Goal: Task Accomplishment & Management: Use online tool/utility

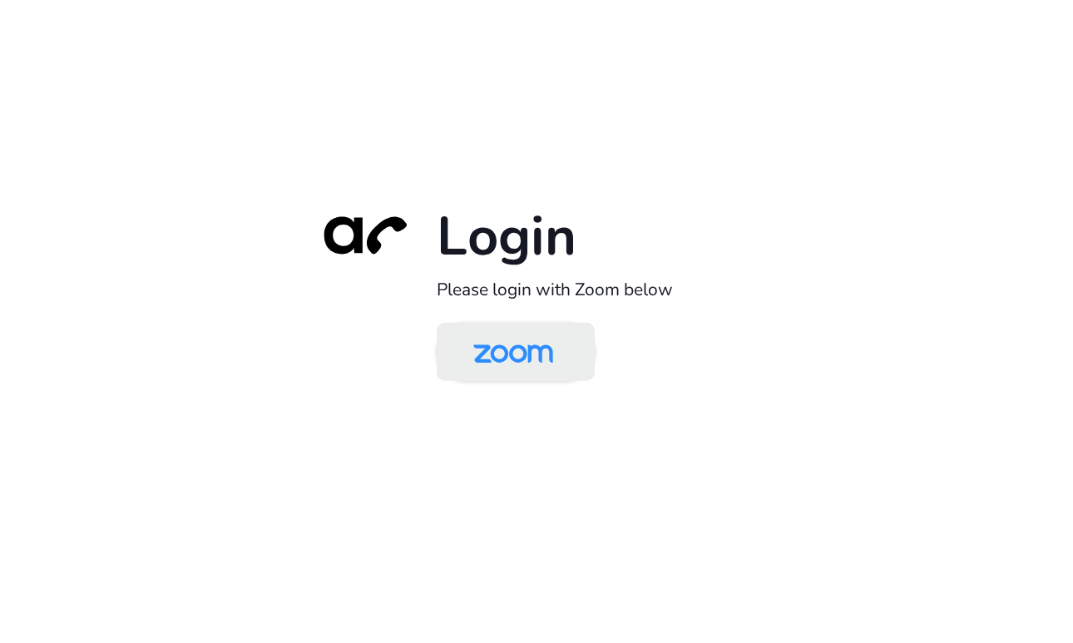
drag, startPoint x: 515, startPoint y: 353, endPoint x: 542, endPoint y: 324, distance: 39.4
click at [515, 353] on img at bounding box center [513, 353] width 115 height 54
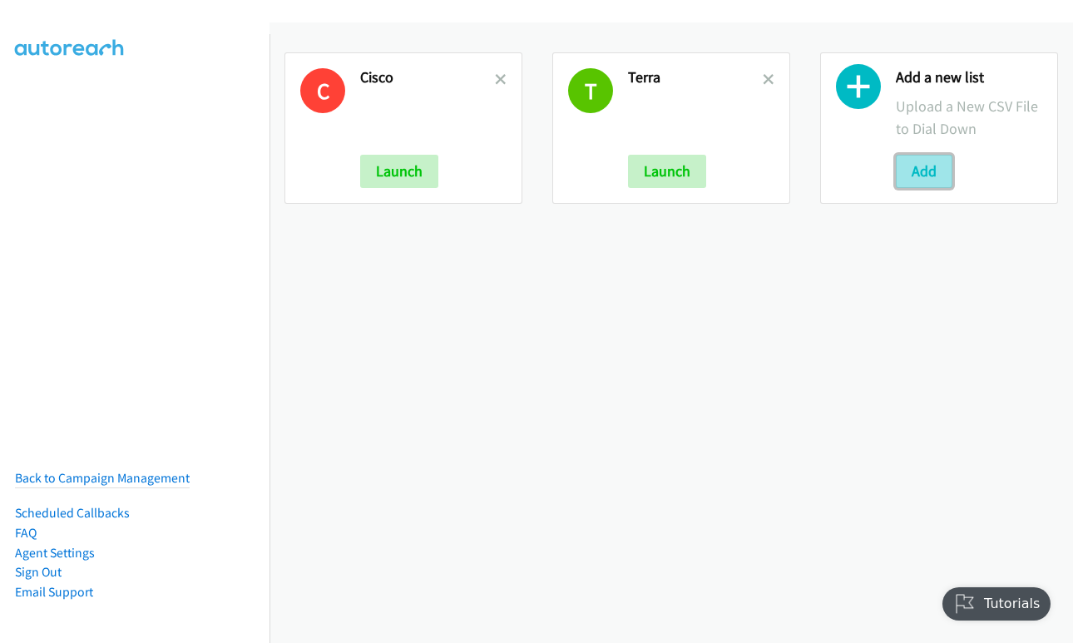
click at [917, 166] on button "Add" at bounding box center [924, 171] width 57 height 33
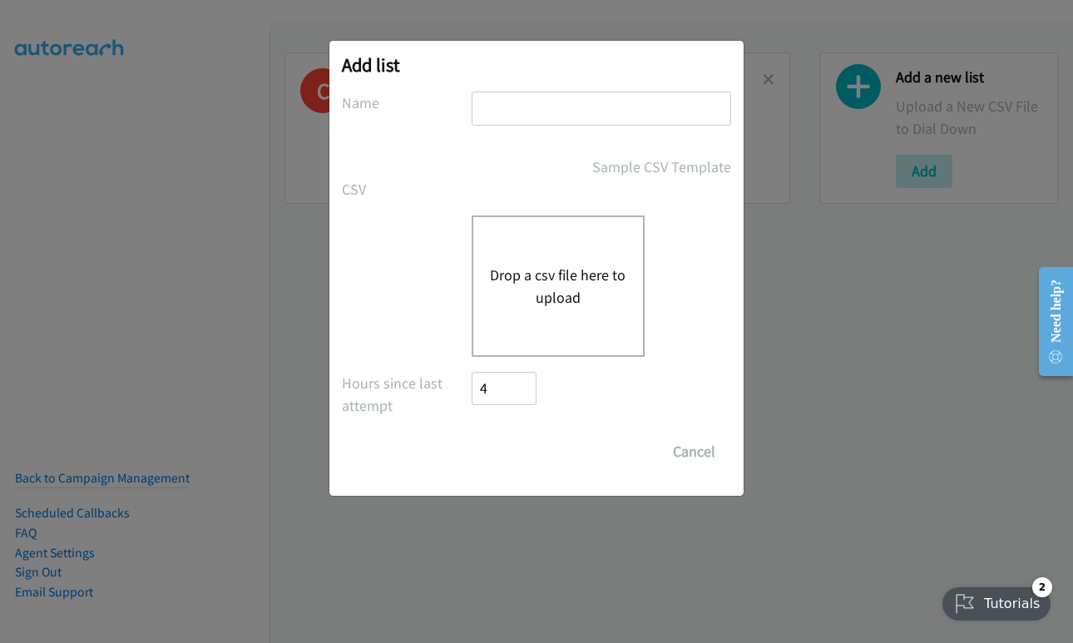
click at [609, 117] on input "text" at bounding box center [601, 108] width 259 height 34
type input "Terra"
click at [561, 294] on button "Drop a csv file here to upload" at bounding box center [558, 286] width 136 height 45
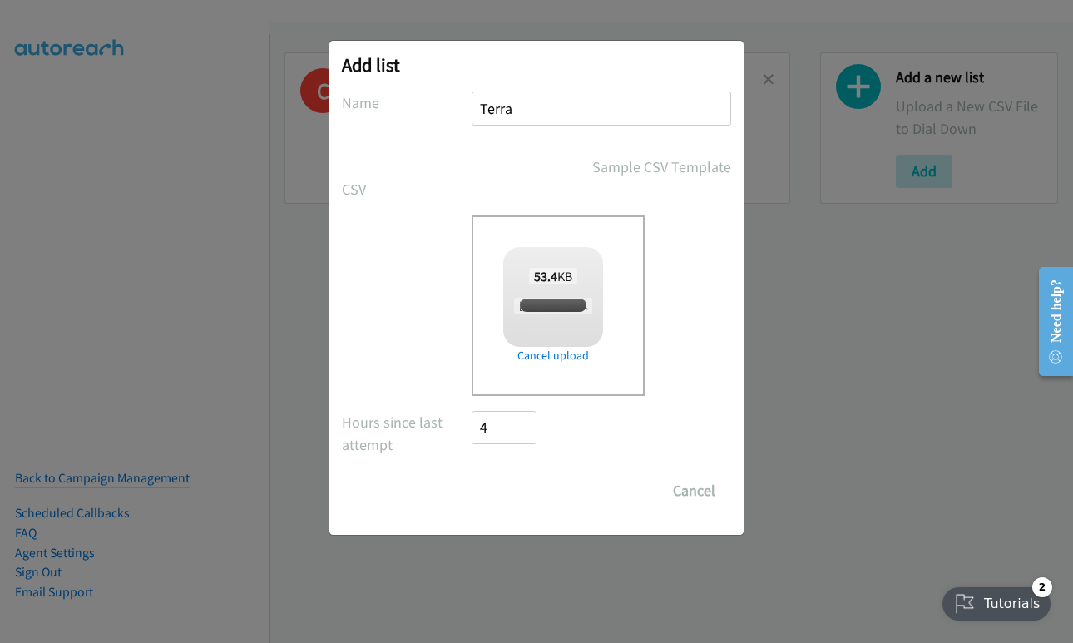
checkbox input "true"
click at [708, 495] on button "Cancel" at bounding box center [694, 490] width 74 height 33
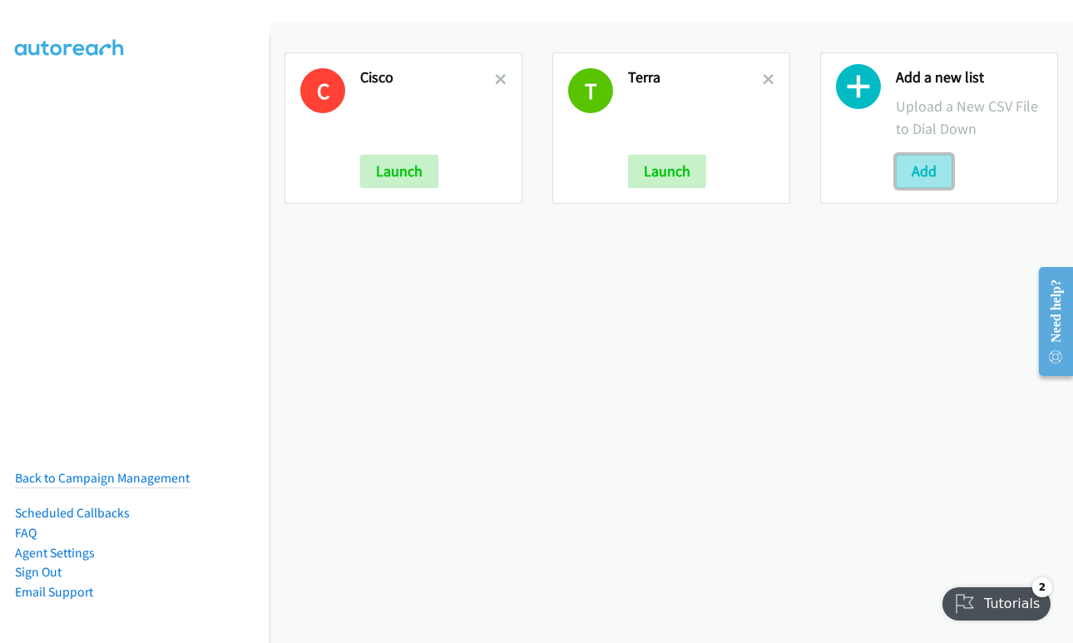
click at [921, 173] on button "Add" at bounding box center [924, 171] width 57 height 33
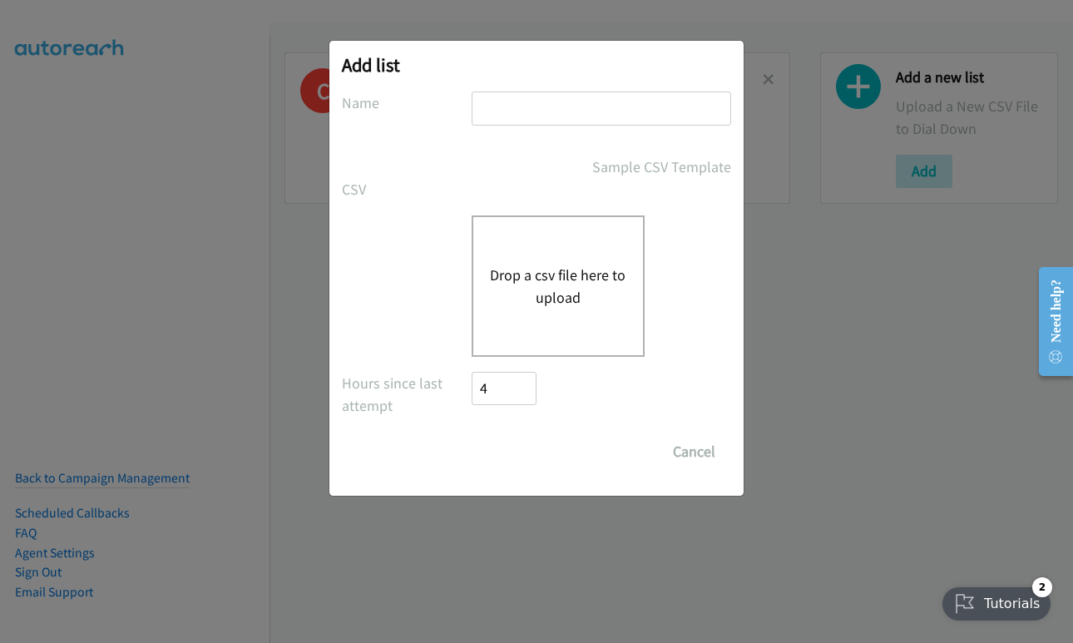
click at [516, 105] on input "text" at bounding box center [601, 108] width 259 height 34
type input "terra"
click at [549, 300] on button "Drop a csv file here to upload" at bounding box center [558, 286] width 136 height 45
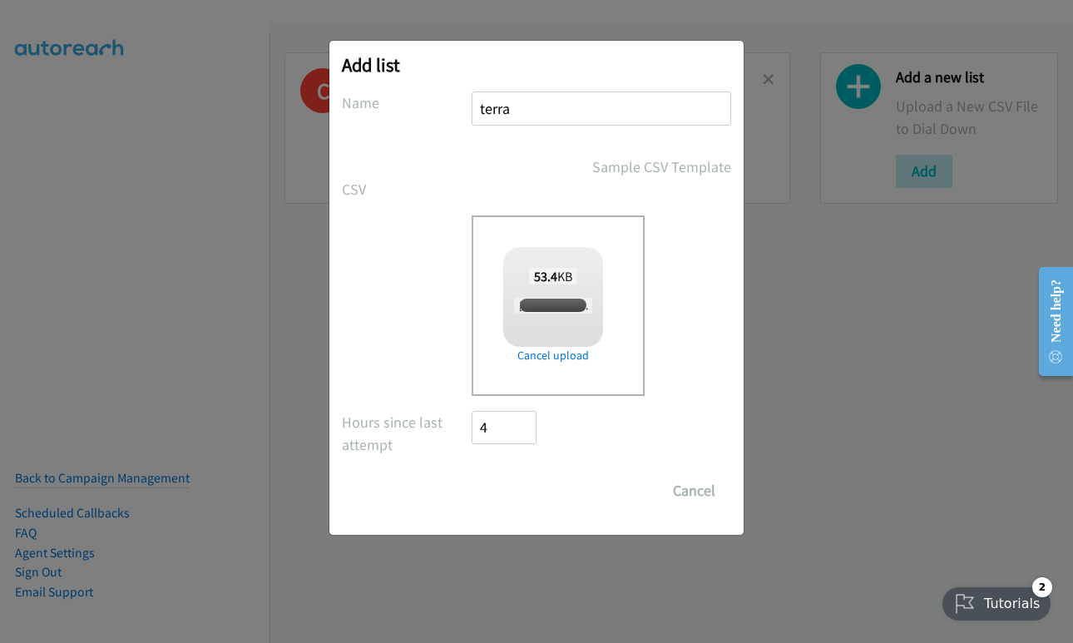
checkbox input "true"
click at [515, 495] on input "Save List" at bounding box center [515, 490] width 87 height 33
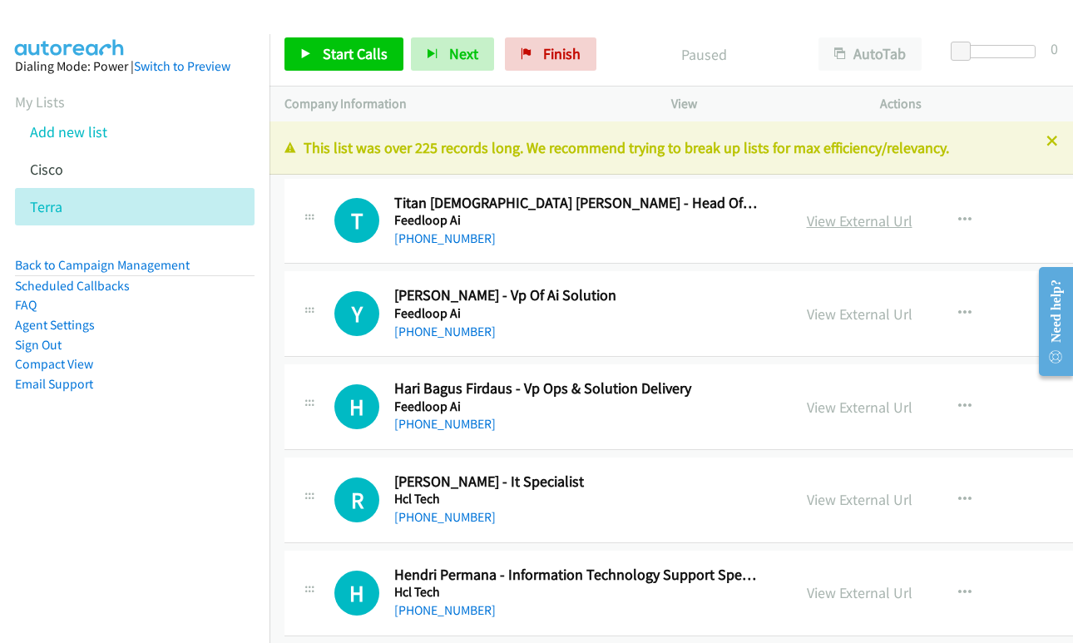
click at [807, 225] on link "View External Url" at bounding box center [860, 220] width 106 height 19
click at [352, 52] on span "Start Calls" at bounding box center [355, 53] width 65 height 19
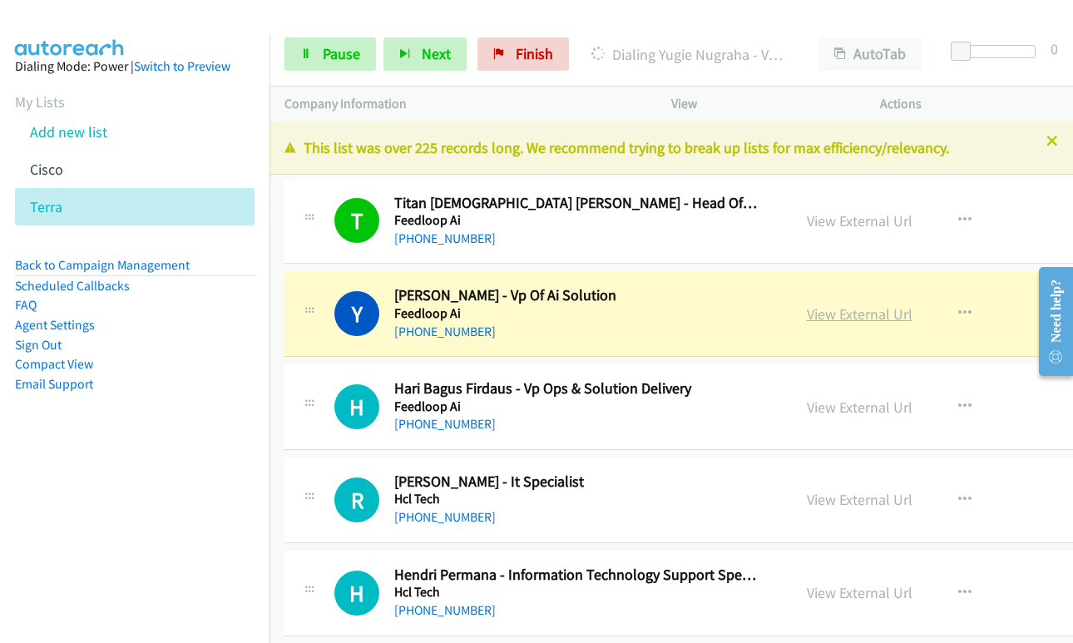
scroll to position [166, 0]
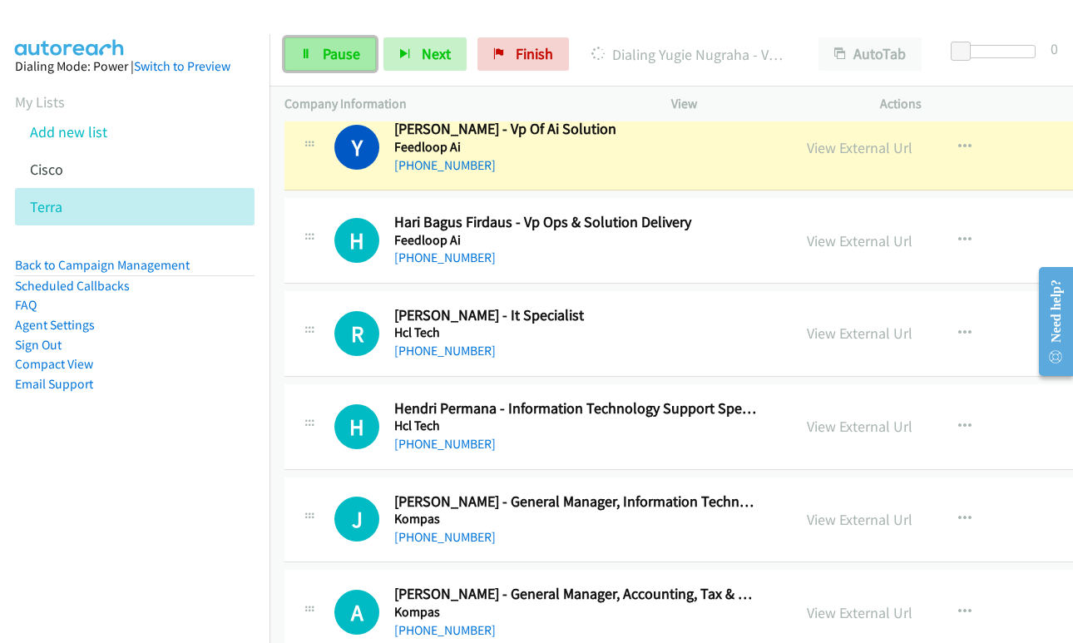
click at [336, 58] on span "Pause" at bounding box center [341, 53] width 37 height 19
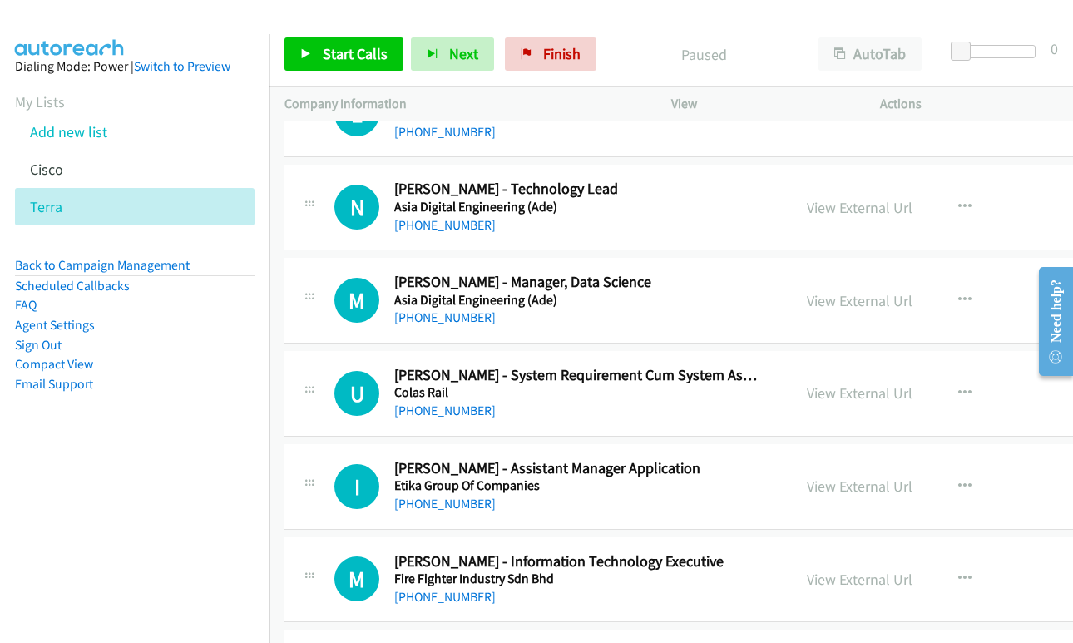
scroll to position [4574, 0]
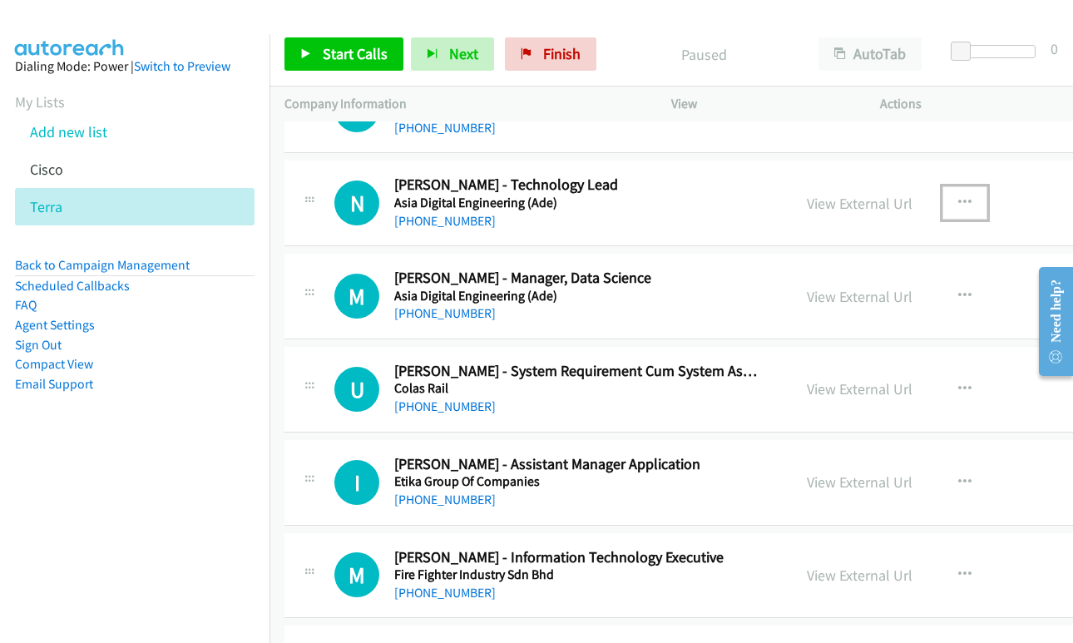
click at [958, 199] on icon "button" at bounding box center [964, 202] width 13 height 13
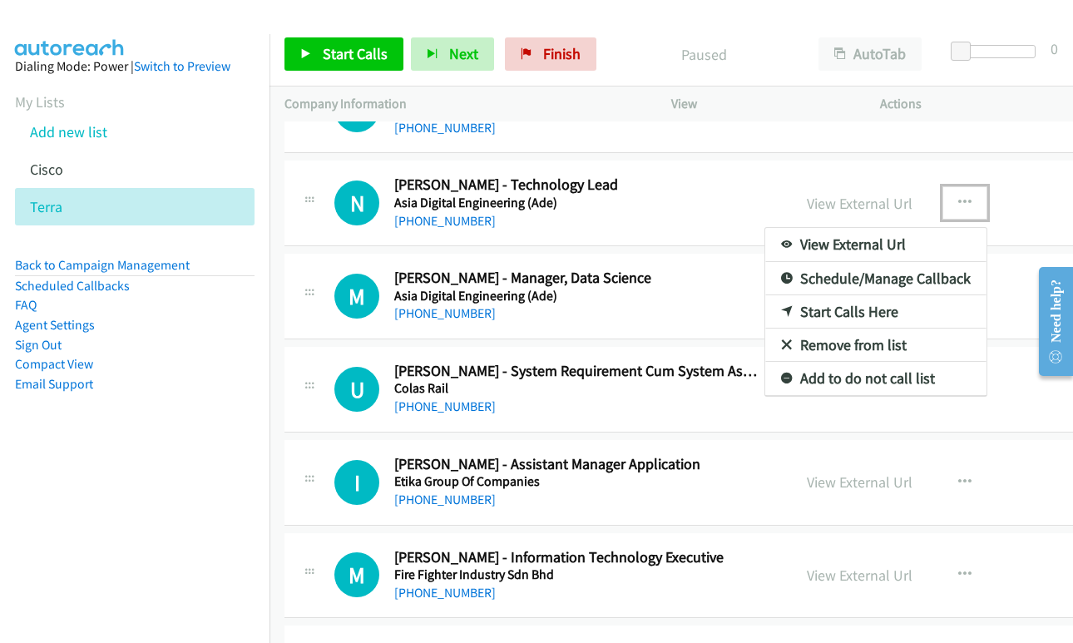
click at [798, 314] on link "Start Calls Here" at bounding box center [875, 311] width 221 height 33
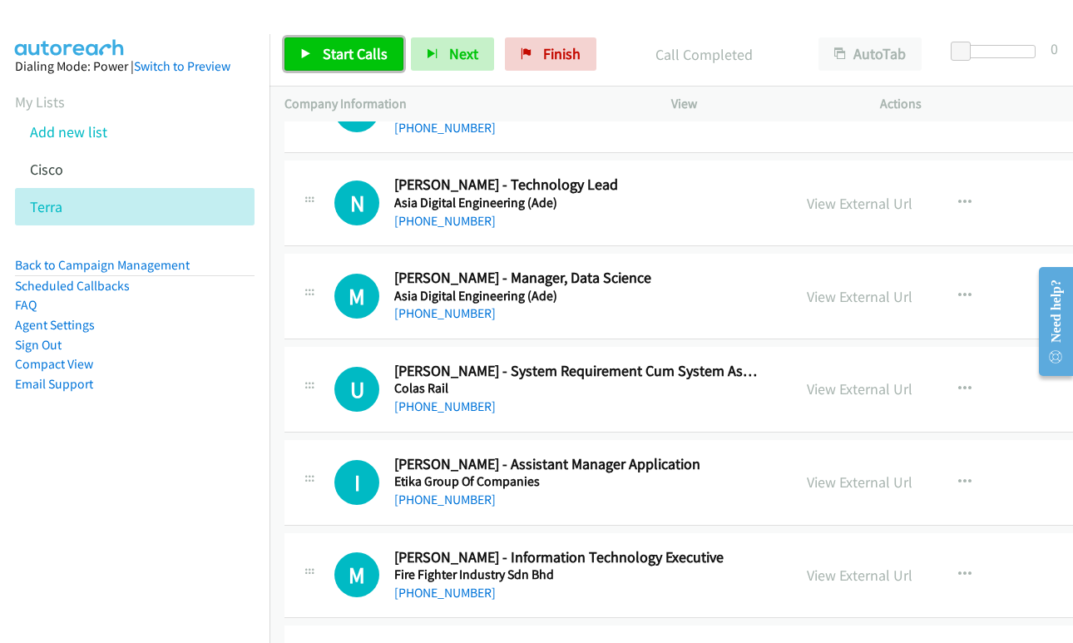
click at [306, 52] on icon at bounding box center [306, 55] width 12 height 12
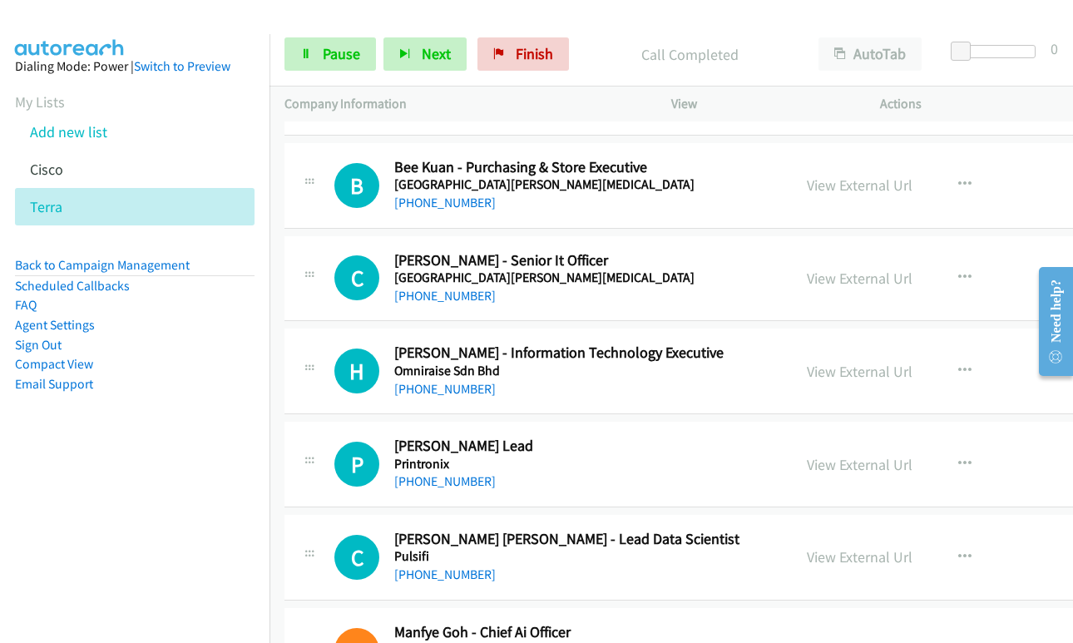
scroll to position [5904, 0]
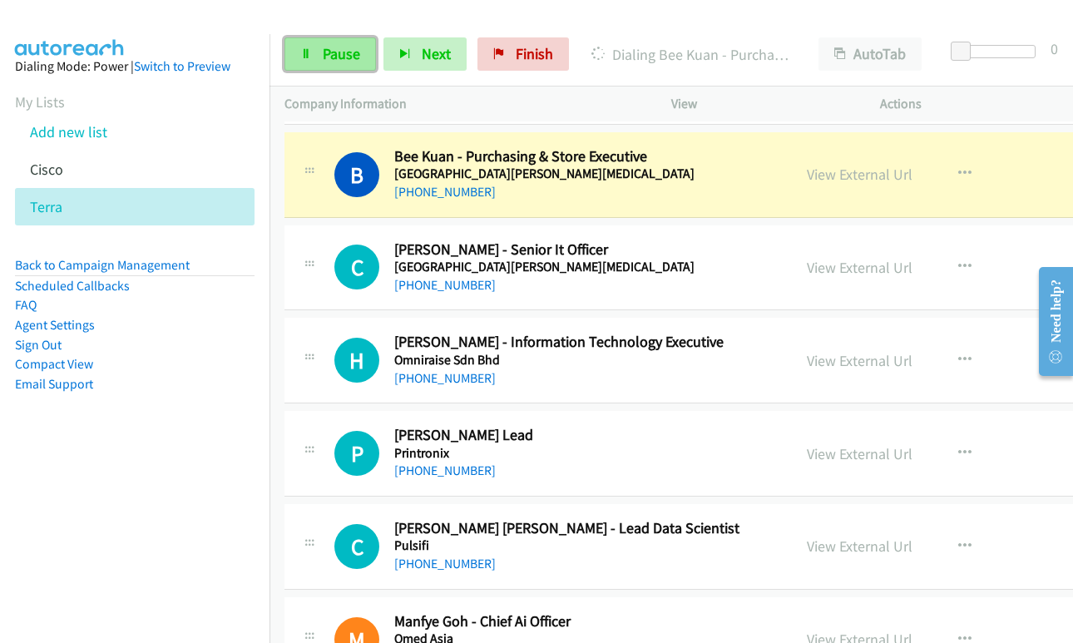
click at [313, 57] on link "Pause" at bounding box center [329, 53] width 91 height 33
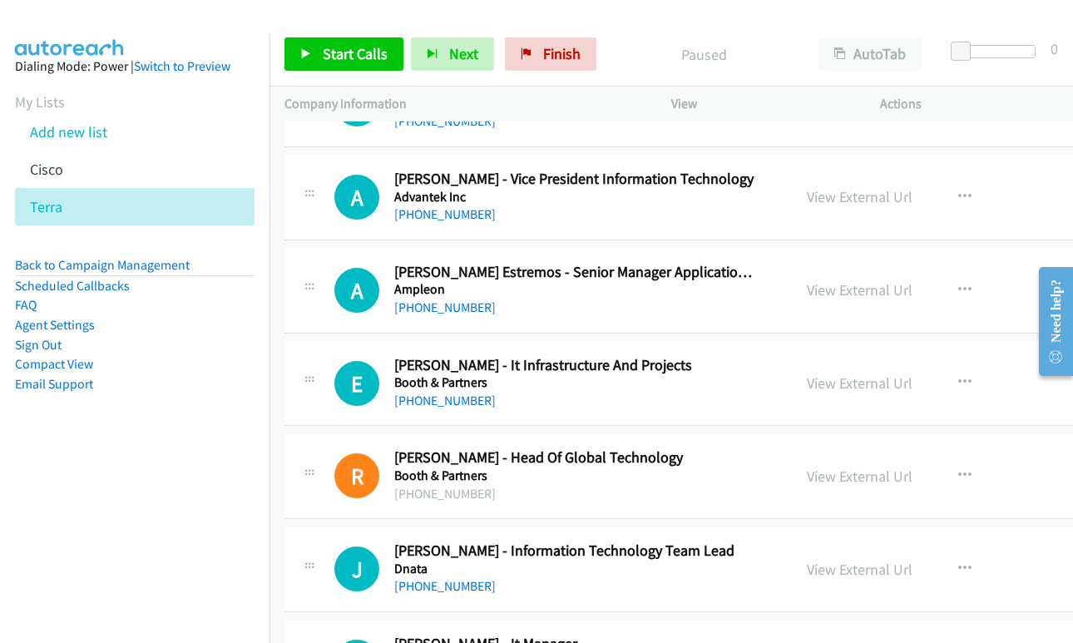
scroll to position [6653, 0]
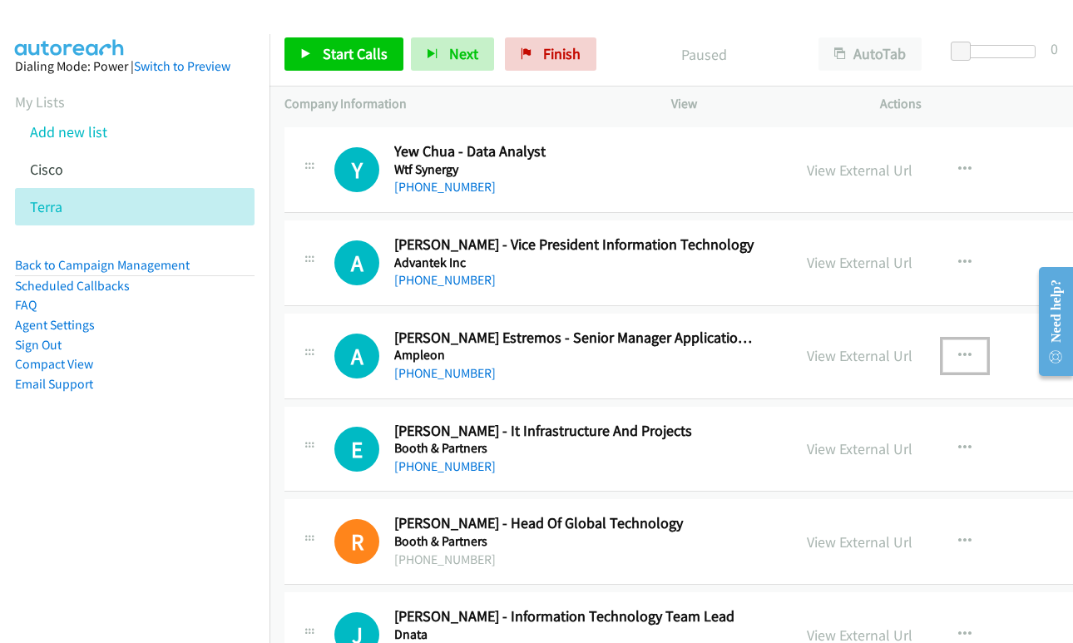
click at [958, 356] on icon "button" at bounding box center [964, 355] width 13 height 13
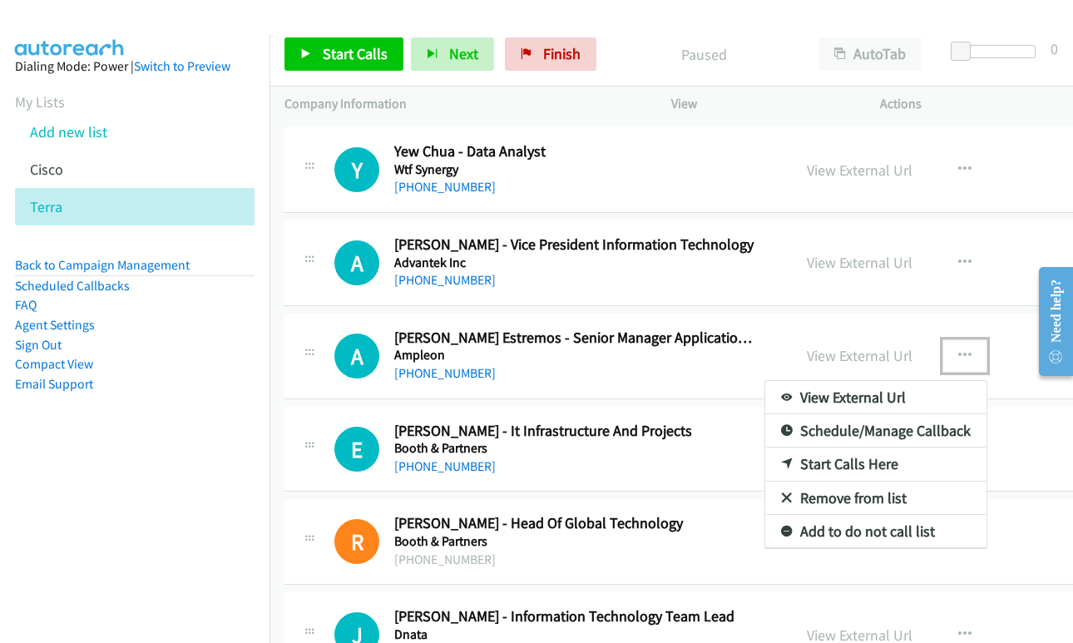
click at [791, 469] on link "Start Calls Here" at bounding box center [875, 463] width 221 height 33
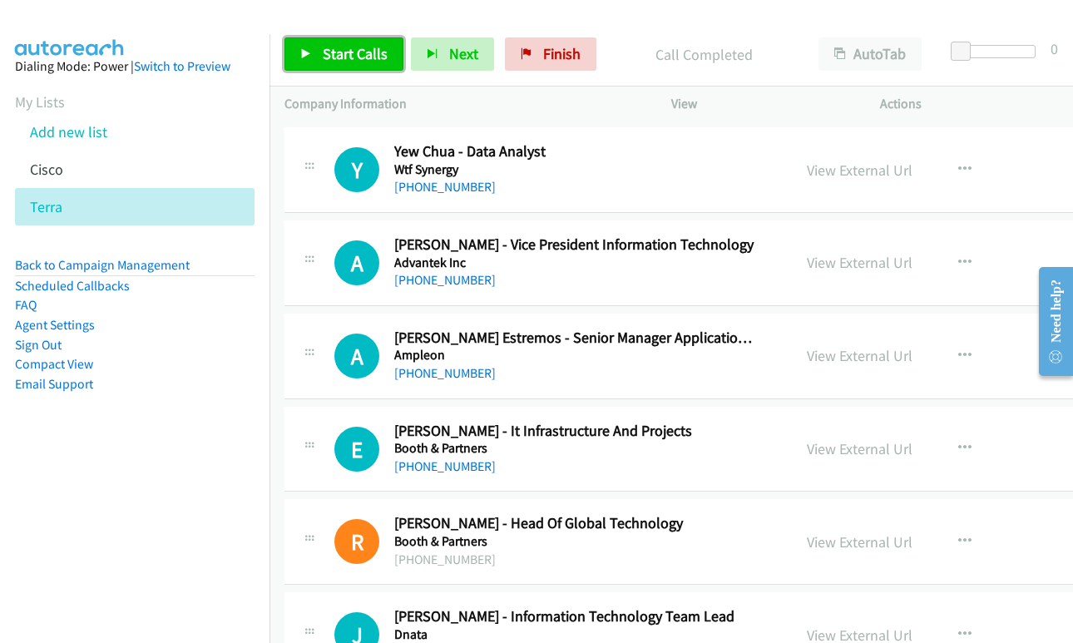
click at [321, 54] on link "Start Calls" at bounding box center [343, 53] width 119 height 33
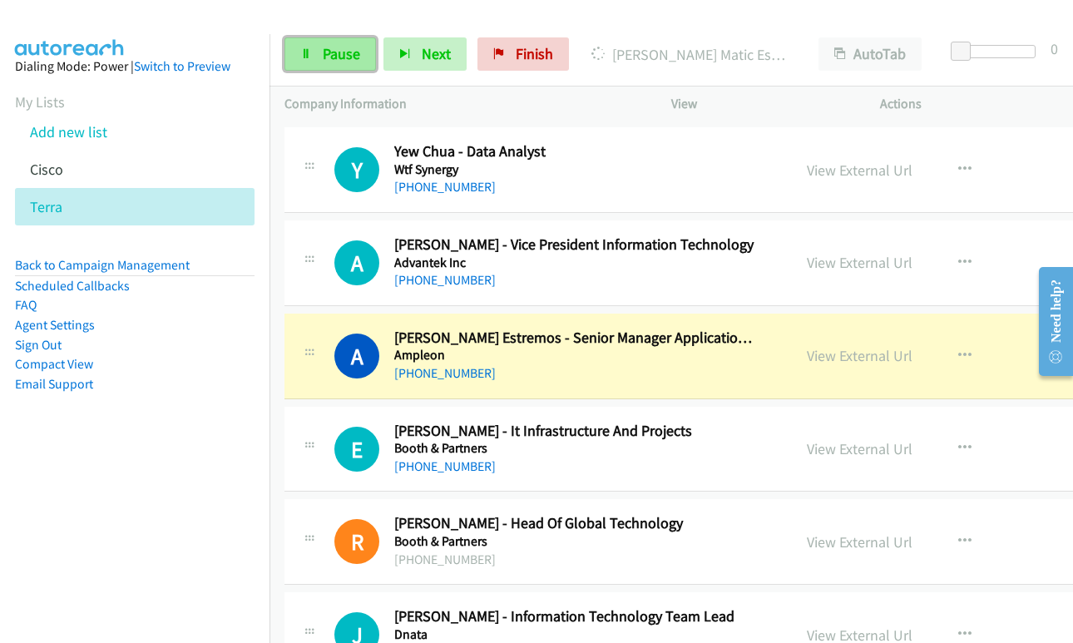
click at [334, 56] on span "Pause" at bounding box center [341, 53] width 37 height 19
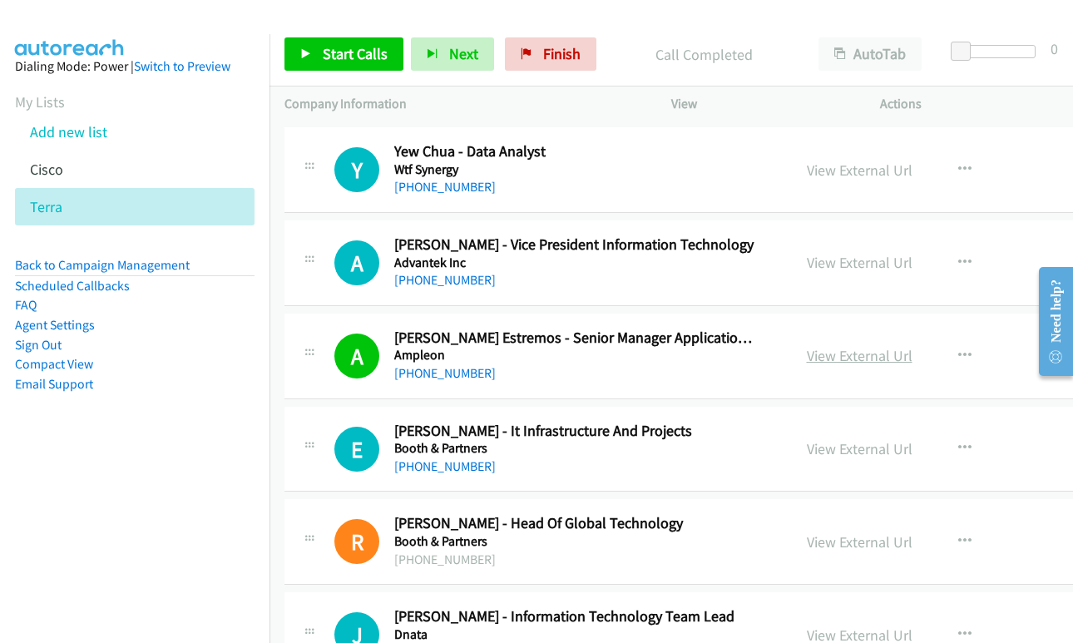
click at [807, 358] on link "View External Url" at bounding box center [860, 355] width 106 height 19
click at [338, 52] on span "Start Calls" at bounding box center [355, 53] width 65 height 19
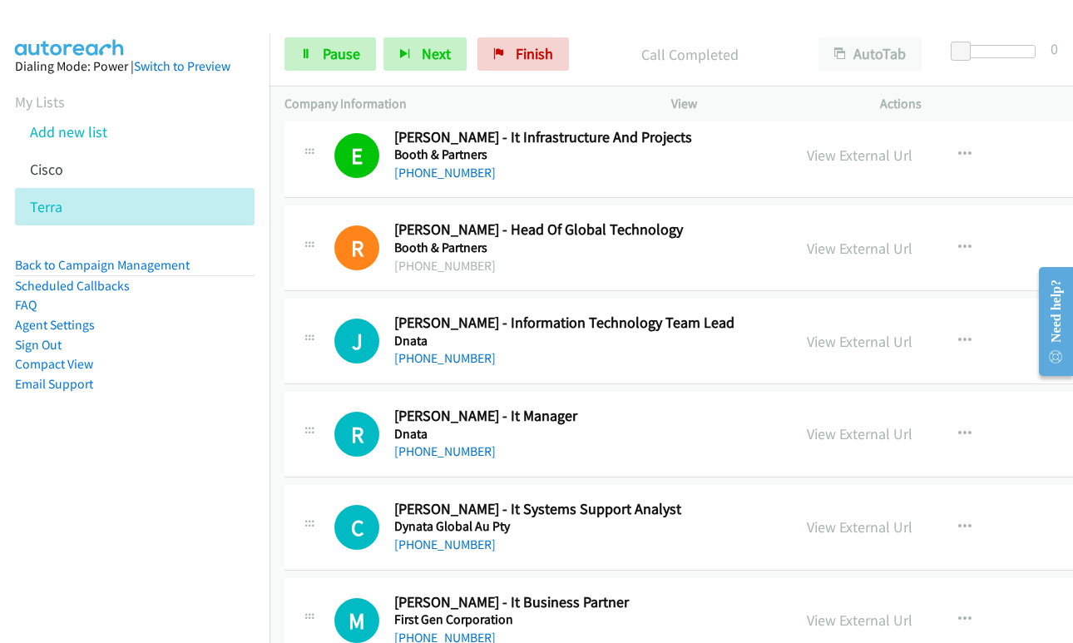
scroll to position [6986, 0]
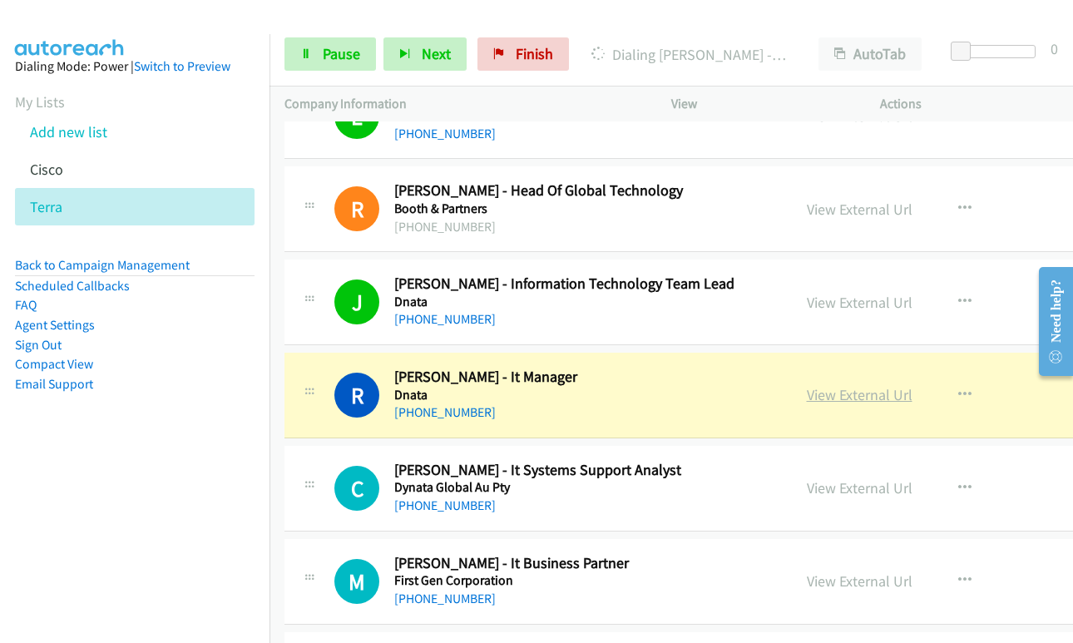
click at [807, 395] on link "View External Url" at bounding box center [860, 394] width 106 height 19
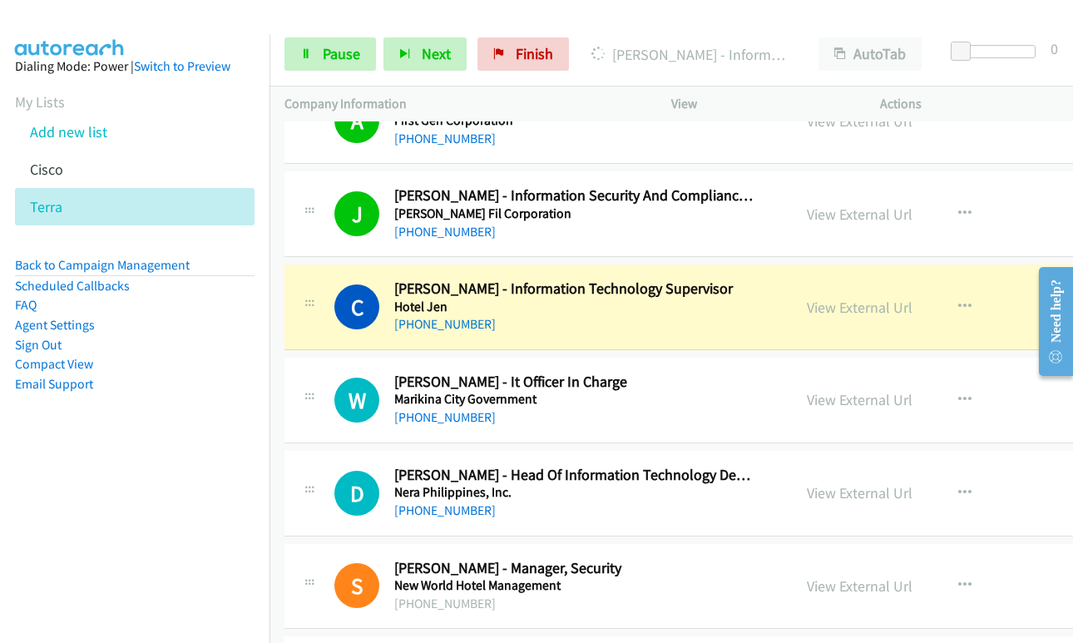
scroll to position [7568, 0]
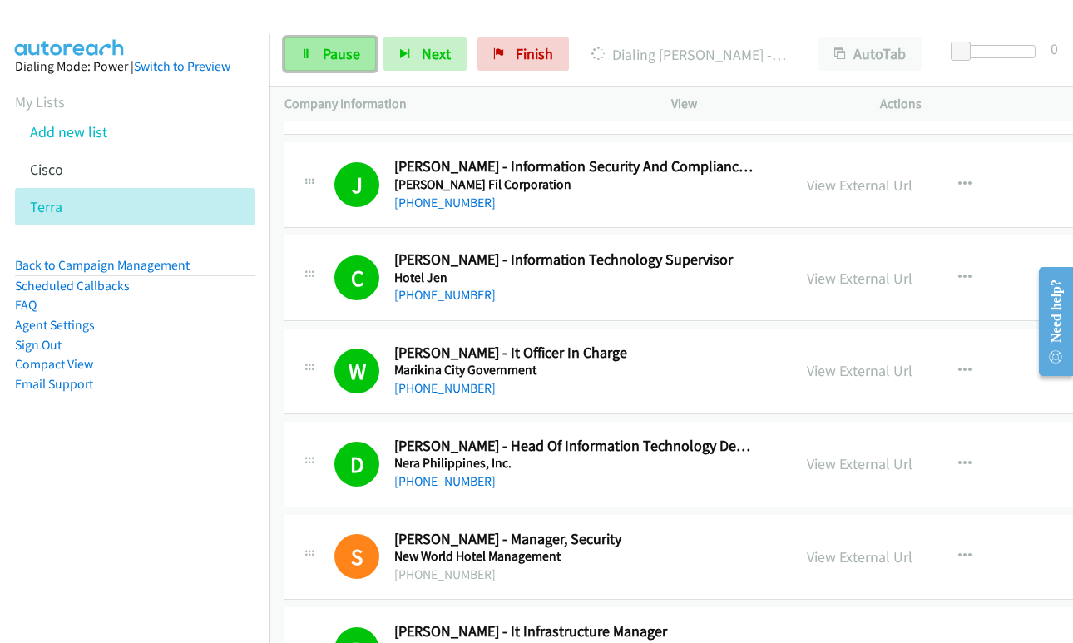
click at [334, 54] on span "Pause" at bounding box center [341, 53] width 37 height 19
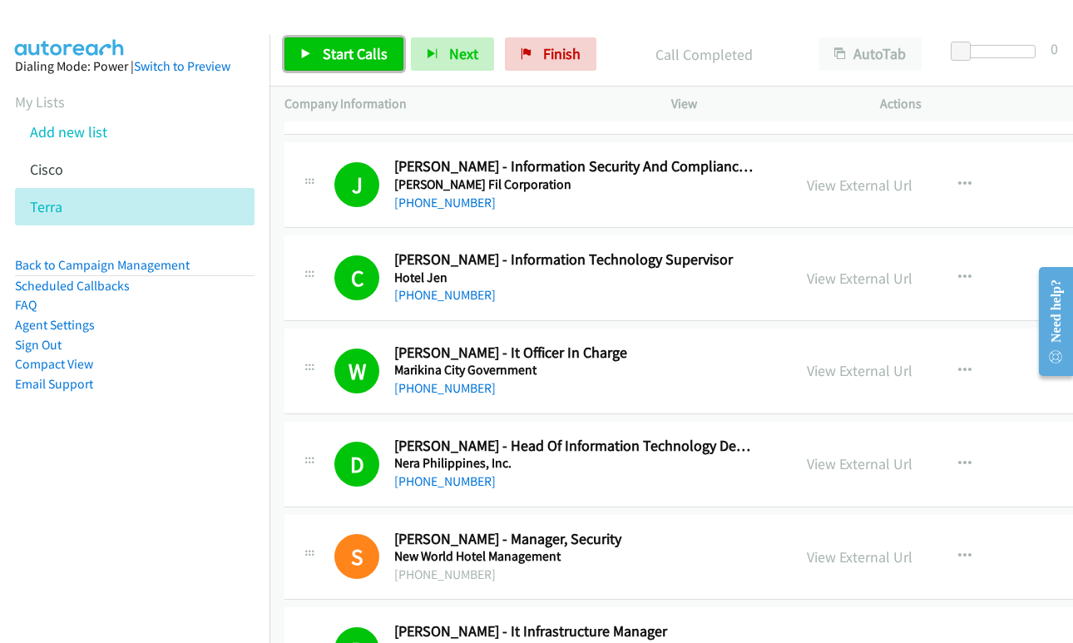
click at [338, 42] on link "Start Calls" at bounding box center [343, 53] width 119 height 33
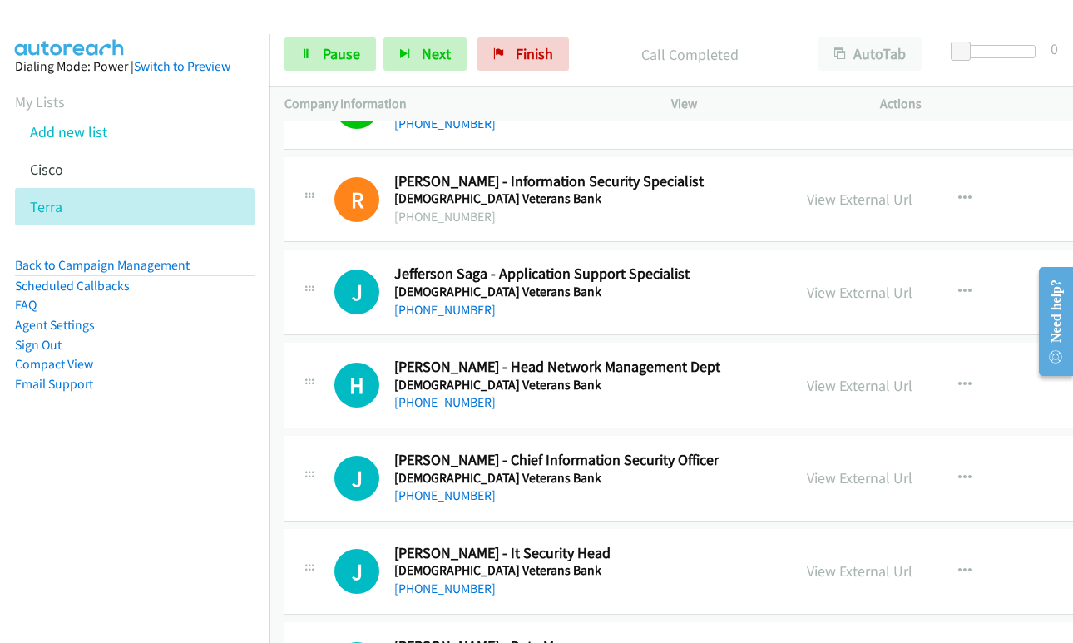
scroll to position [8399, 0]
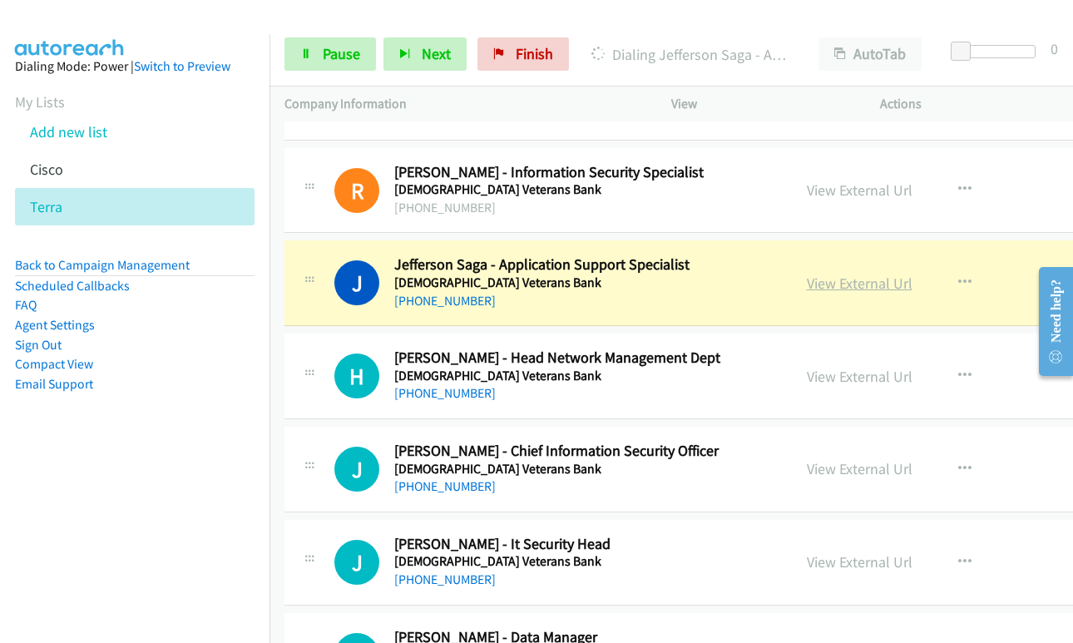
click at [807, 285] on link "View External Url" at bounding box center [860, 283] width 106 height 19
drag, startPoint x: 341, startPoint y: 55, endPoint x: 384, endPoint y: 105, distance: 66.0
click at [341, 55] on span "Pause" at bounding box center [341, 53] width 37 height 19
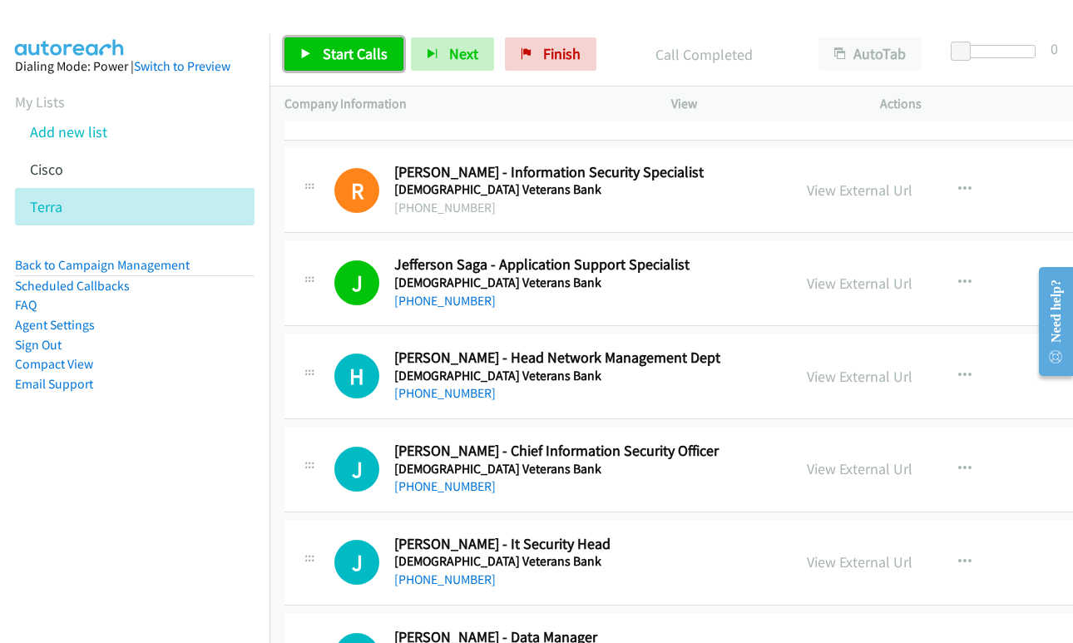
click at [324, 55] on span "Start Calls" at bounding box center [355, 53] width 65 height 19
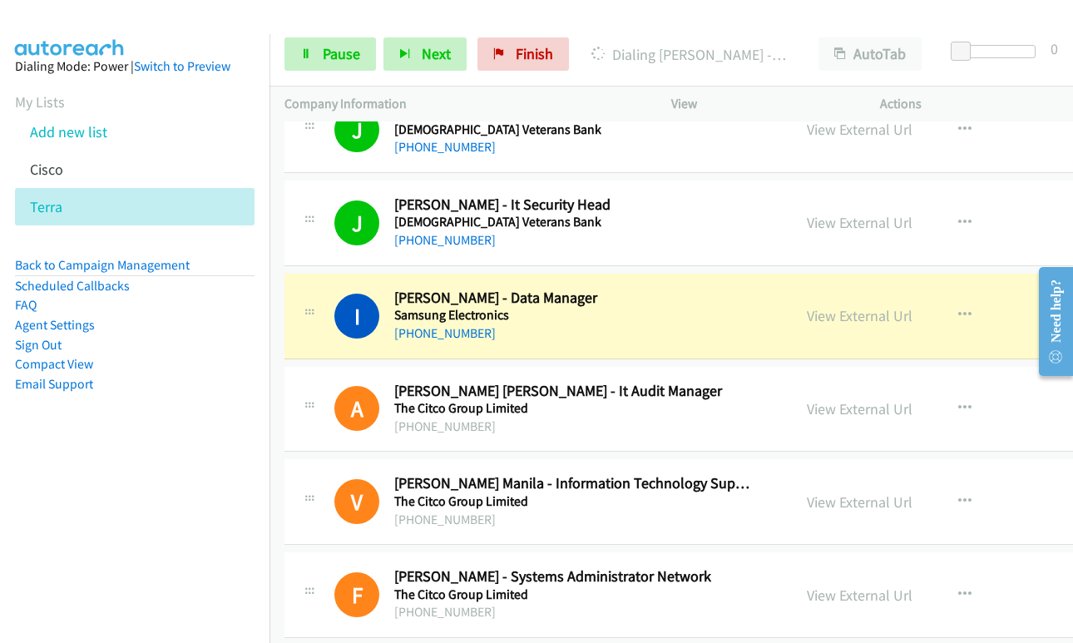
scroll to position [8732, 0]
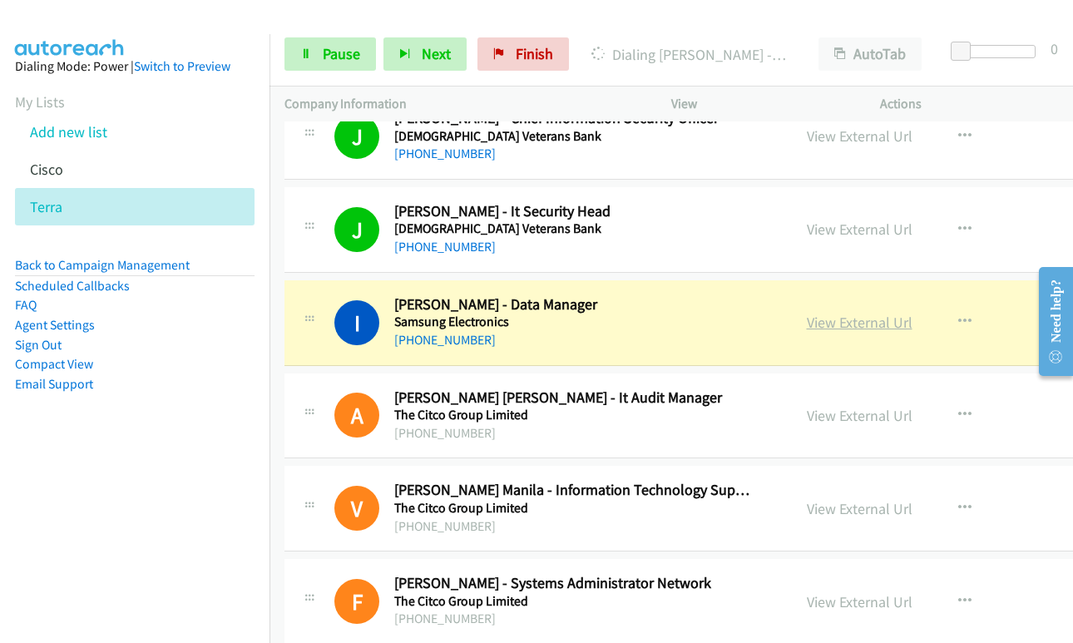
click at [807, 323] on link "View External Url" at bounding box center [860, 322] width 106 height 19
click at [339, 55] on span "Pause" at bounding box center [341, 53] width 37 height 19
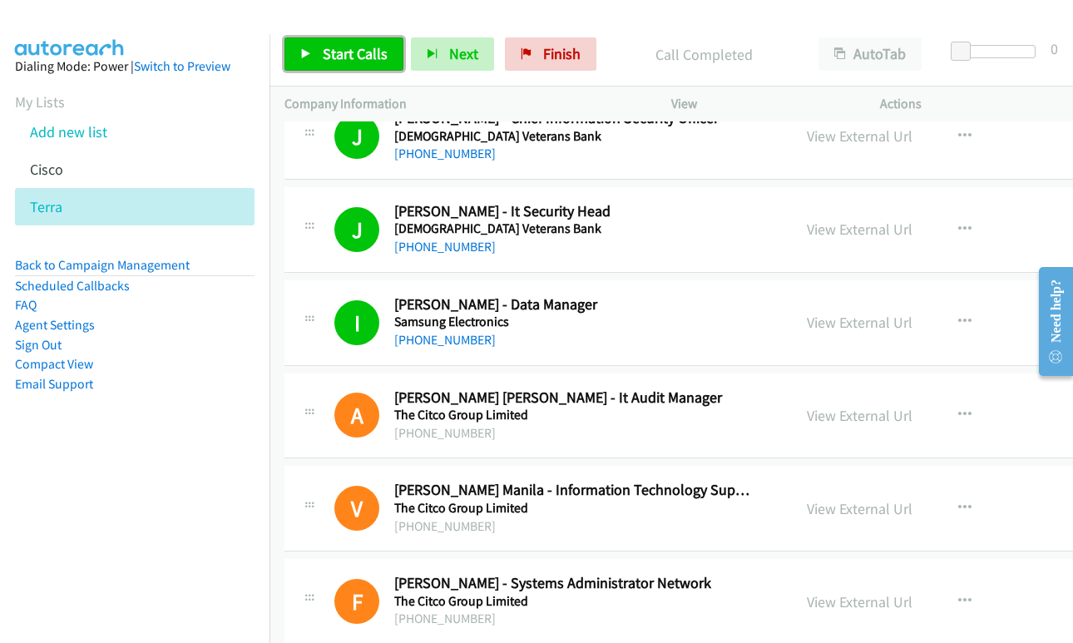
click at [343, 56] on span "Start Calls" at bounding box center [355, 53] width 65 height 19
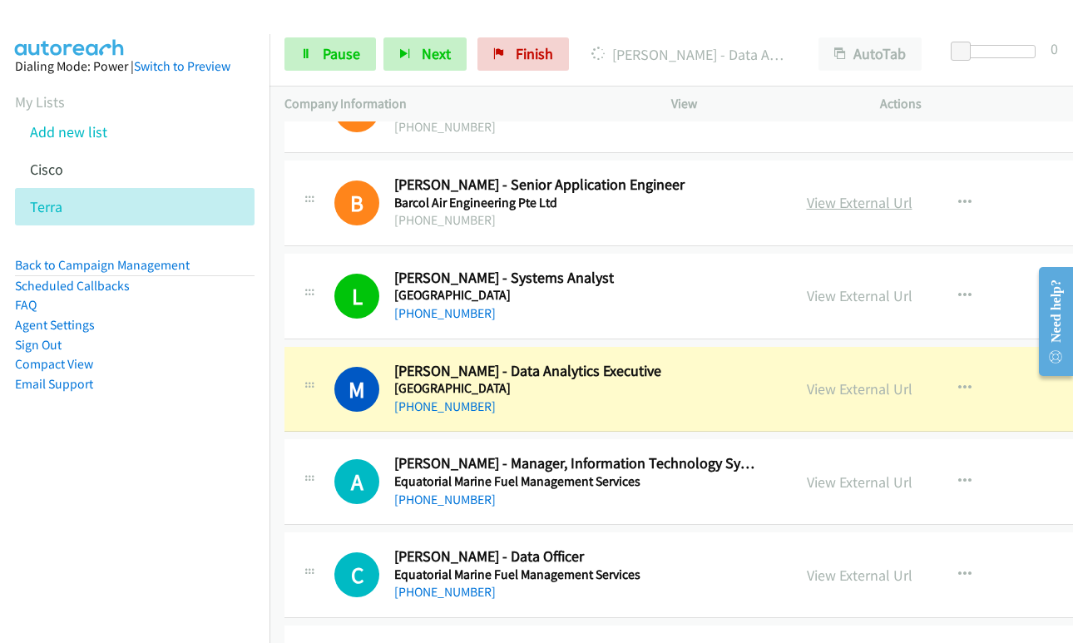
scroll to position [9813, 0]
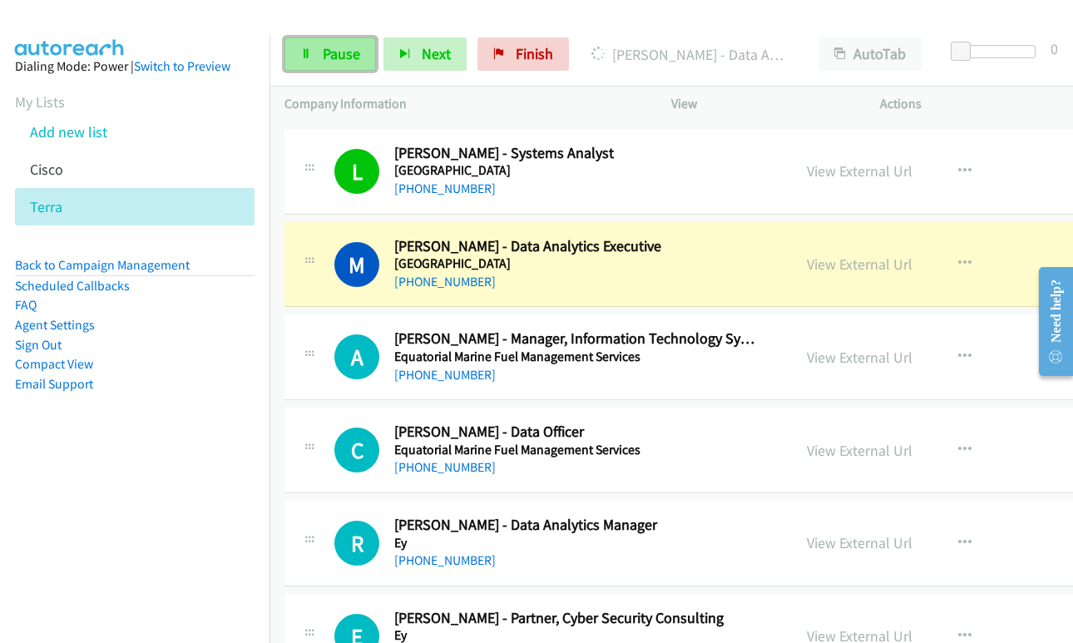
click at [356, 61] on span "Pause" at bounding box center [341, 53] width 37 height 19
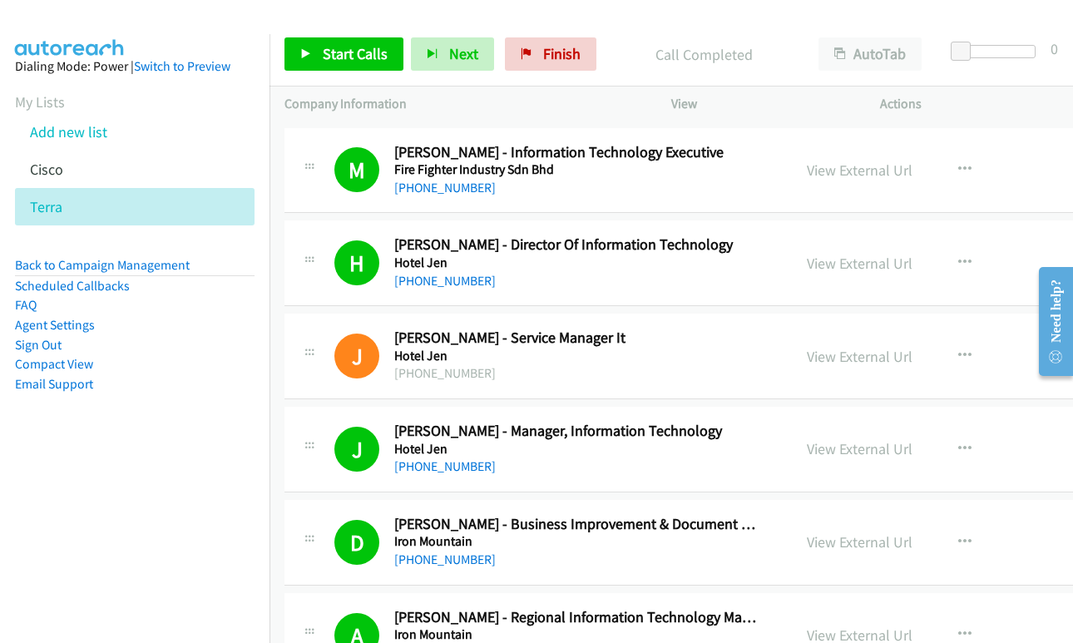
scroll to position [4990, 0]
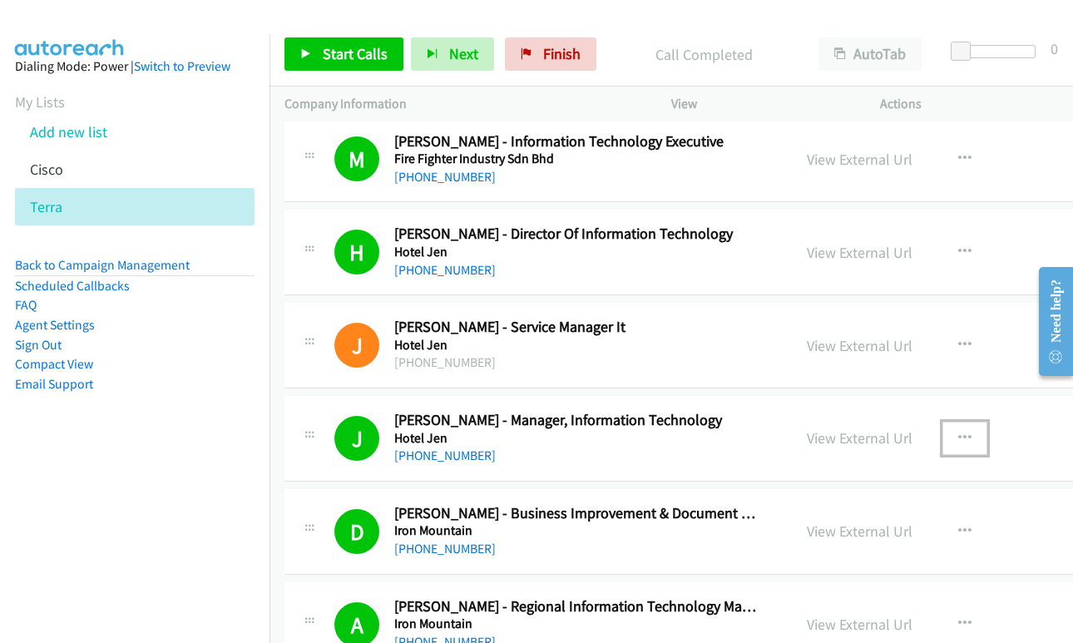
drag, startPoint x: 896, startPoint y: 436, endPoint x: 716, endPoint y: 439, distance: 180.5
click at [716, 439] on div "J Callback Scheduled Jen Chun - Manager, Information Technology Hotel Jen Asia/…" at bounding box center [761, 439] width 954 height 86
click at [958, 341] on icon "button" at bounding box center [964, 344] width 13 height 13
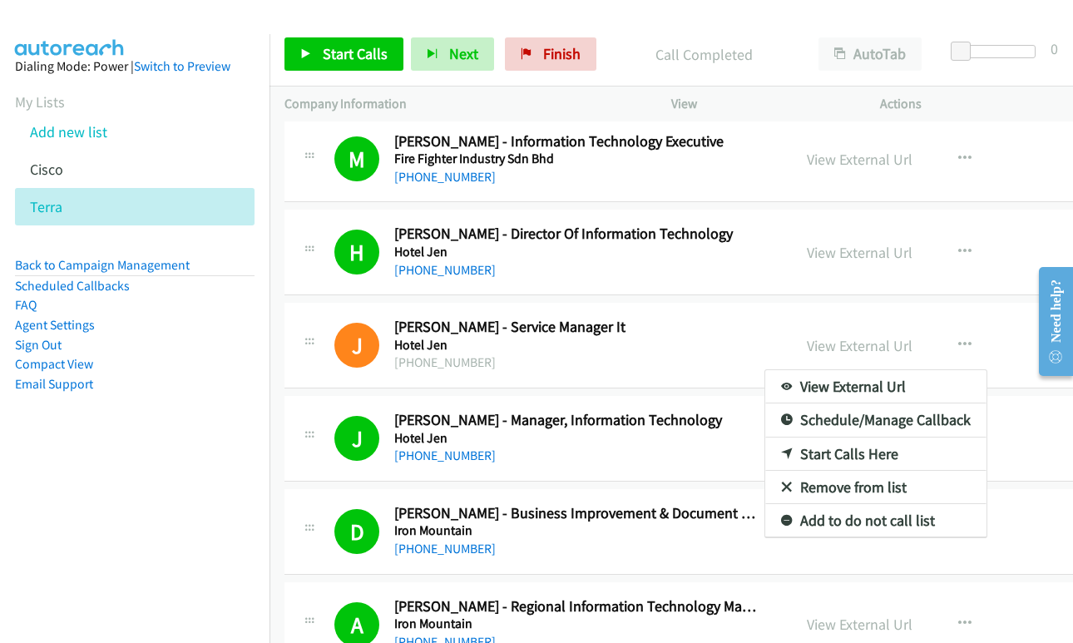
click at [197, 460] on aside "Dialing Mode: Power | Switch to Preview My Lists Add new list Cisco Terra Back …" at bounding box center [134, 251] width 269 height 435
click at [1026, 439] on div at bounding box center [536, 321] width 1073 height 643
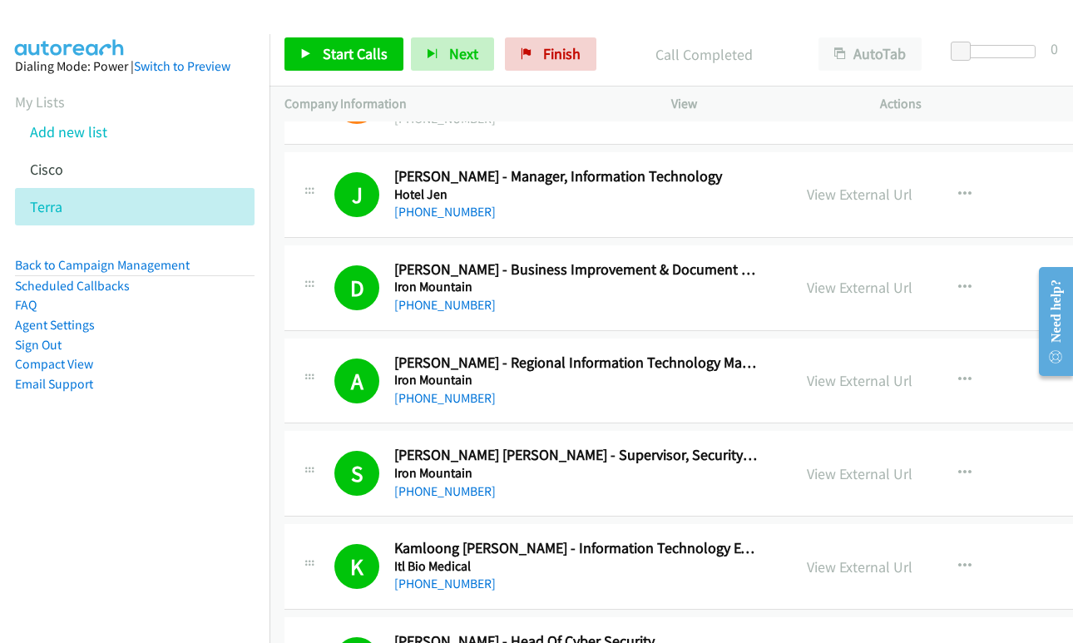
scroll to position [5239, 0]
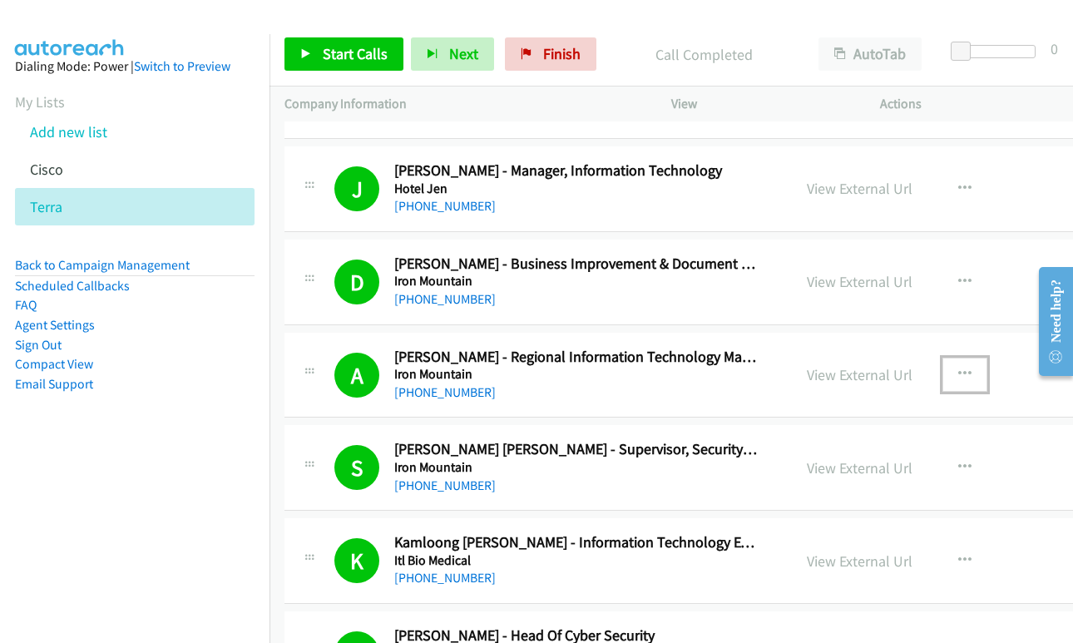
click at [942, 370] on button "button" at bounding box center [964, 374] width 45 height 33
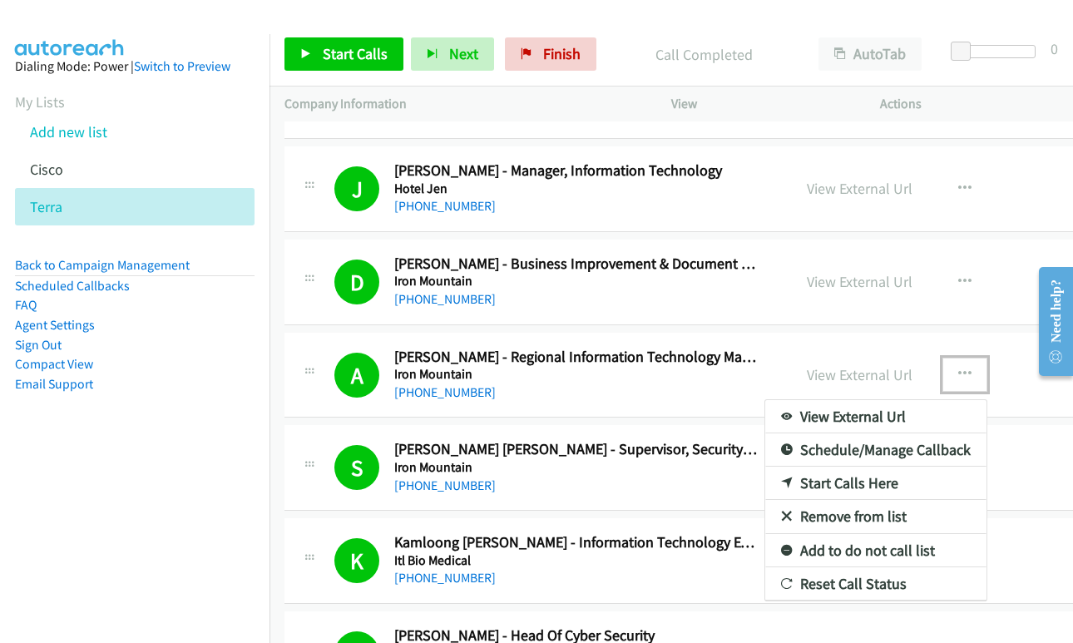
click at [803, 482] on link "Start Calls Here" at bounding box center [875, 483] width 221 height 33
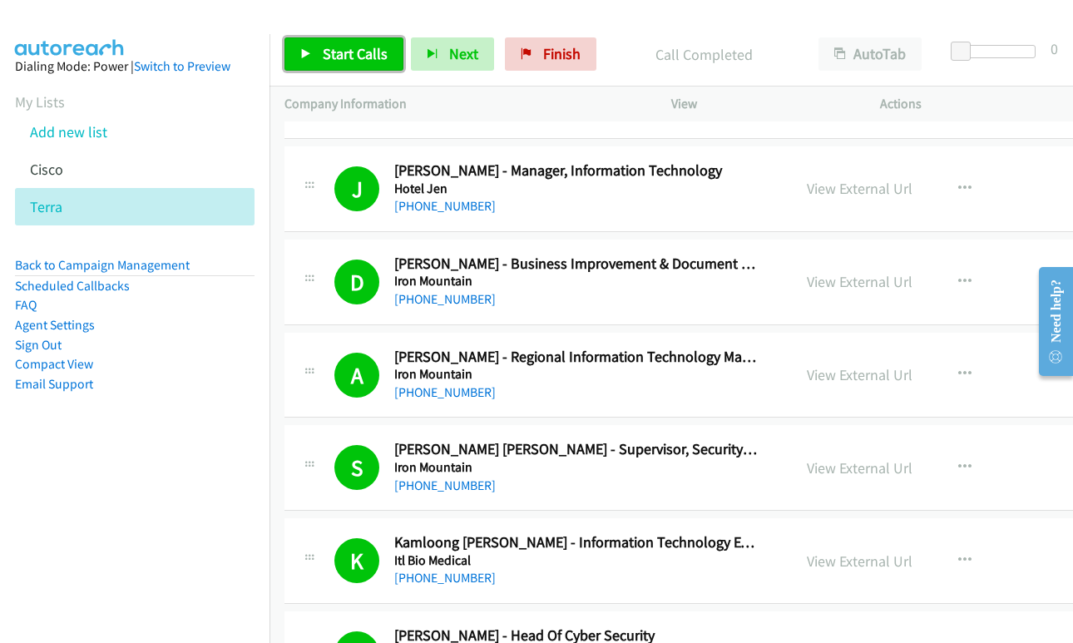
click at [348, 53] on span "Start Calls" at bounding box center [355, 53] width 65 height 19
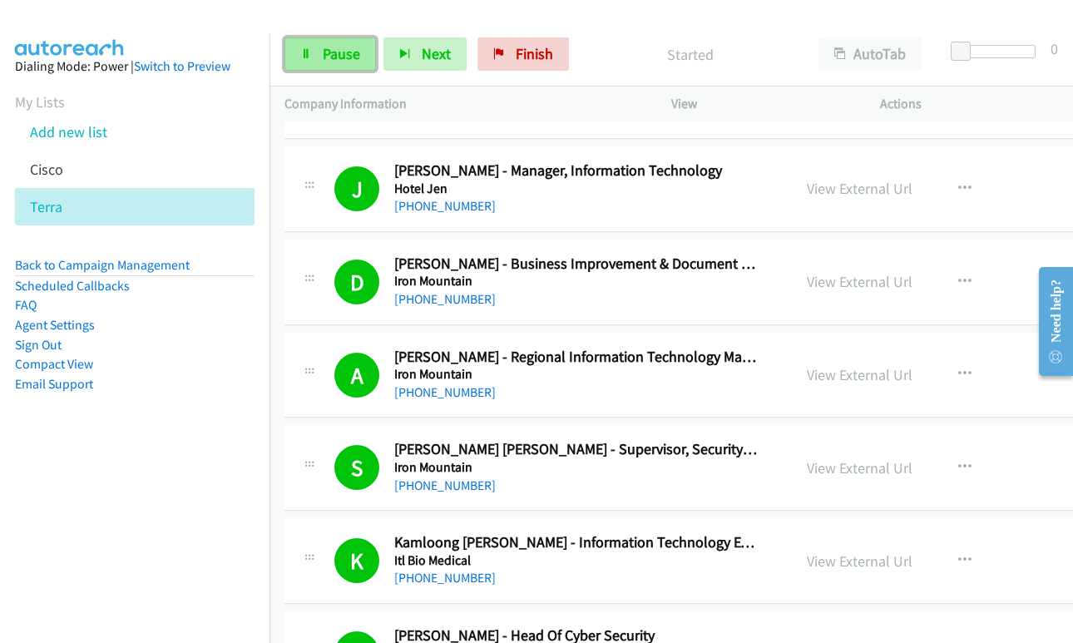
click at [355, 56] on span "Pause" at bounding box center [341, 53] width 37 height 19
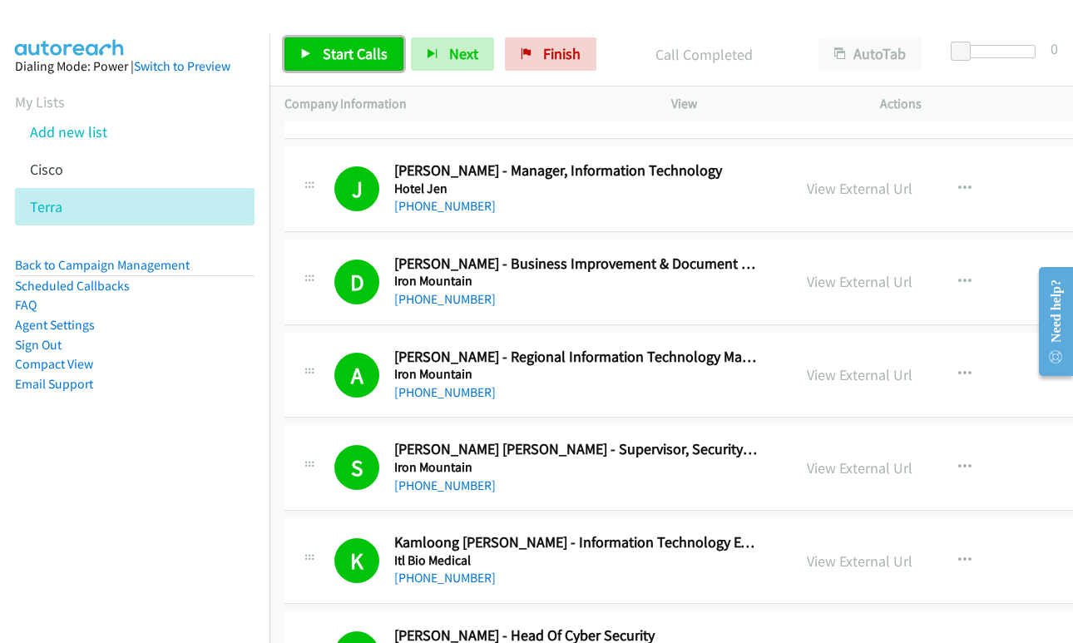
click at [343, 53] on span "Start Calls" at bounding box center [355, 53] width 65 height 19
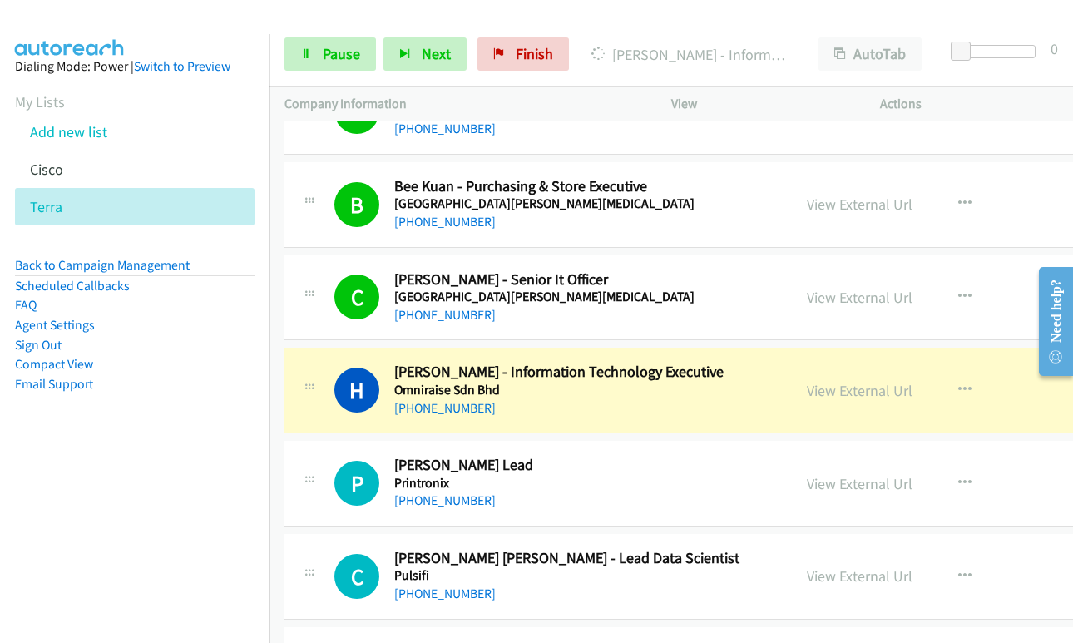
scroll to position [5904, 0]
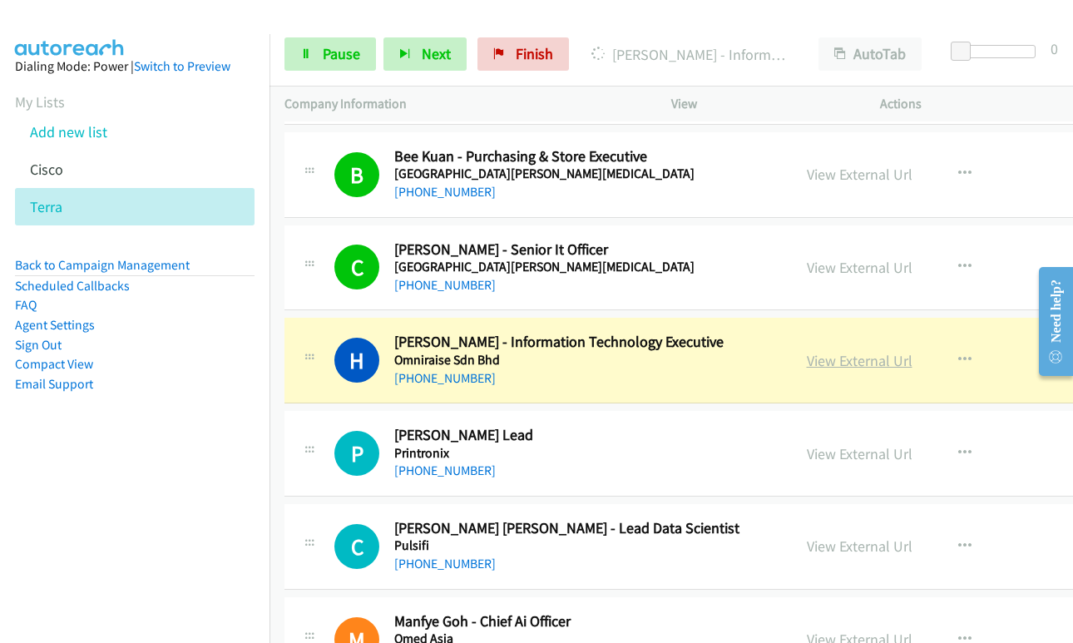
click at [807, 365] on link "View External Url" at bounding box center [860, 360] width 106 height 19
click at [328, 51] on span "Pause" at bounding box center [341, 53] width 37 height 19
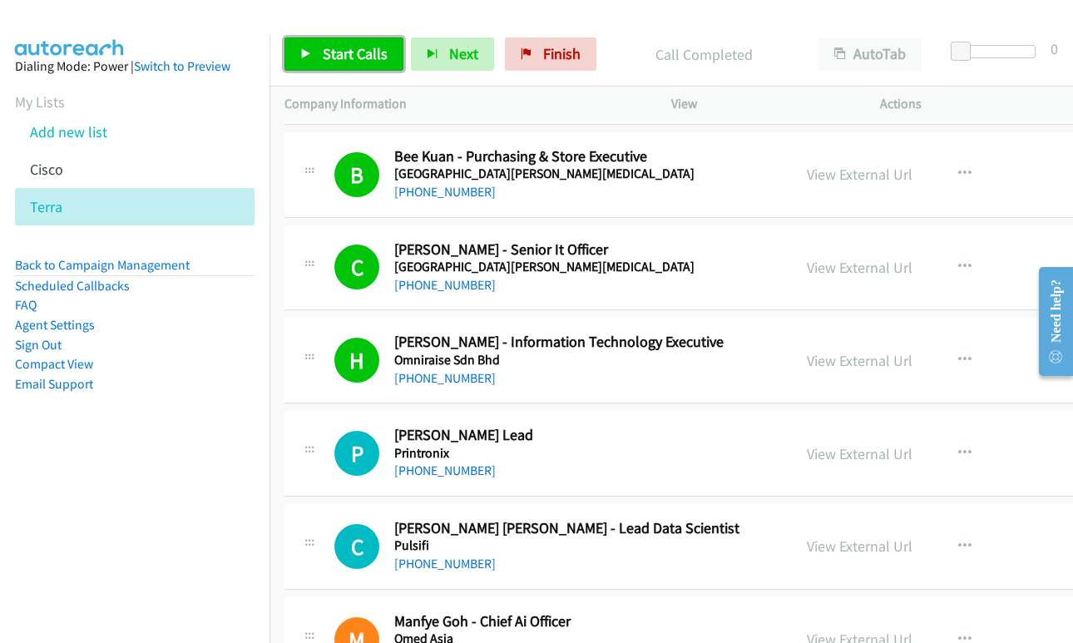
click at [349, 63] on link "Start Calls" at bounding box center [343, 53] width 119 height 33
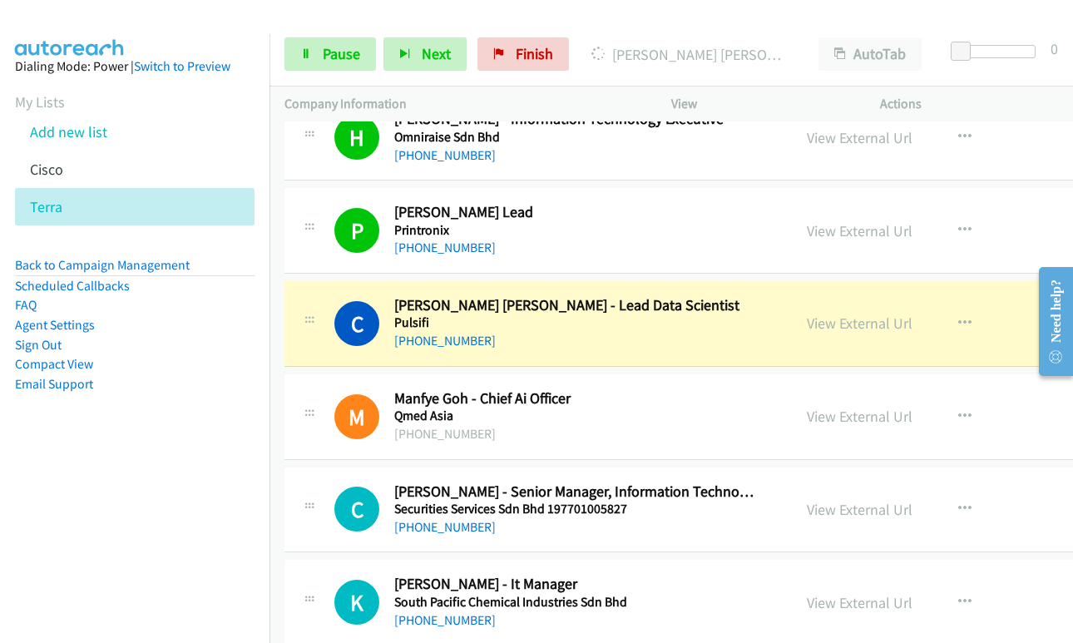
scroll to position [6154, 0]
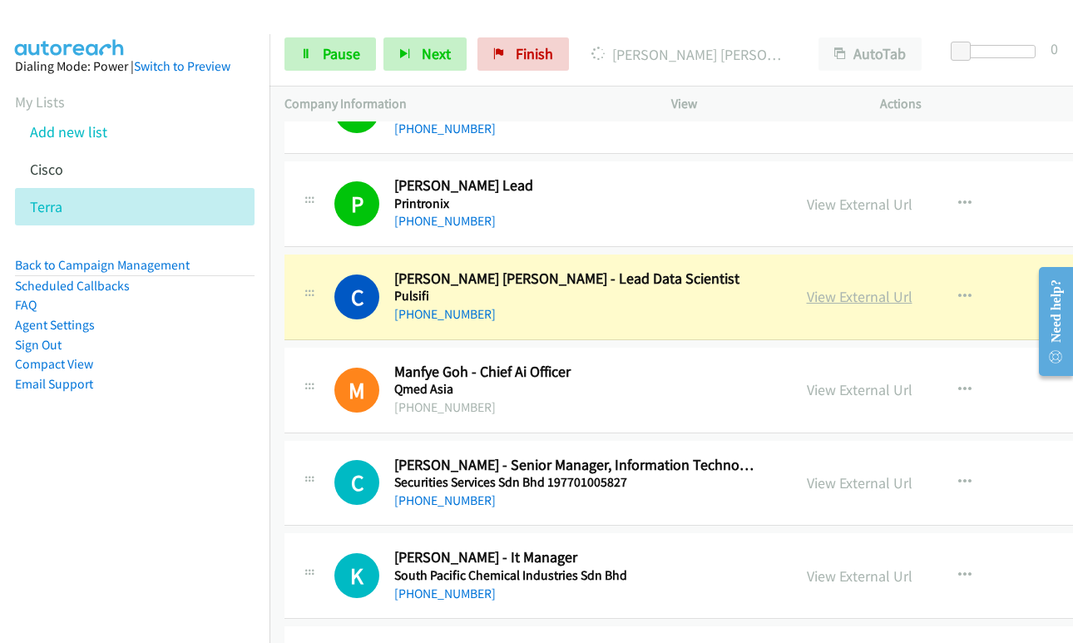
click at [807, 297] on link "View External Url" at bounding box center [860, 296] width 106 height 19
click at [341, 54] on span "Pause" at bounding box center [341, 53] width 37 height 19
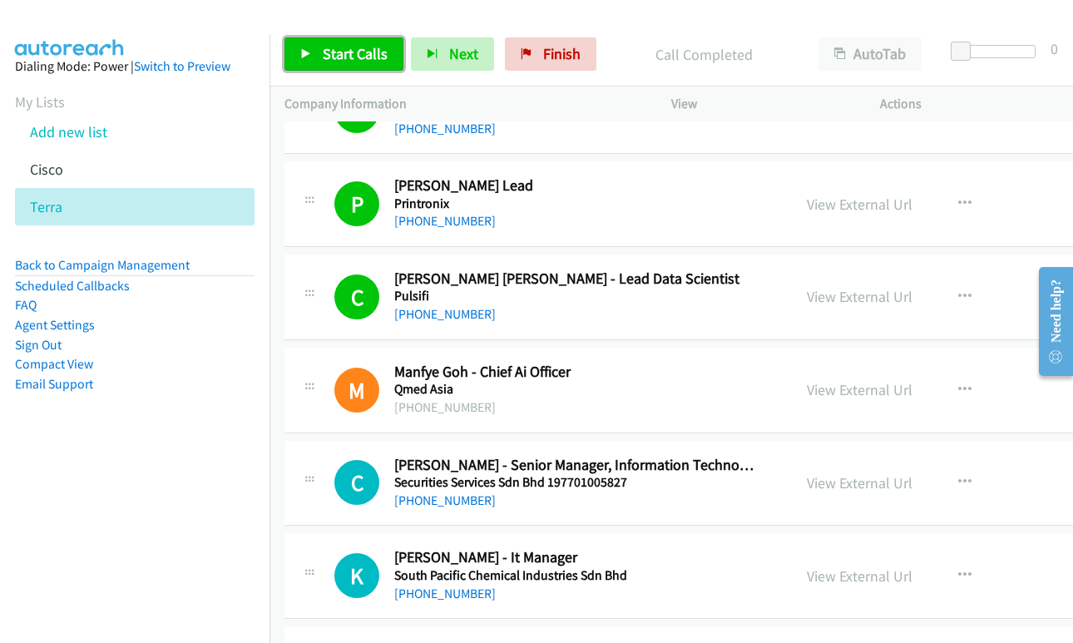
click at [343, 63] on link "Start Calls" at bounding box center [343, 53] width 119 height 33
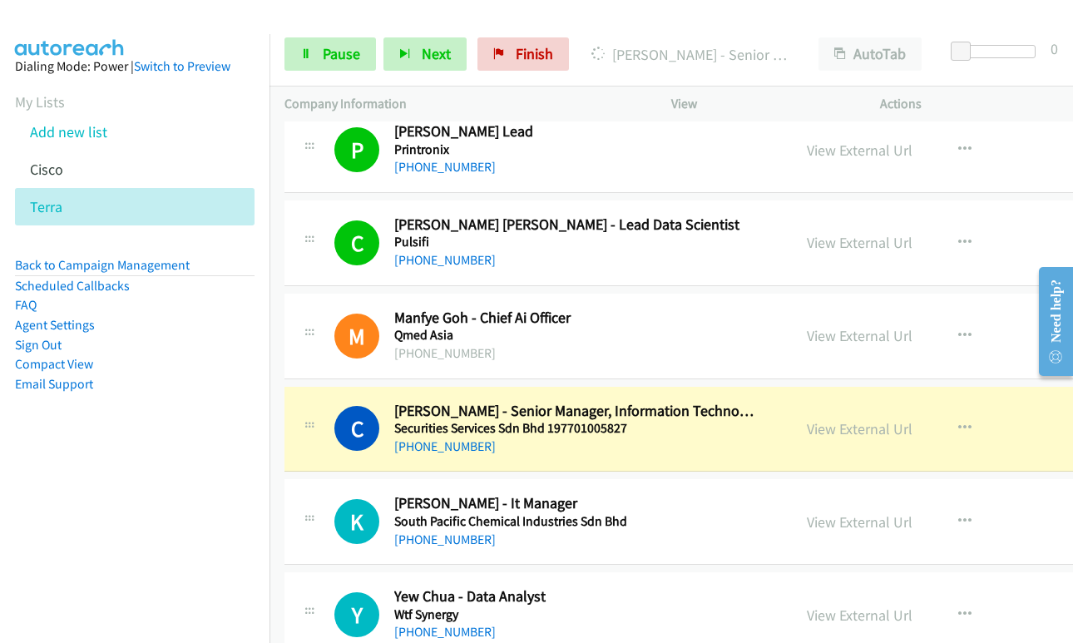
scroll to position [6237, 0]
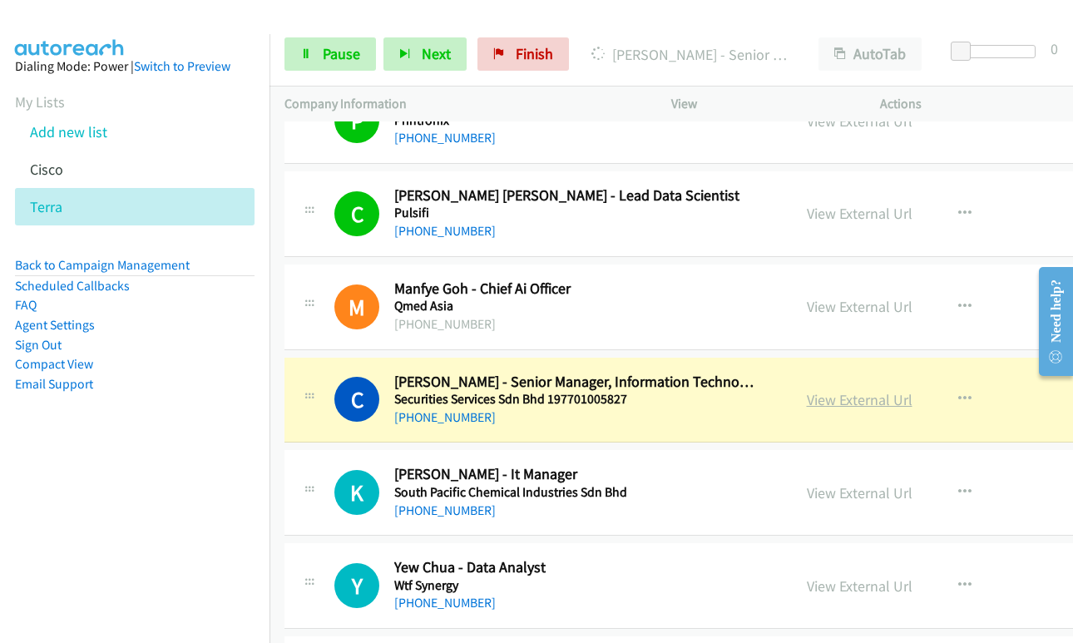
click at [812, 398] on link "View External Url" at bounding box center [860, 399] width 106 height 19
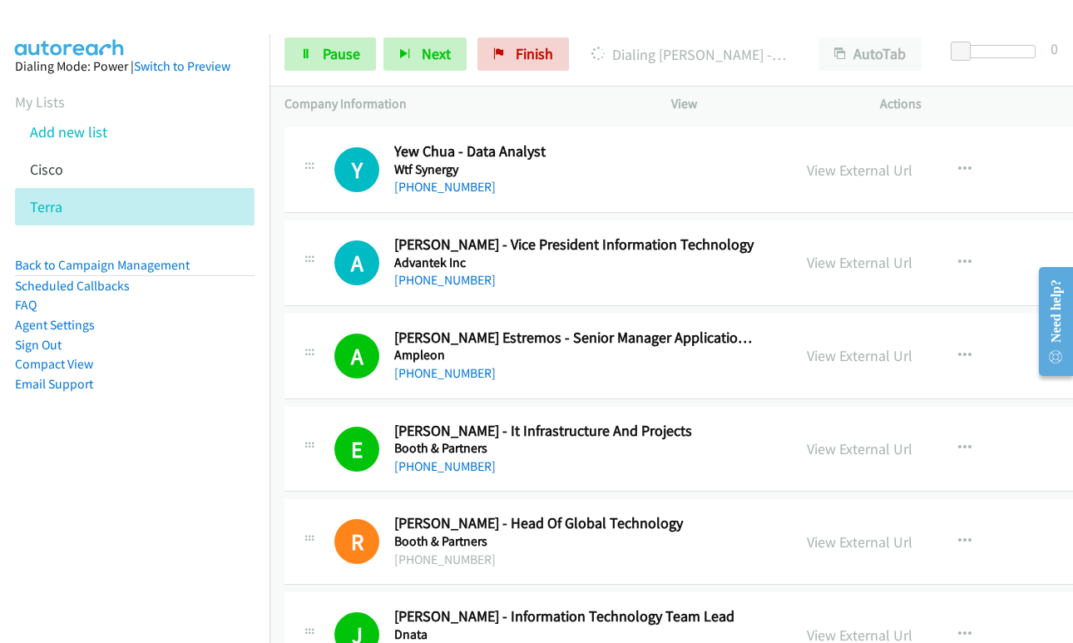
scroll to position [6570, 0]
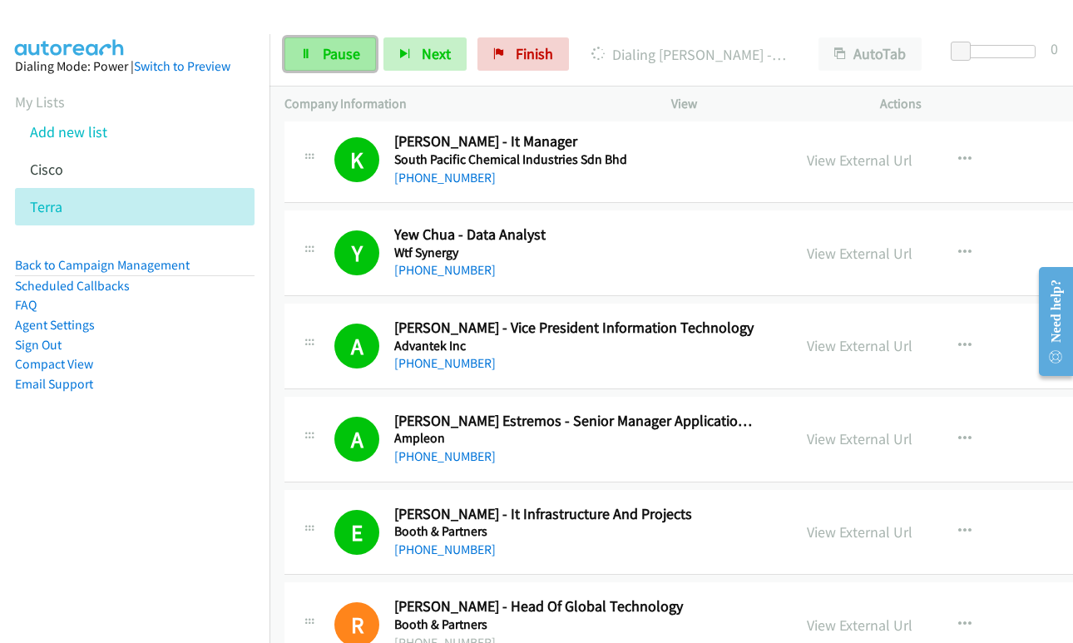
click at [334, 62] on span "Pause" at bounding box center [341, 53] width 37 height 19
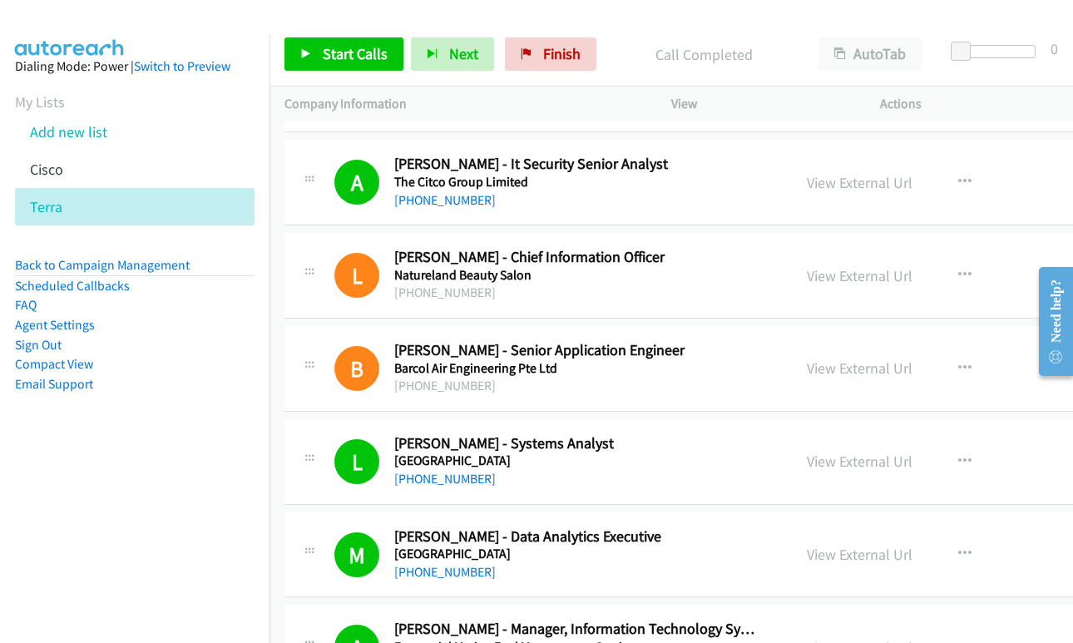
scroll to position [9564, 0]
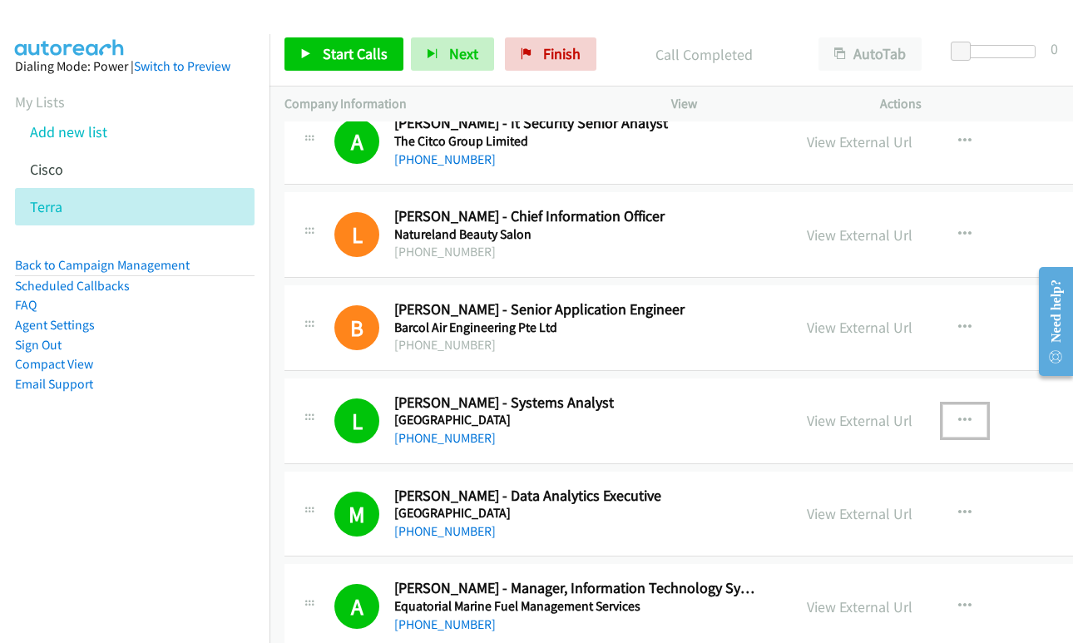
click at [958, 417] on icon "button" at bounding box center [964, 420] width 13 height 13
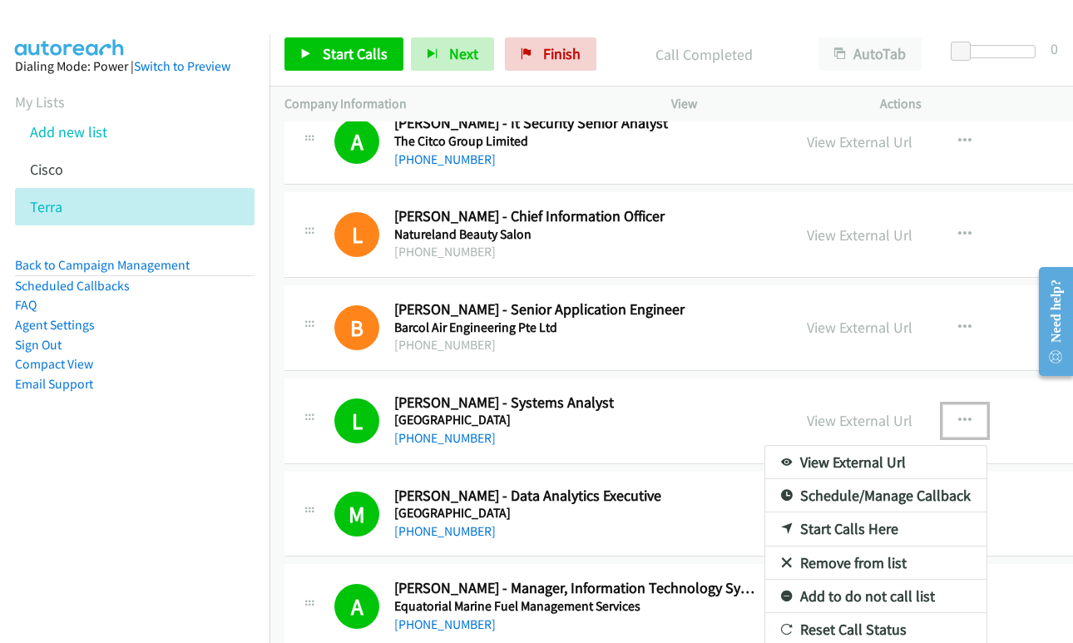
click at [804, 529] on link "Start Calls Here" at bounding box center [875, 528] width 221 height 33
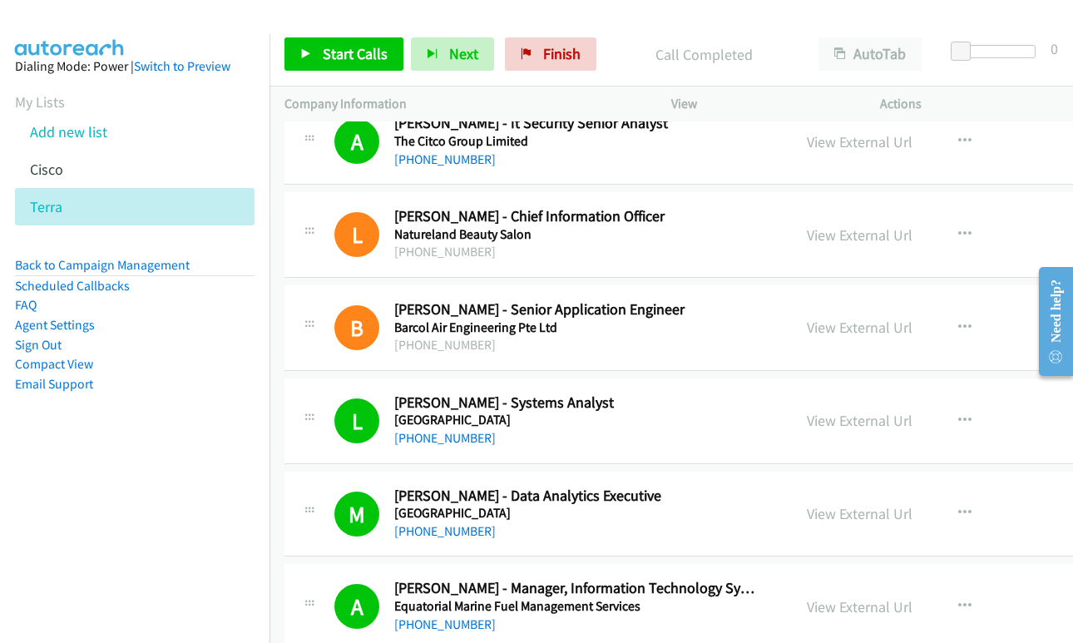
click at [333, 17] on div at bounding box center [529, 32] width 1058 height 64
click at [328, 54] on span "Start Calls" at bounding box center [355, 53] width 65 height 19
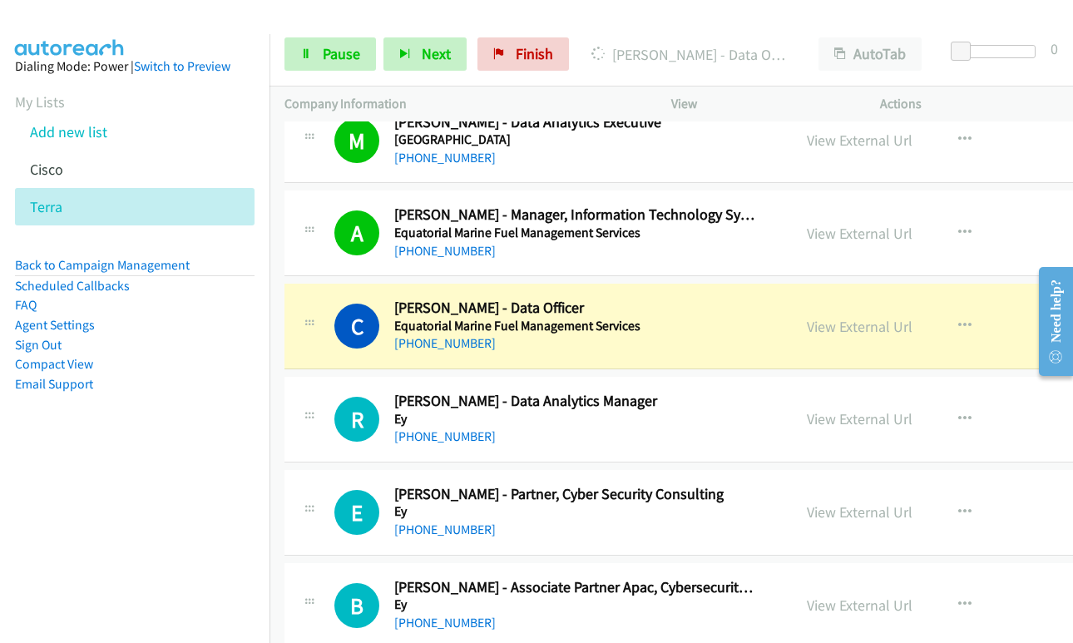
scroll to position [9979, 0]
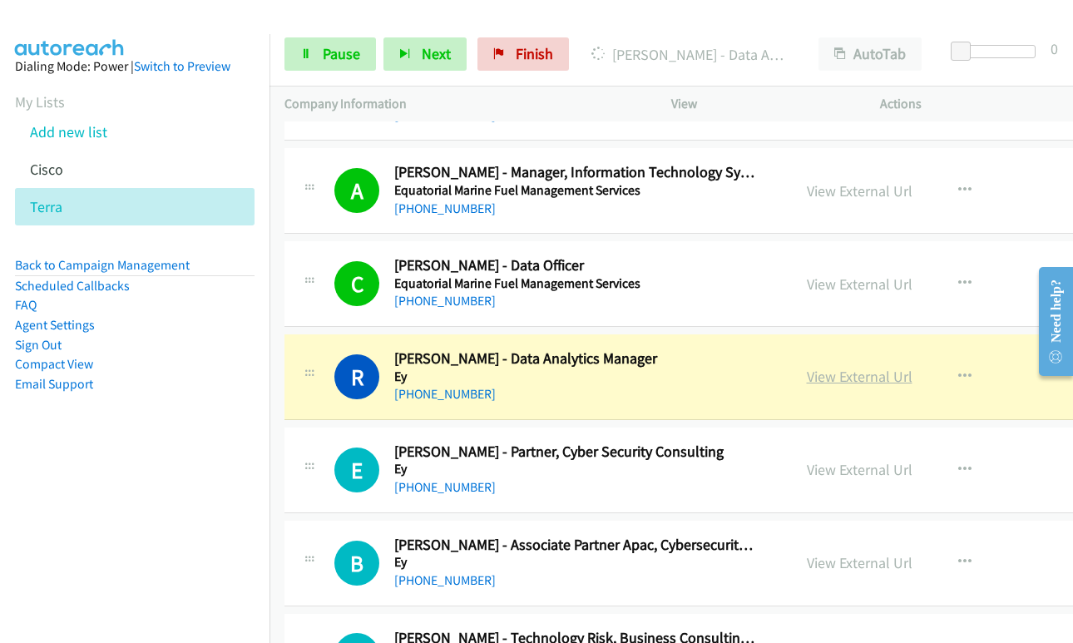
click at [807, 384] on link "View External Url" at bounding box center [860, 376] width 106 height 19
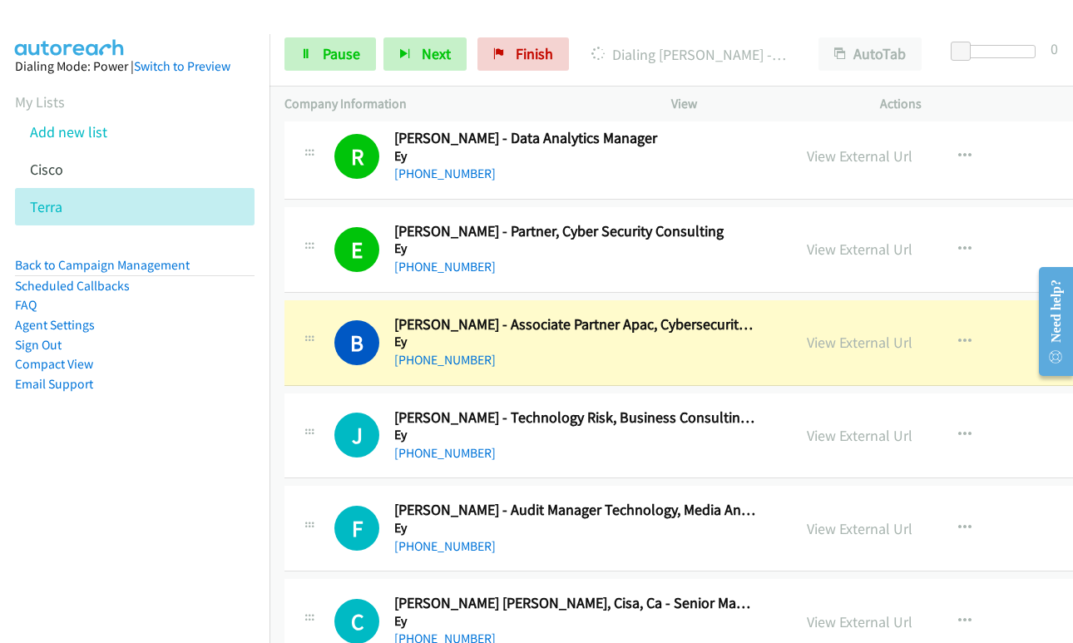
scroll to position [10229, 0]
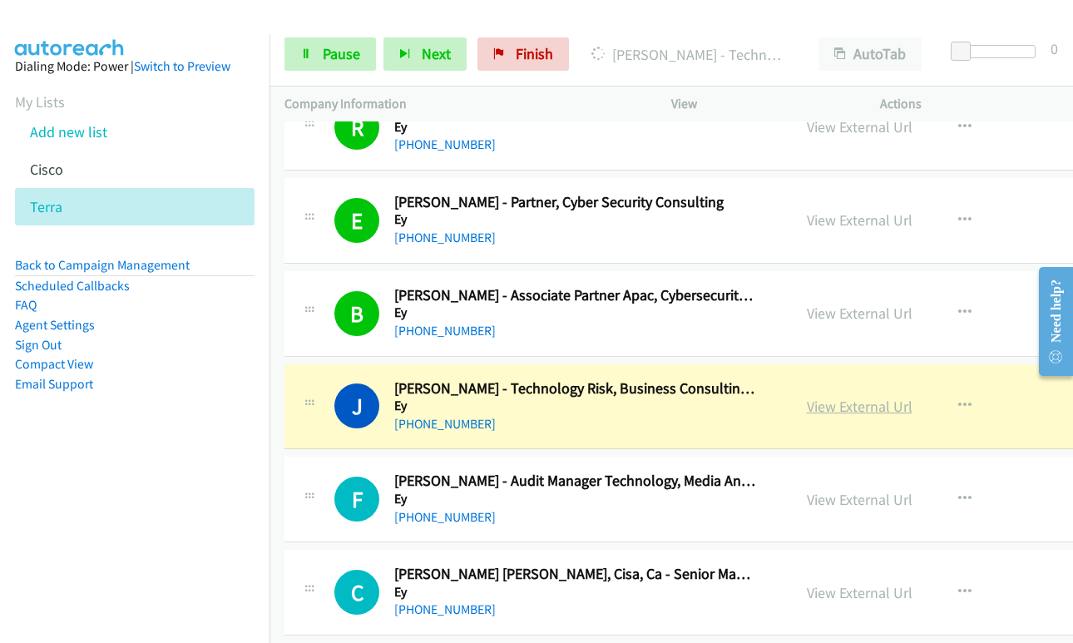
click at [807, 407] on link "View External Url" at bounding box center [860, 406] width 106 height 19
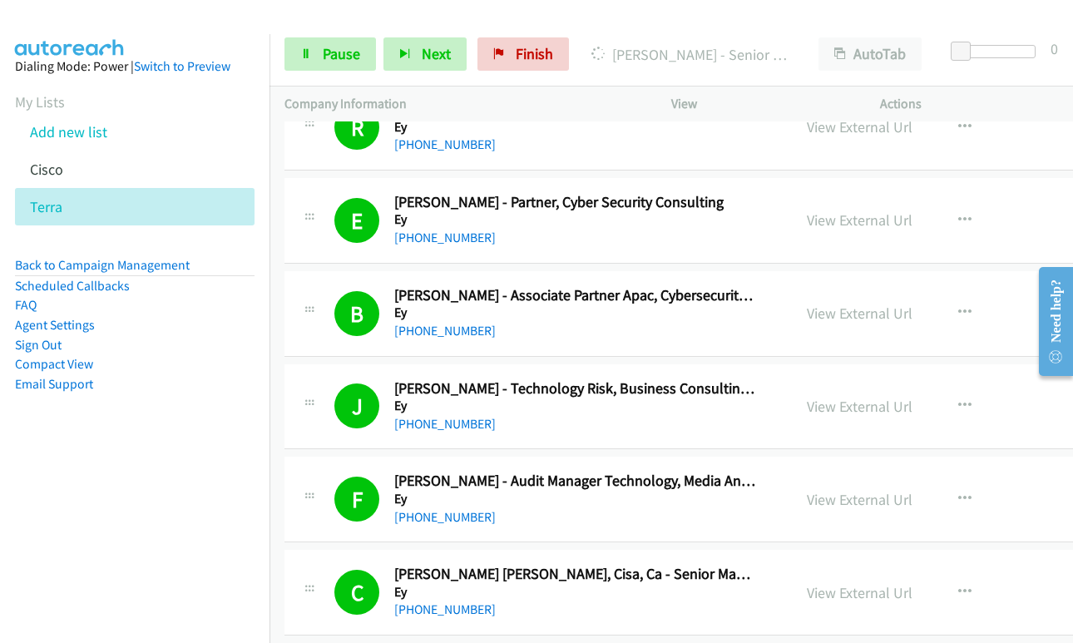
scroll to position [10645, 0]
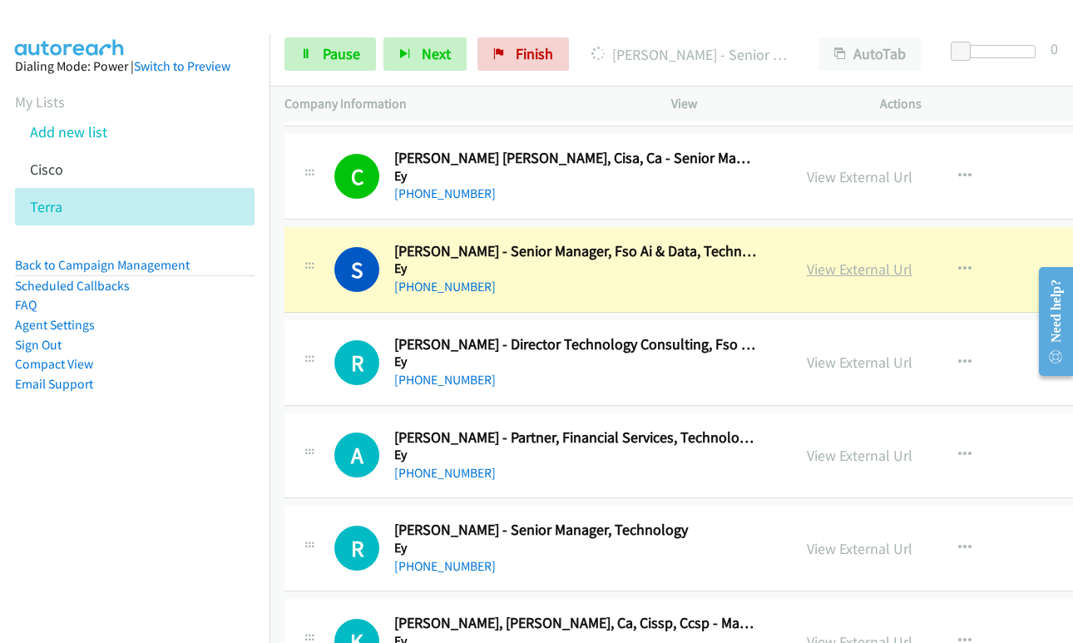
click at [807, 274] on link "View External Url" at bounding box center [860, 268] width 106 height 19
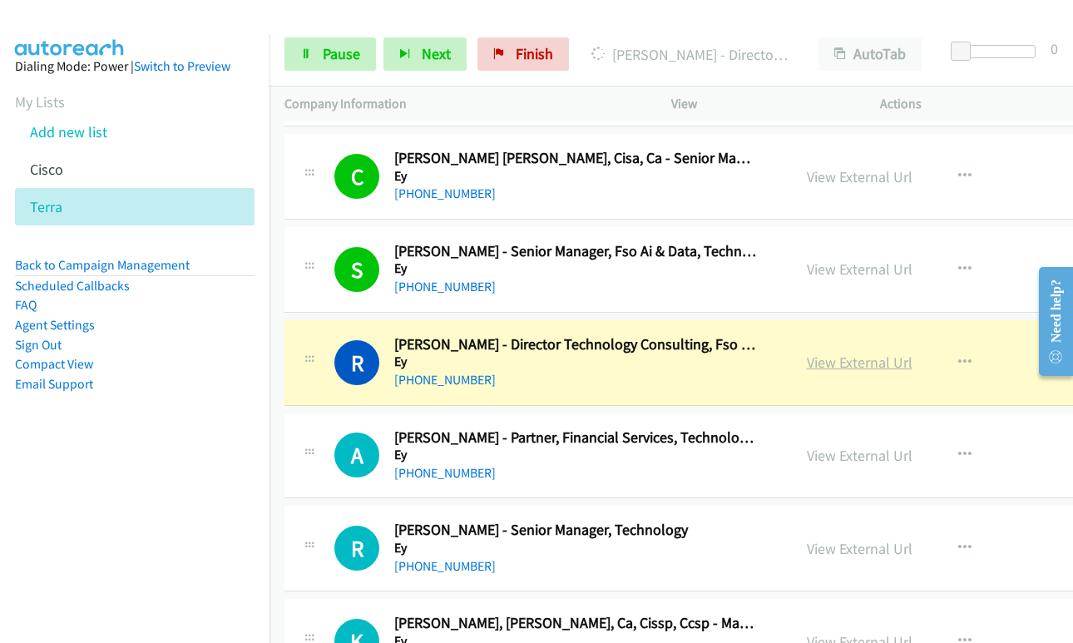
click at [807, 366] on link "View External Url" at bounding box center [860, 362] width 106 height 19
click at [329, 57] on span "Pause" at bounding box center [341, 53] width 37 height 19
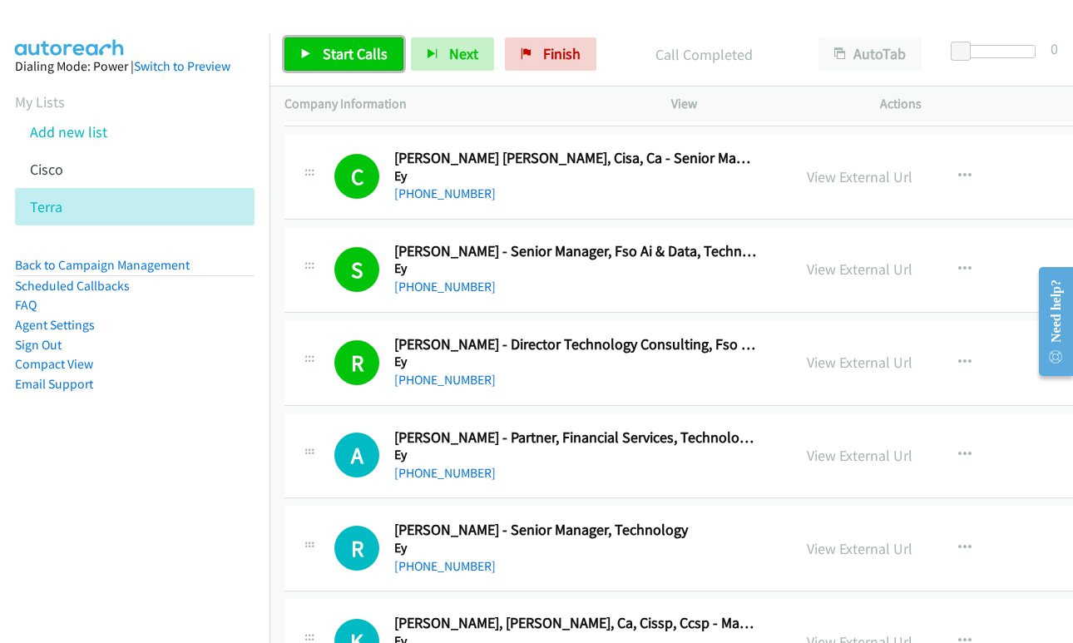
drag, startPoint x: 361, startPoint y: 54, endPoint x: 393, endPoint y: 98, distance: 54.2
click at [359, 54] on span "Start Calls" at bounding box center [355, 53] width 65 height 19
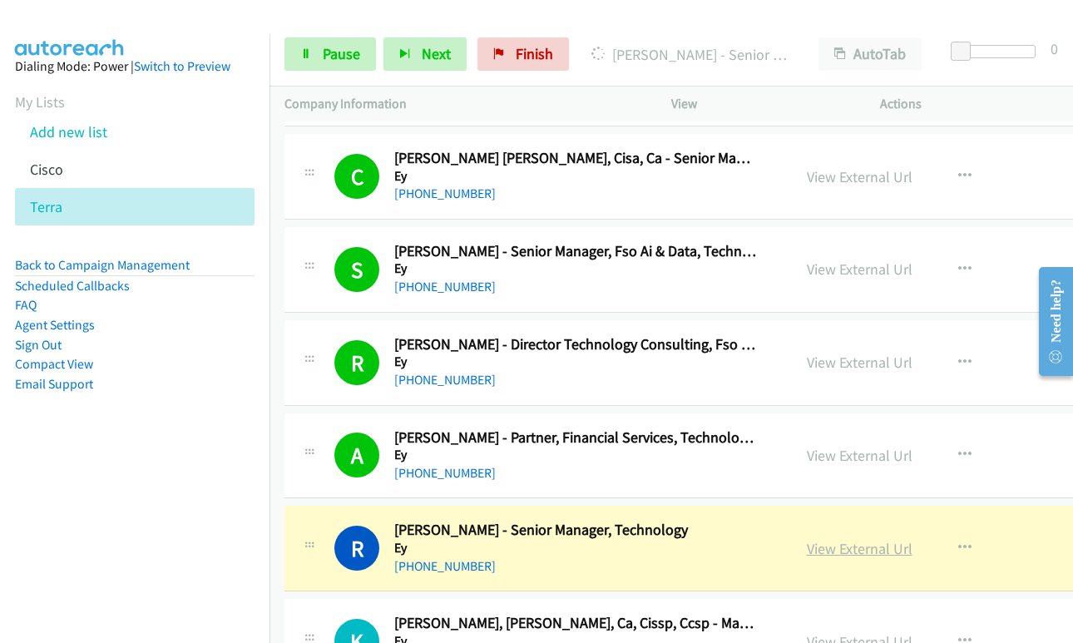
click at [807, 548] on link "View External Url" at bounding box center [860, 548] width 106 height 19
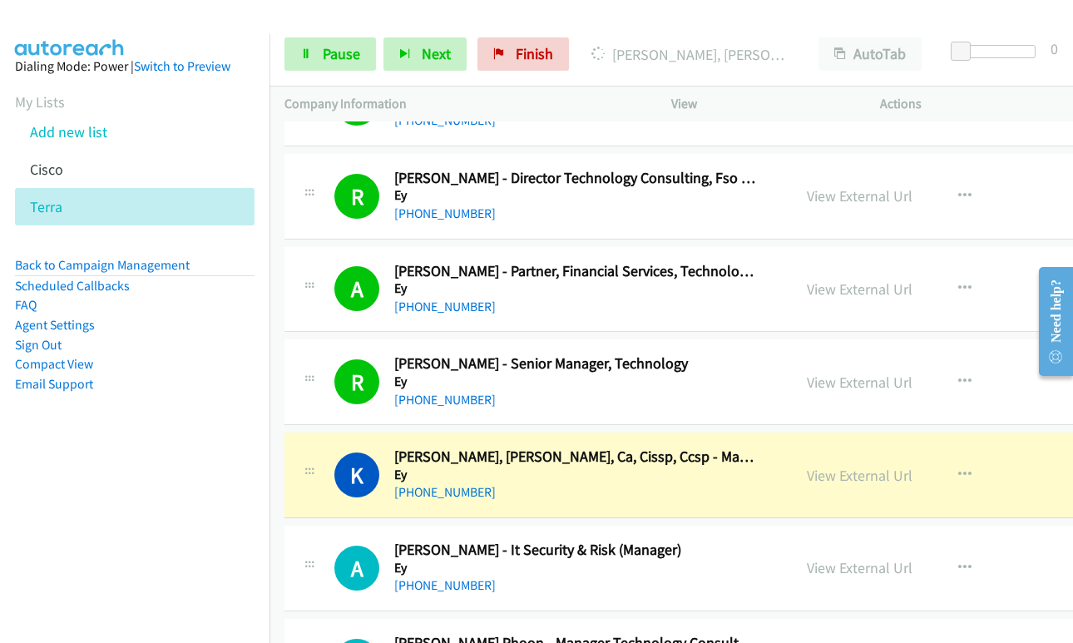
scroll to position [10977, 0]
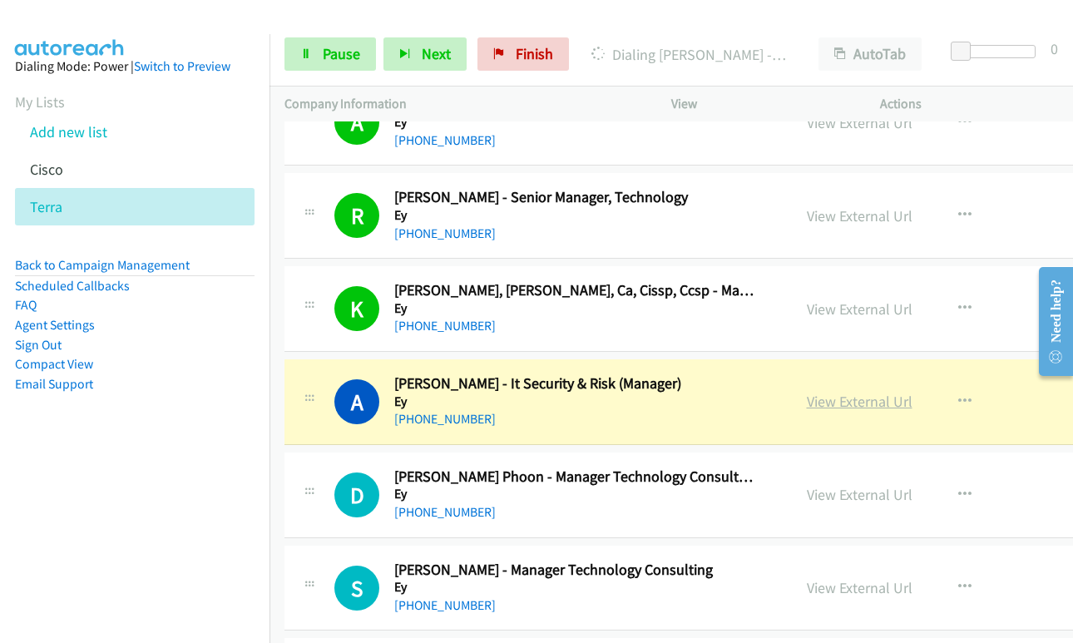
click at [807, 407] on link "View External Url" at bounding box center [860, 401] width 106 height 19
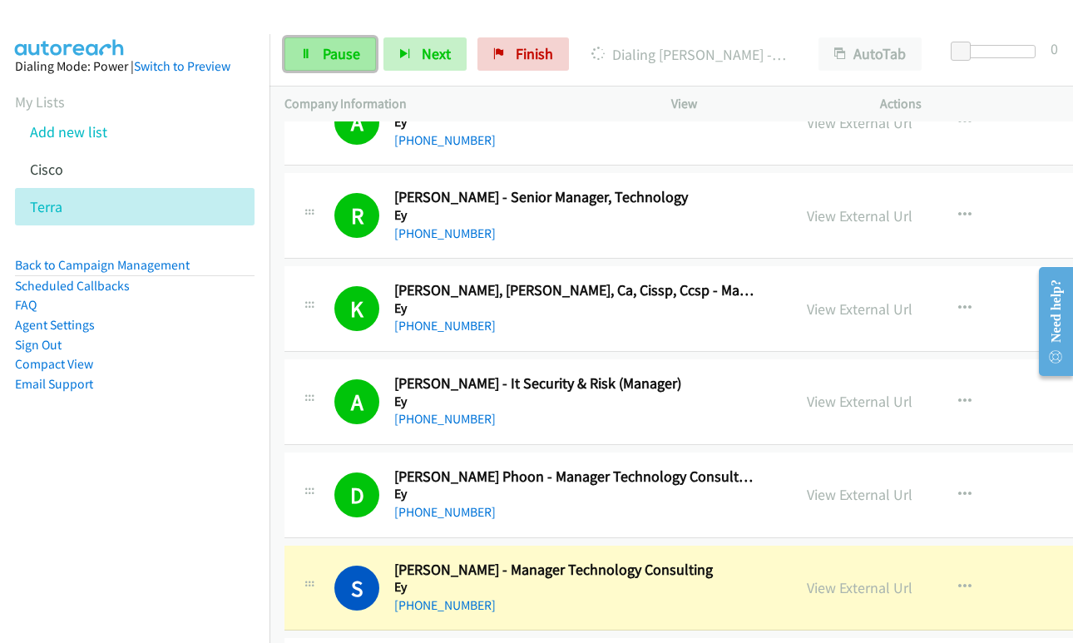
click at [309, 56] on icon at bounding box center [306, 55] width 12 height 12
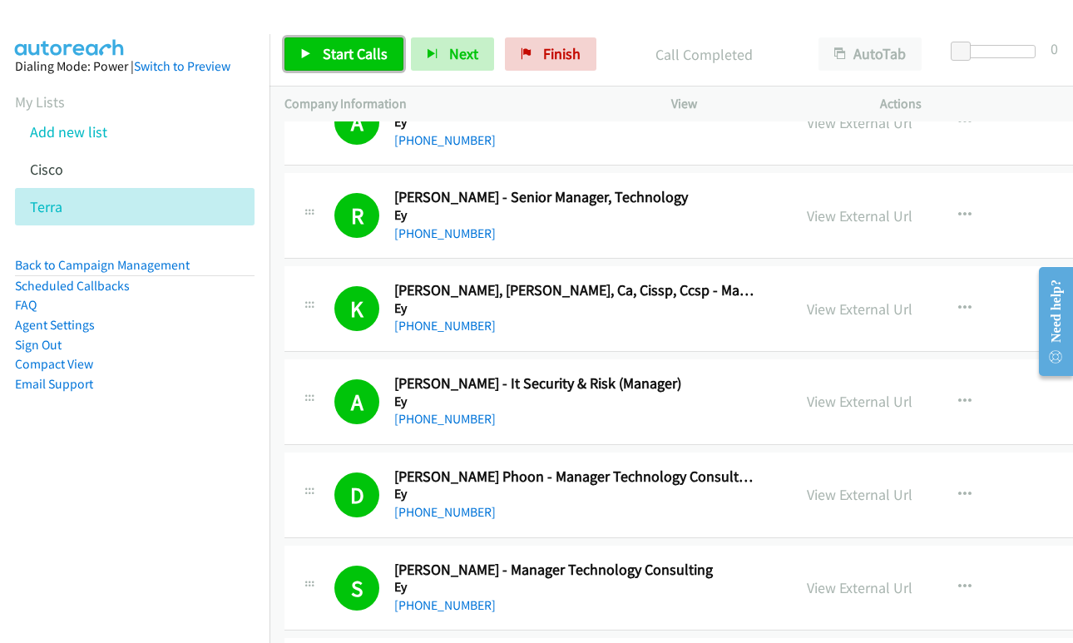
click at [352, 63] on link "Start Calls" at bounding box center [343, 53] width 119 height 33
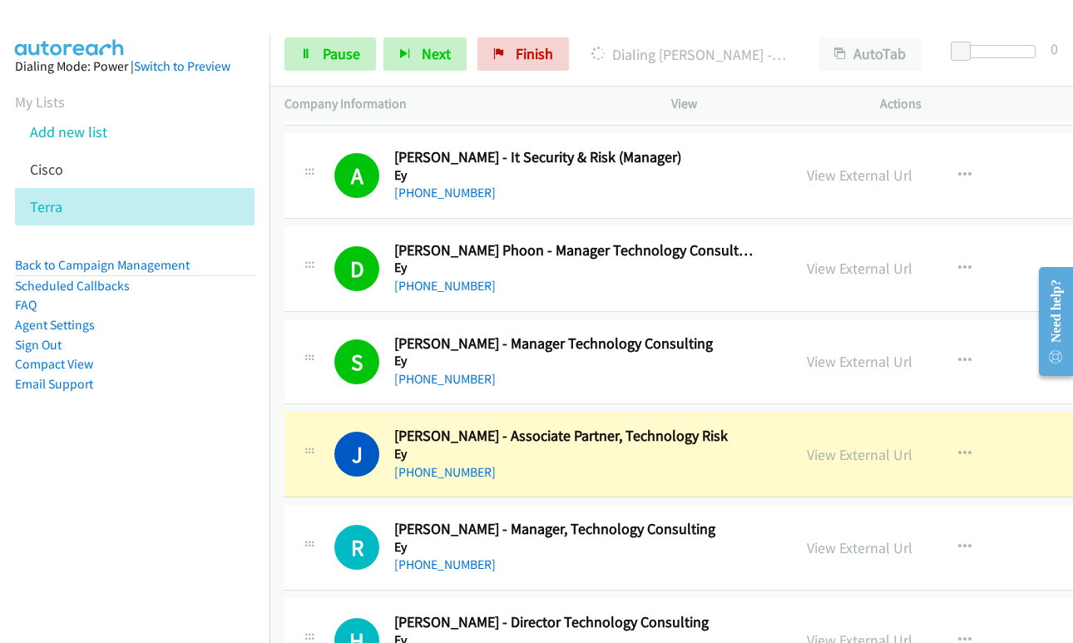
scroll to position [11227, 0]
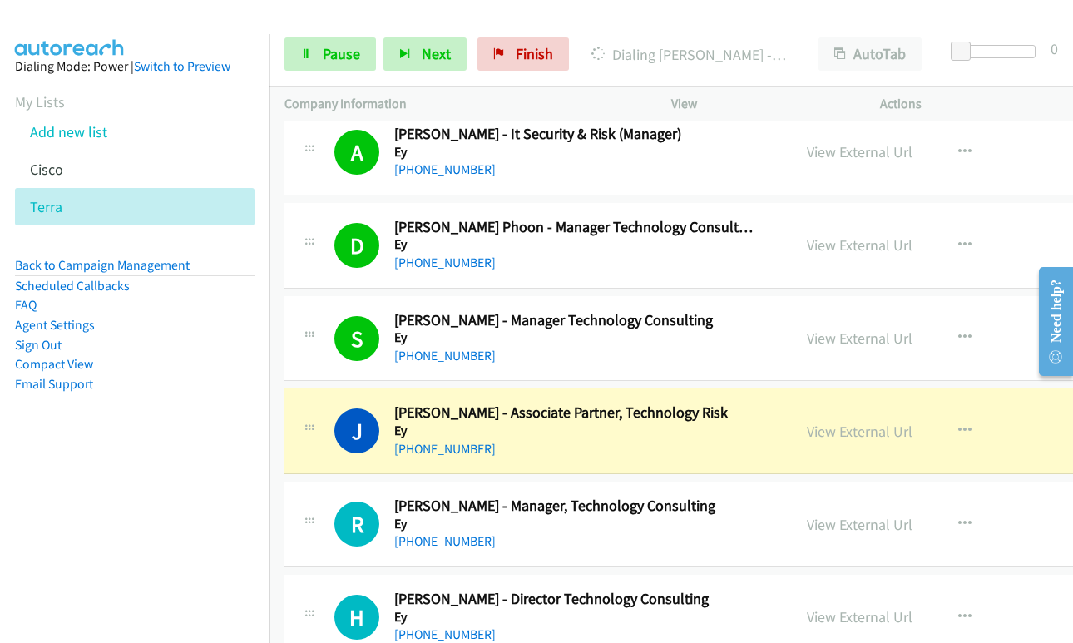
click at [817, 429] on link "View External Url" at bounding box center [860, 431] width 106 height 19
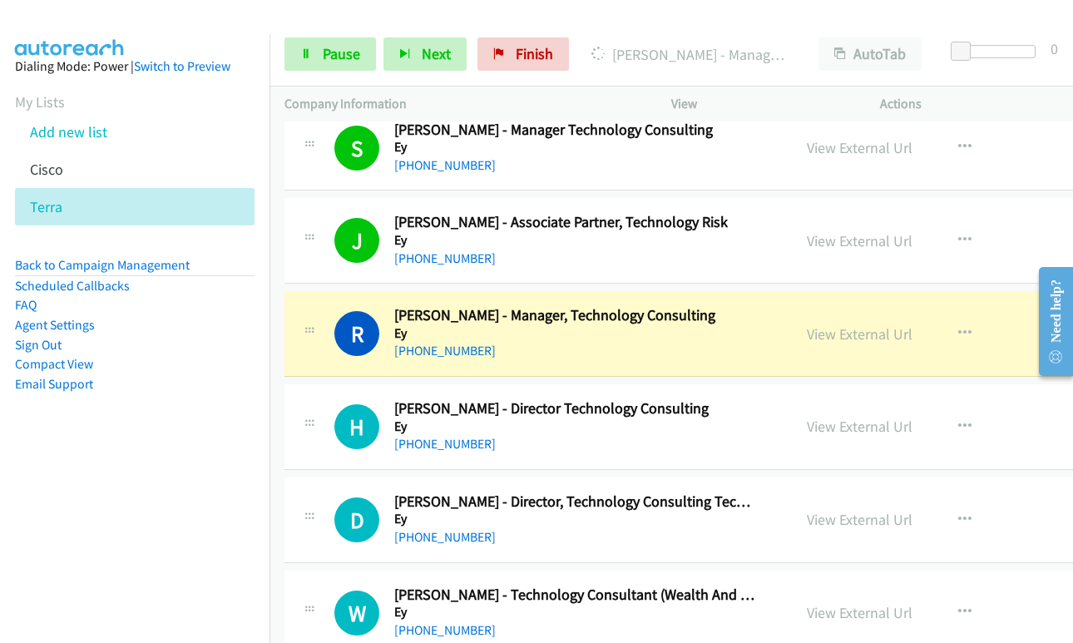
scroll to position [11476, 0]
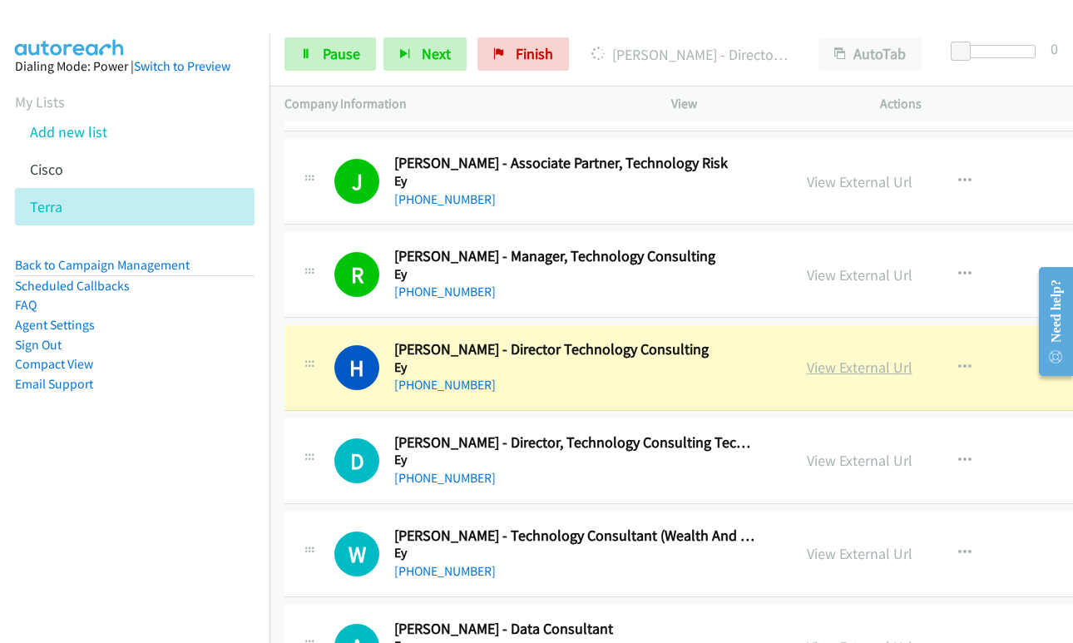
click at [809, 370] on link "View External Url" at bounding box center [860, 367] width 106 height 19
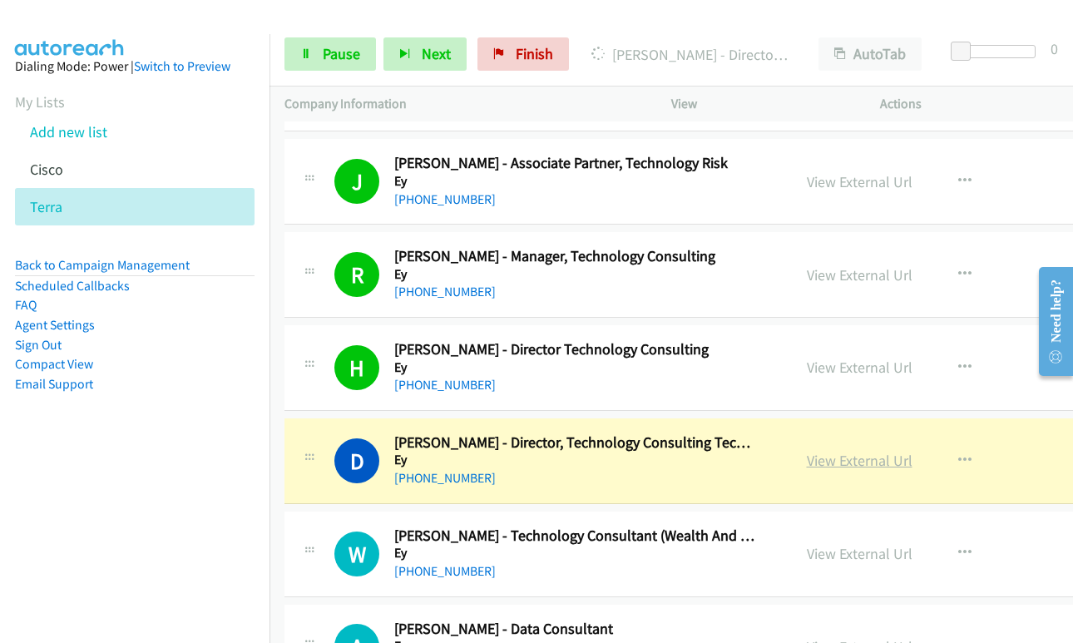
click at [807, 464] on link "View External Url" at bounding box center [860, 460] width 106 height 19
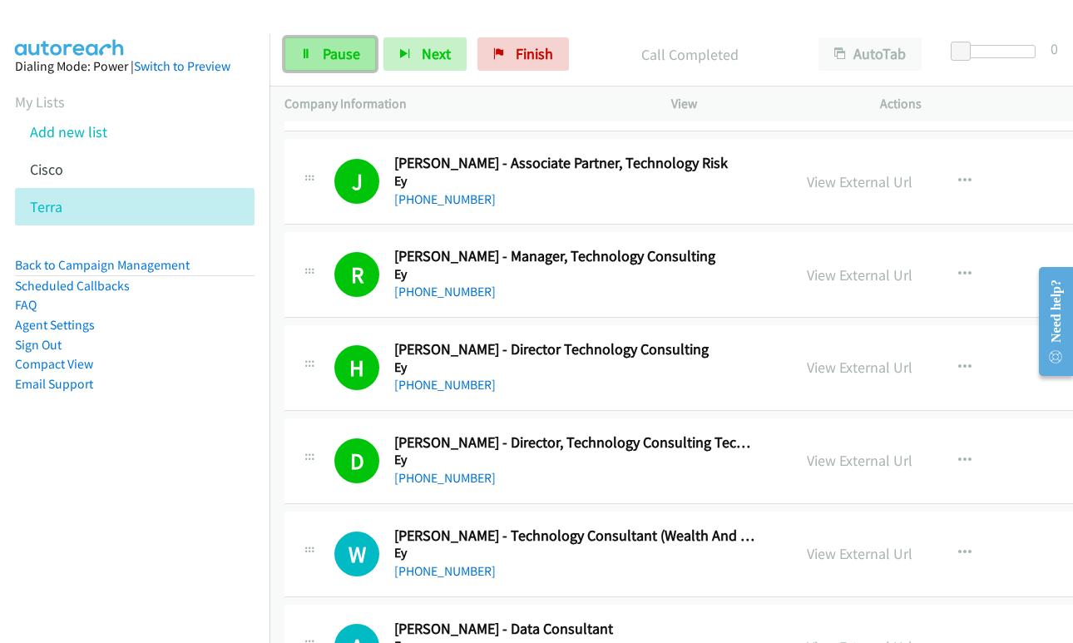
click at [334, 52] on span "Pause" at bounding box center [341, 53] width 37 height 19
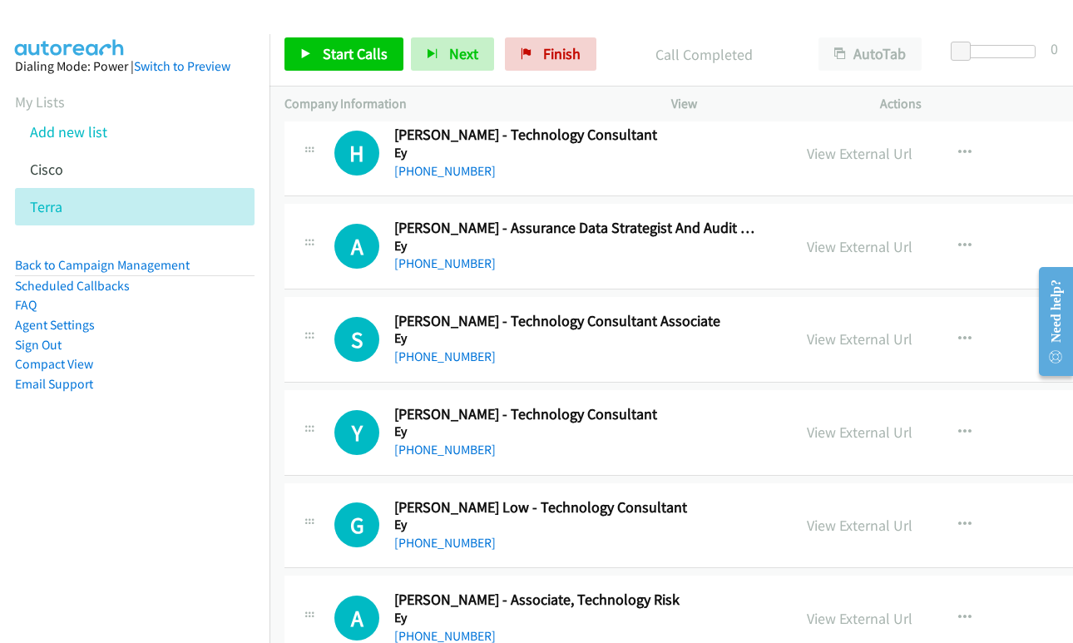
scroll to position [12058, 0]
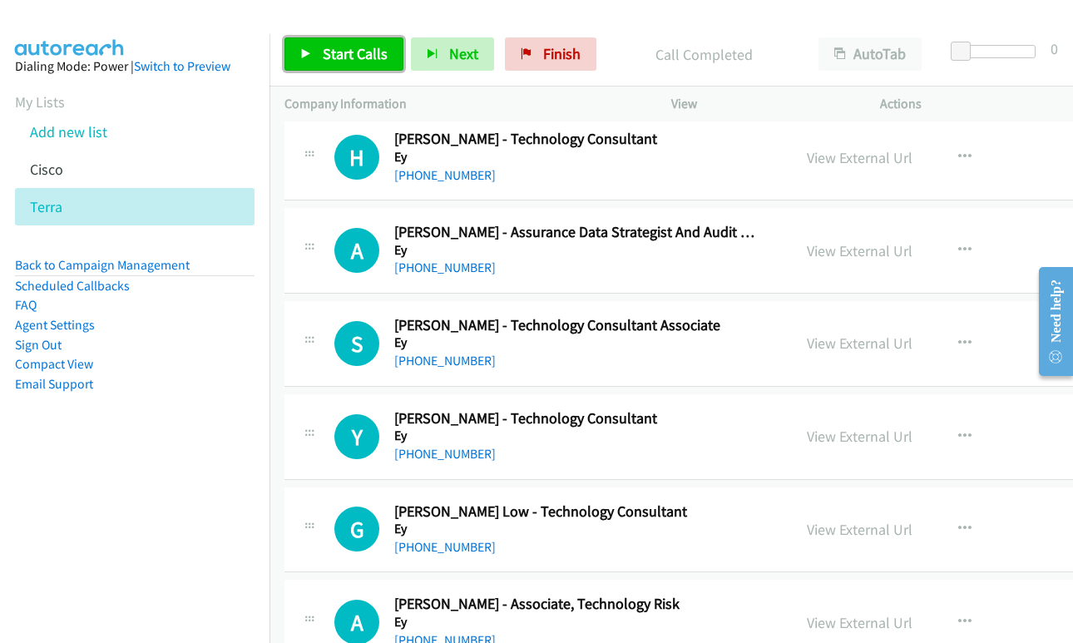
click at [314, 55] on link "Start Calls" at bounding box center [343, 53] width 119 height 33
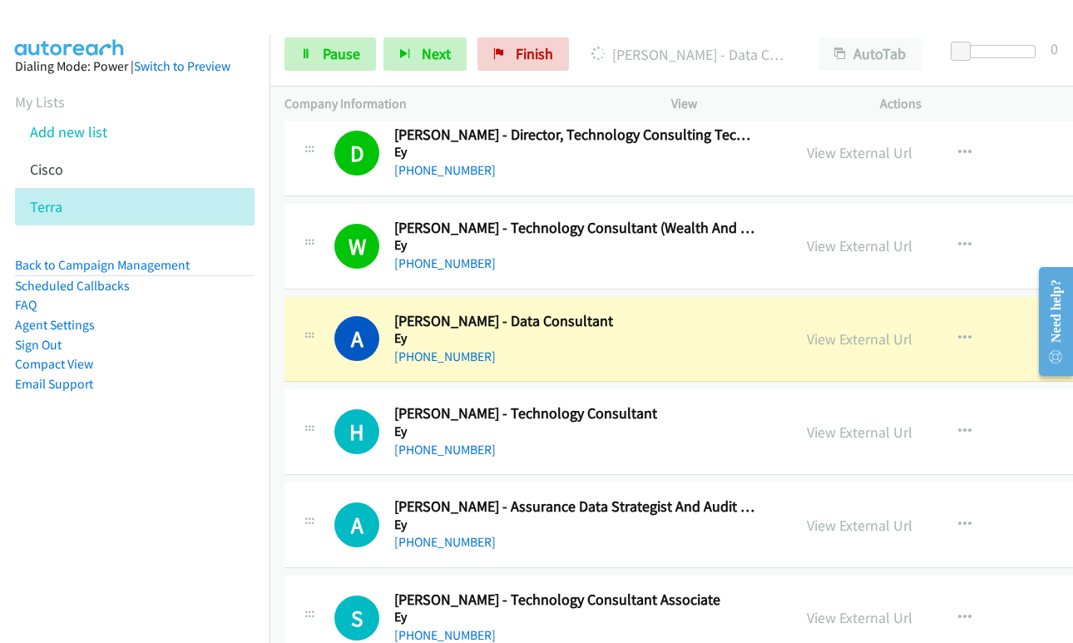
scroll to position [11726, 0]
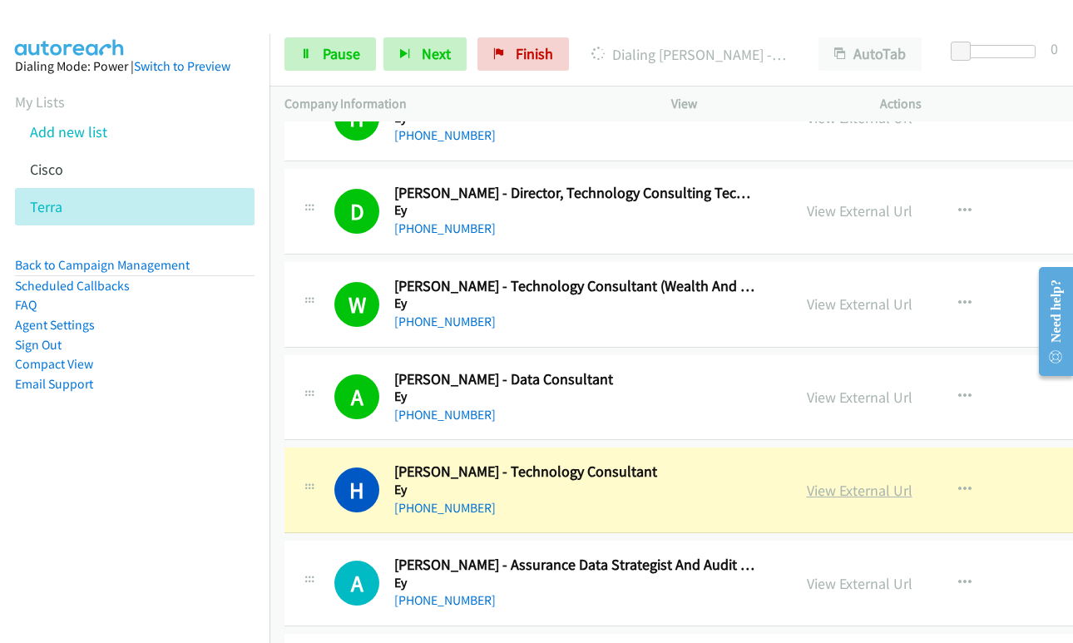
click at [807, 495] on link "View External Url" at bounding box center [860, 490] width 106 height 19
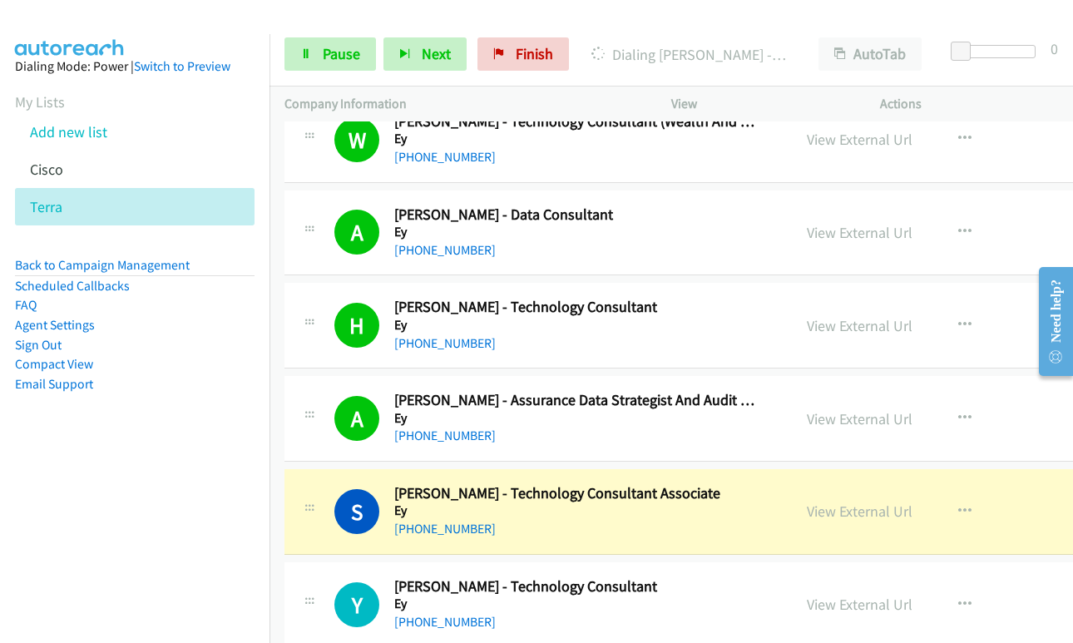
scroll to position [11975, 0]
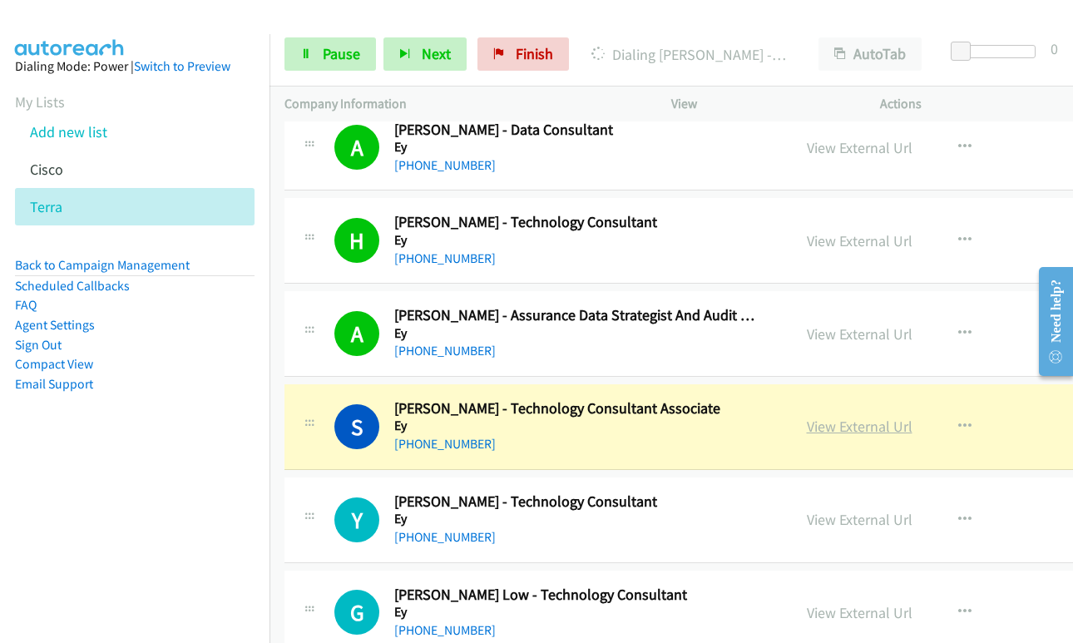
click at [807, 427] on link "View External Url" at bounding box center [860, 426] width 106 height 19
click at [315, 56] on link "Pause" at bounding box center [329, 53] width 91 height 33
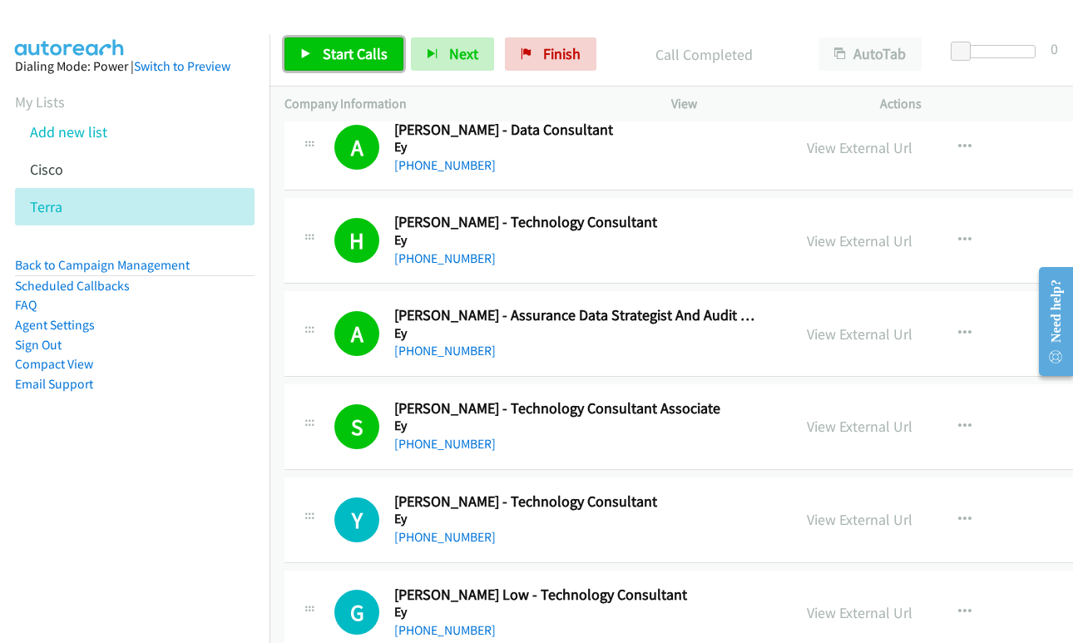
click at [338, 50] on span "Start Calls" at bounding box center [355, 53] width 65 height 19
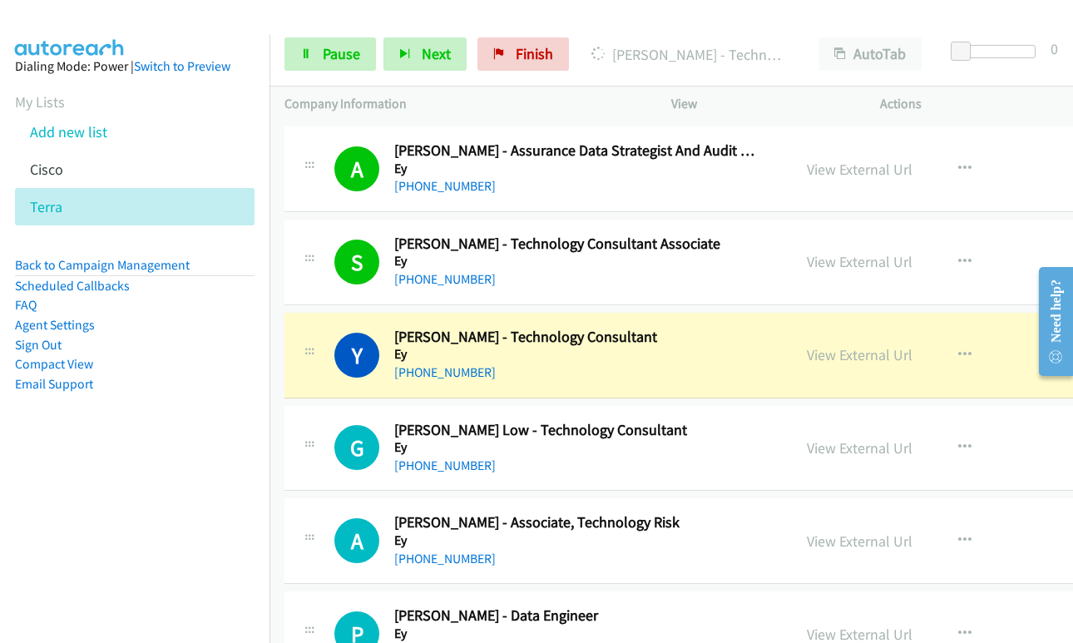
scroll to position [12142, 0]
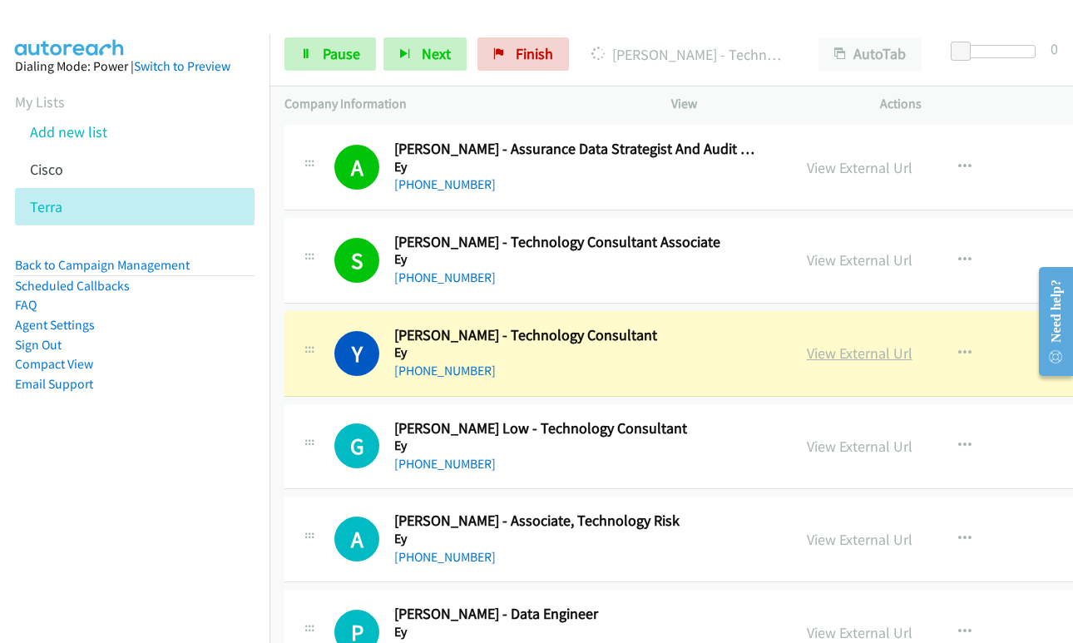
click at [807, 352] on link "View External Url" at bounding box center [860, 352] width 106 height 19
click at [314, 52] on link "Pause" at bounding box center [329, 53] width 91 height 33
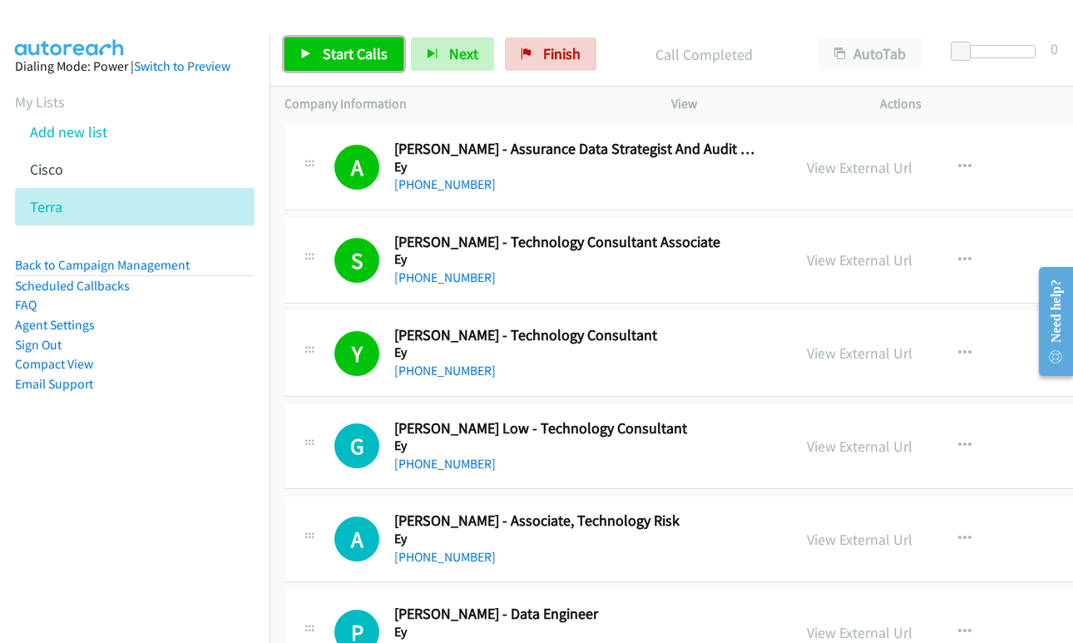
click at [302, 57] on icon at bounding box center [306, 55] width 12 height 12
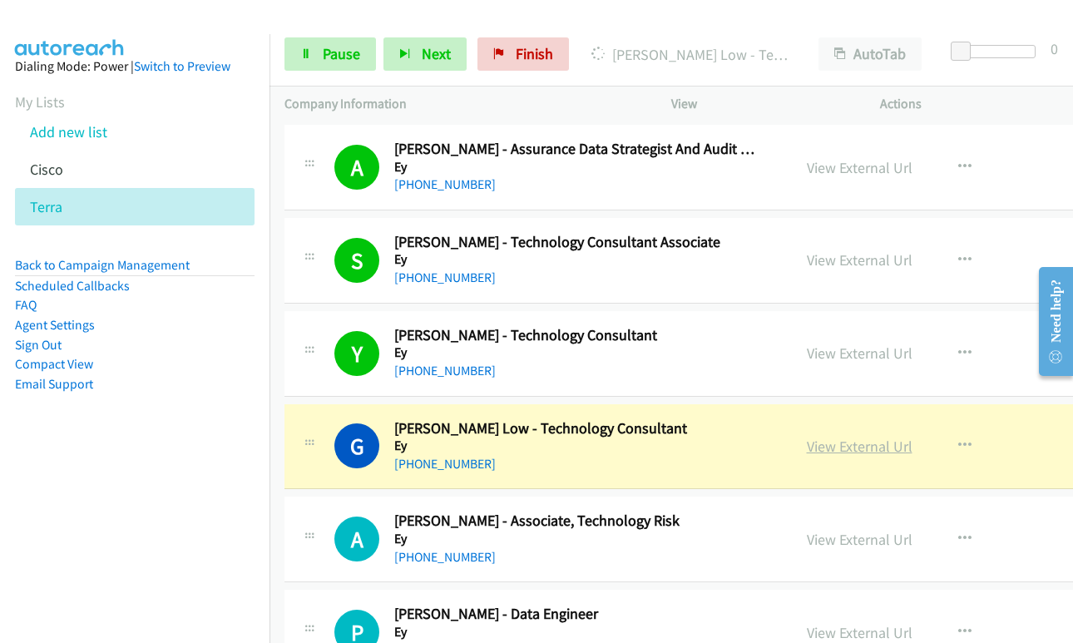
click at [808, 445] on link "View External Url" at bounding box center [860, 446] width 106 height 19
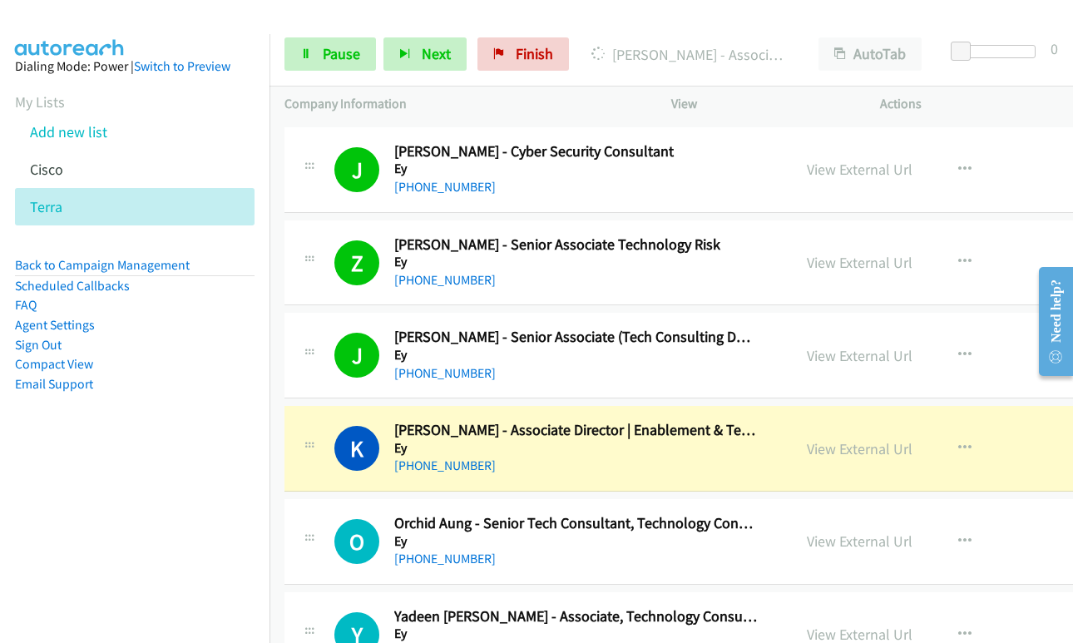
scroll to position [12890, 0]
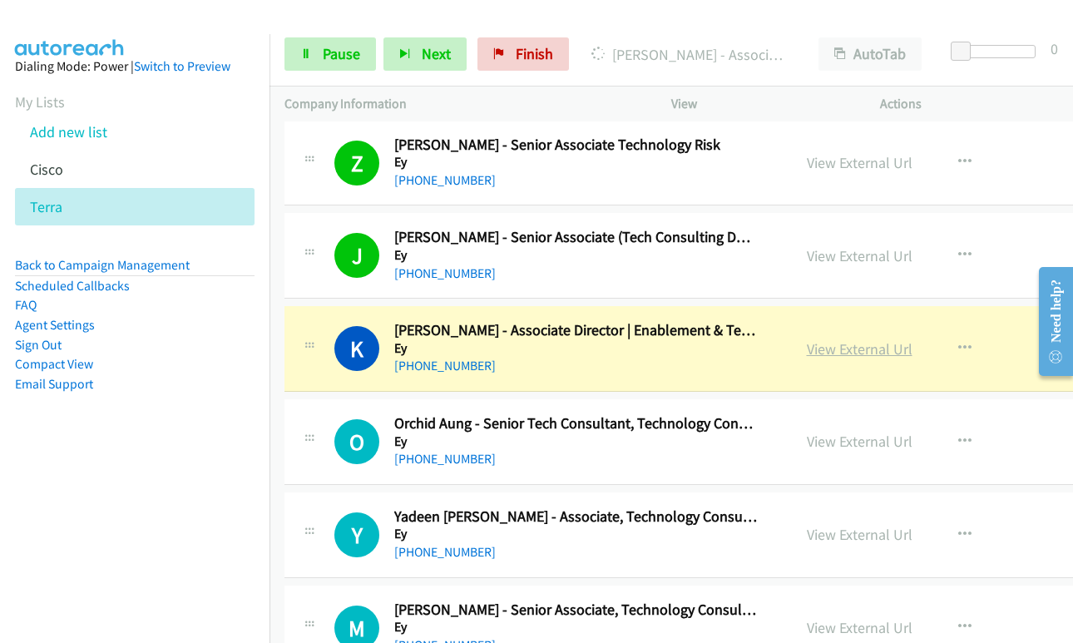
click at [807, 348] on link "View External Url" at bounding box center [860, 348] width 106 height 19
click at [319, 59] on link "Pause" at bounding box center [329, 53] width 91 height 33
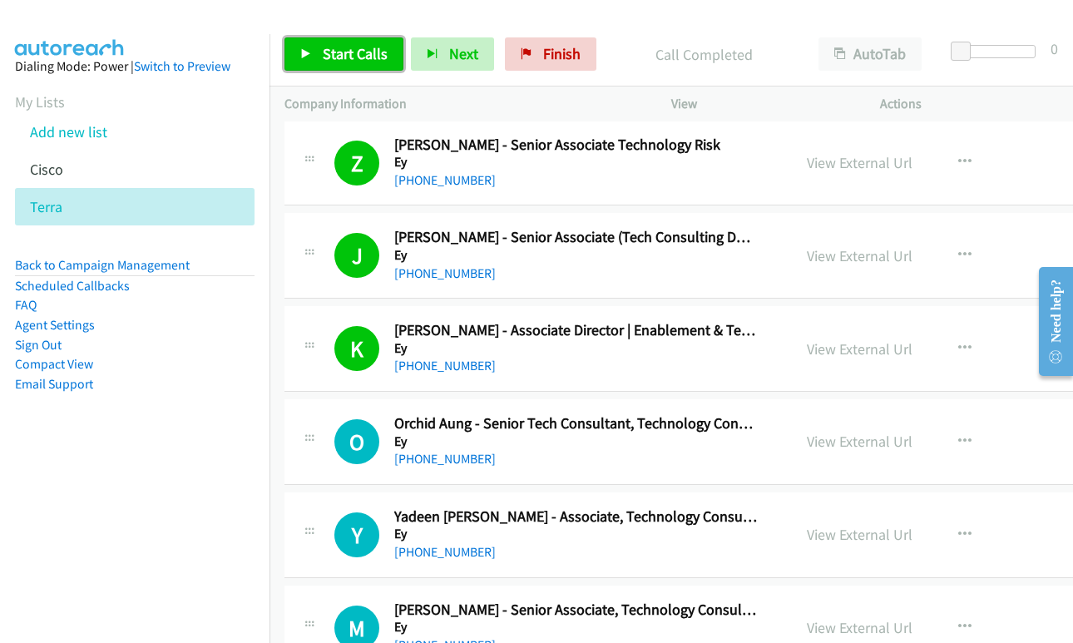
click at [358, 56] on span "Start Calls" at bounding box center [355, 53] width 65 height 19
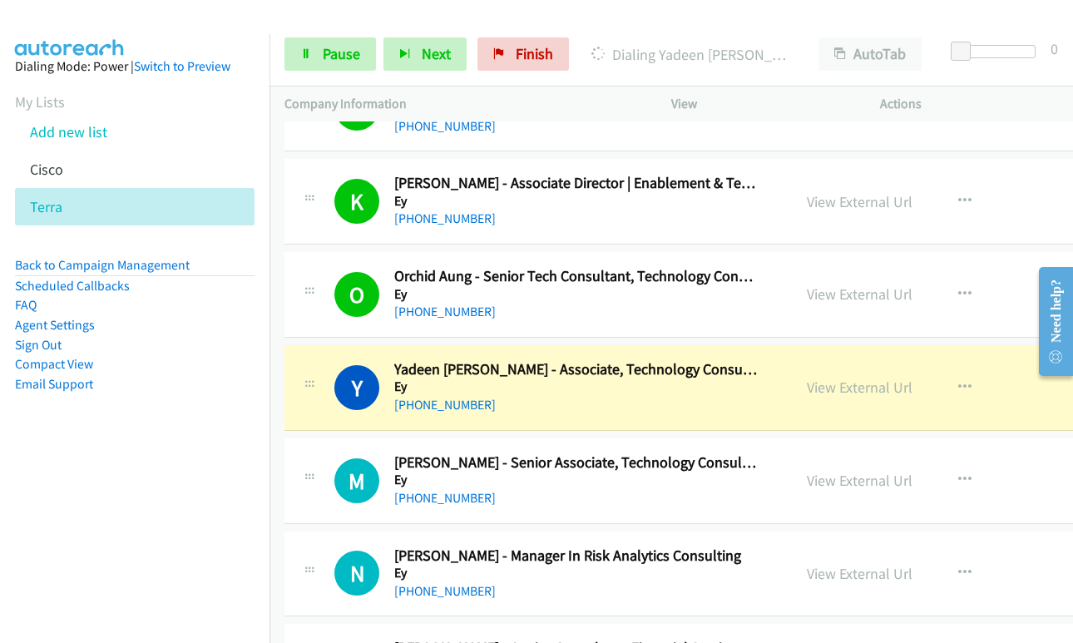
scroll to position [13056, 0]
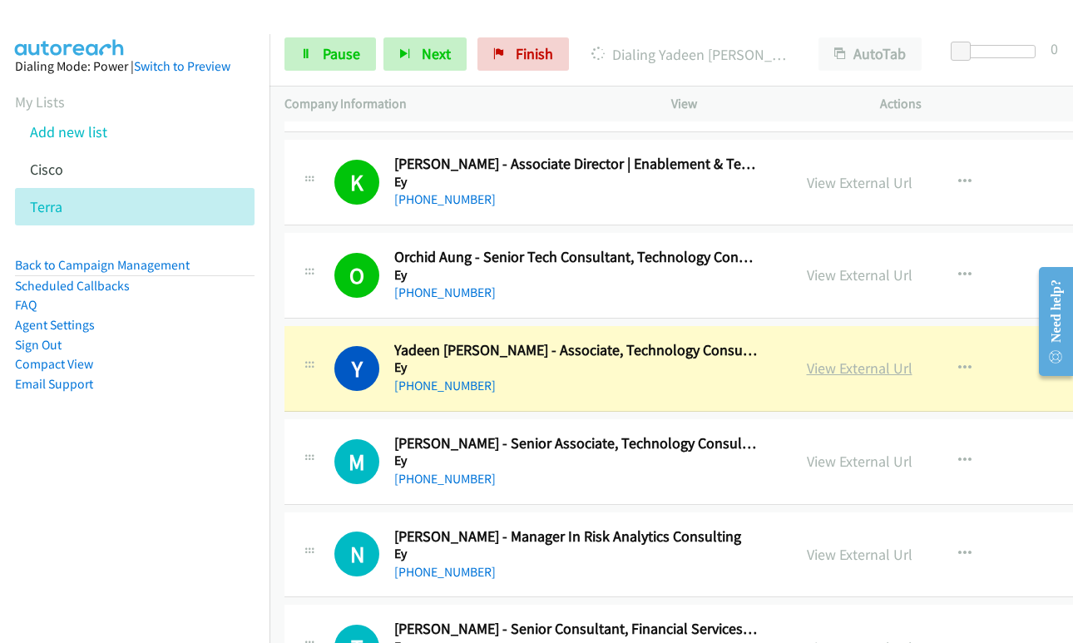
drag, startPoint x: 815, startPoint y: 369, endPoint x: 824, endPoint y: 364, distance: 10.4
click at [815, 369] on link "View External Url" at bounding box center [860, 367] width 106 height 19
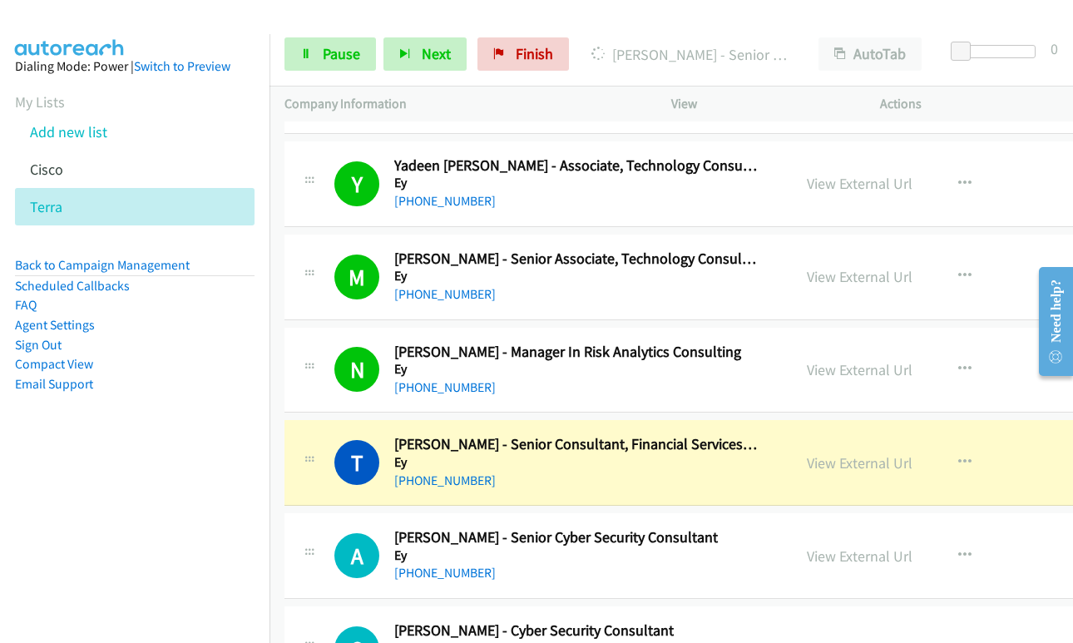
scroll to position [13306, 0]
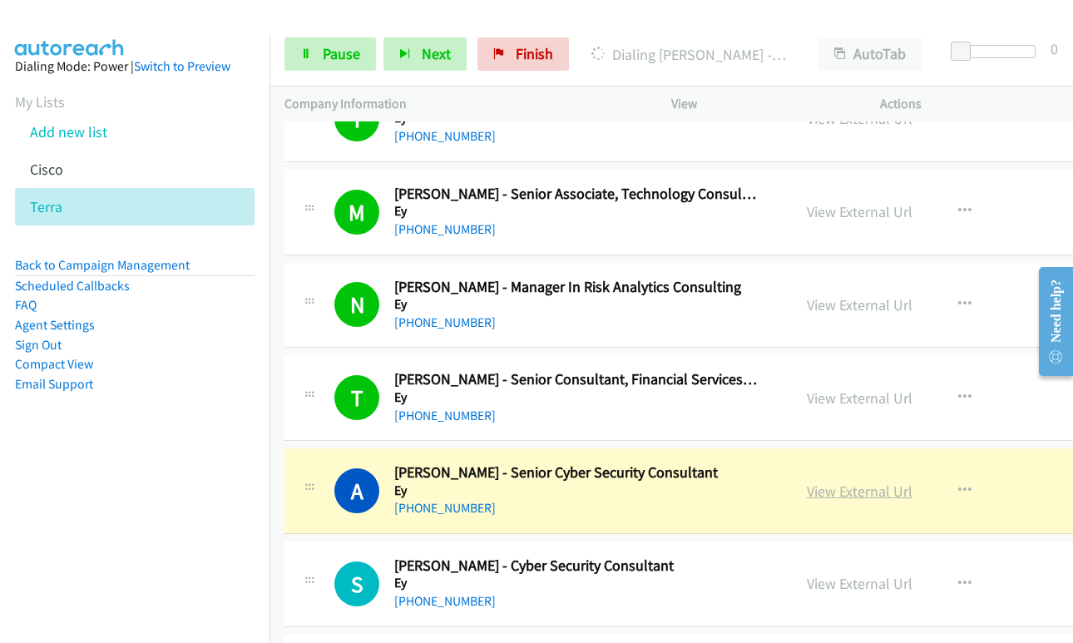
click at [807, 494] on link "View External Url" at bounding box center [860, 491] width 106 height 19
click at [314, 42] on link "Pause" at bounding box center [329, 53] width 91 height 33
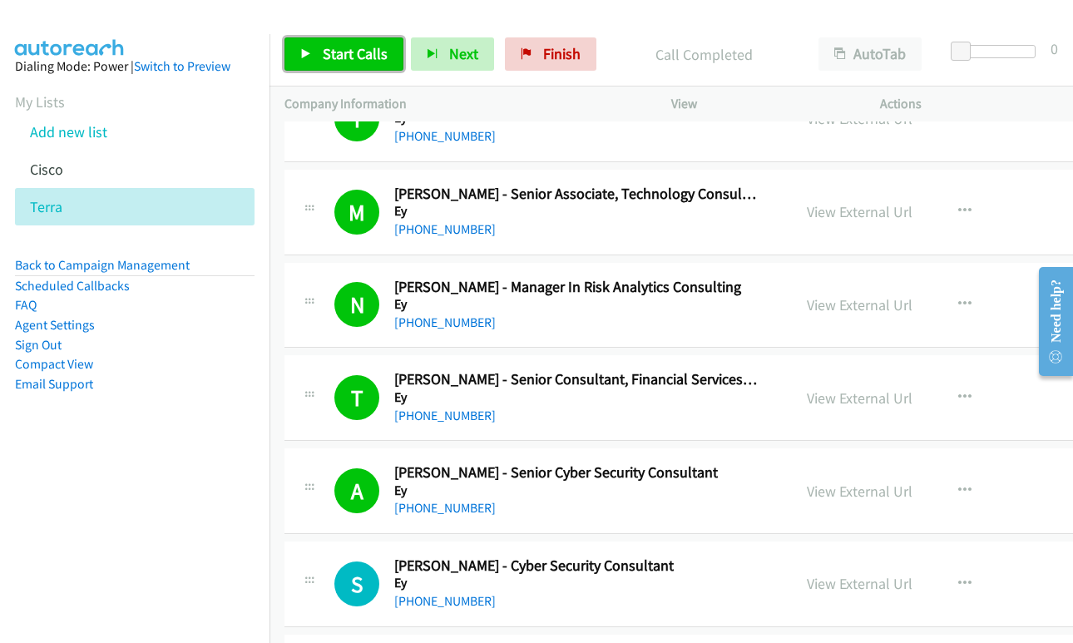
click at [337, 44] on span "Start Calls" at bounding box center [355, 53] width 65 height 19
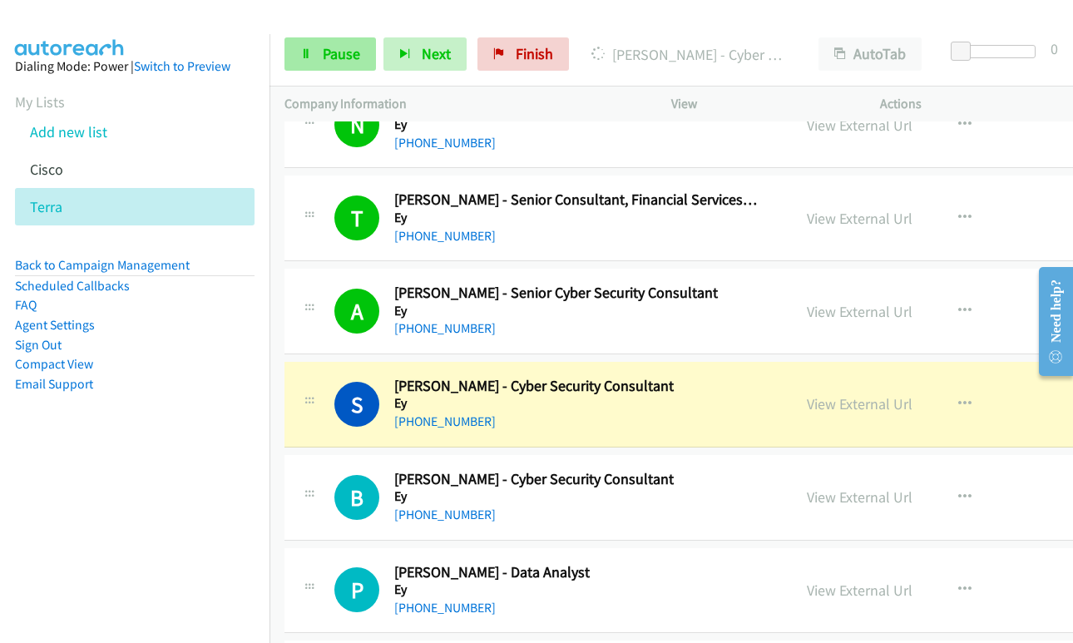
scroll to position [13389, 0]
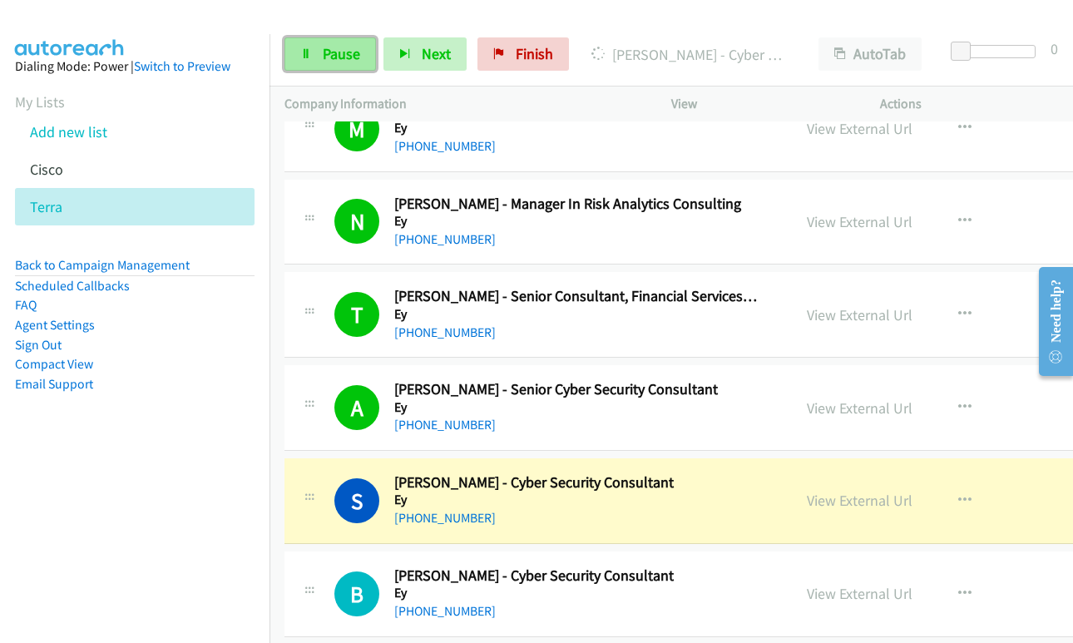
click at [299, 53] on link "Pause" at bounding box center [329, 53] width 91 height 33
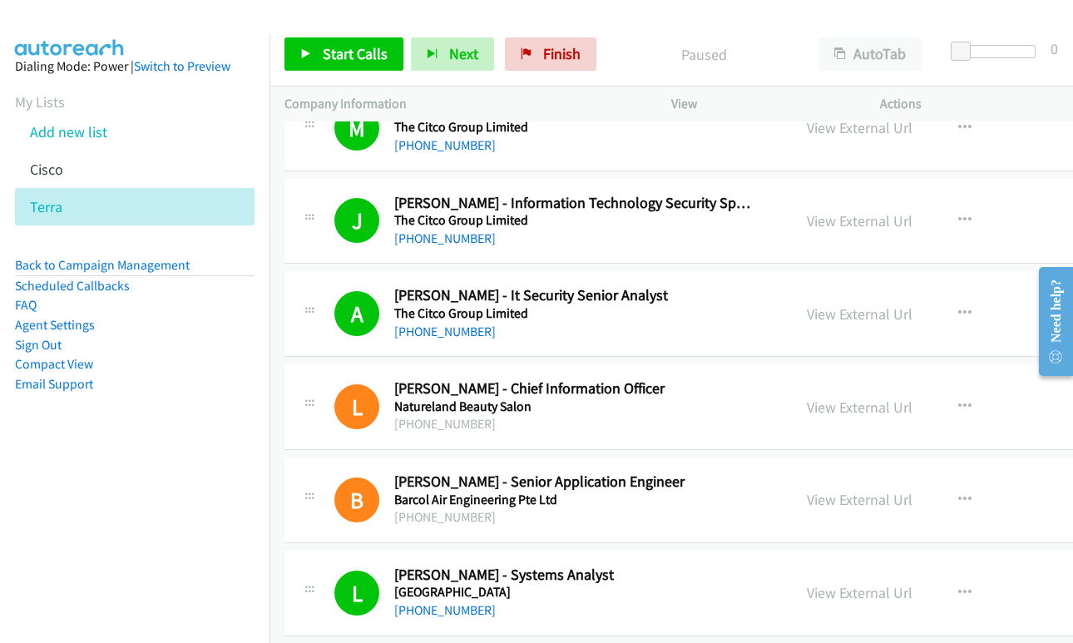
scroll to position [9397, 0]
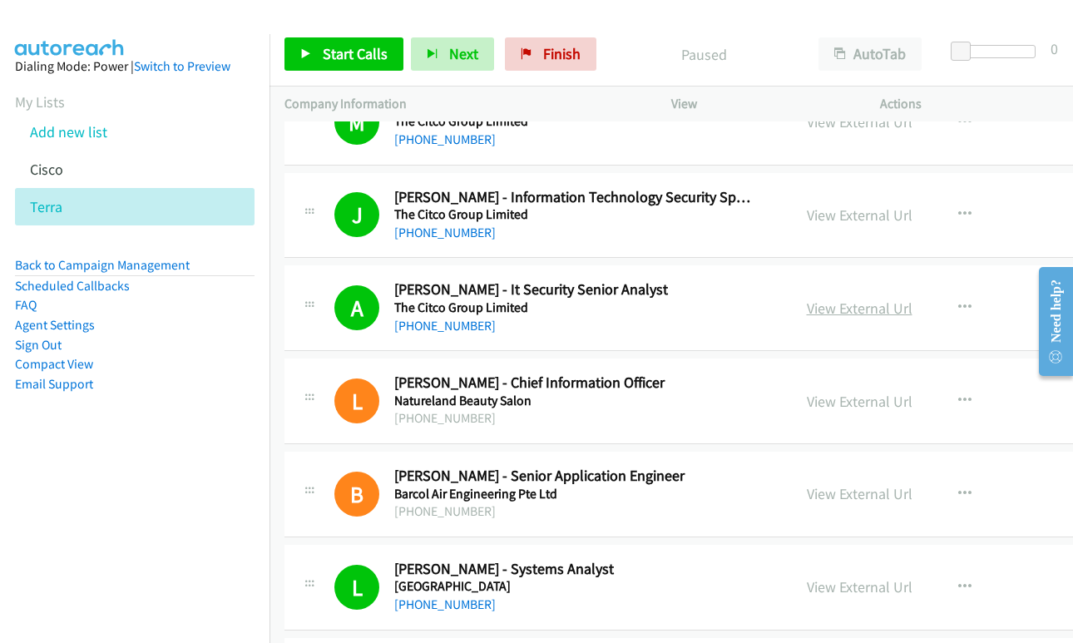
click at [807, 314] on link "View External Url" at bounding box center [860, 308] width 106 height 19
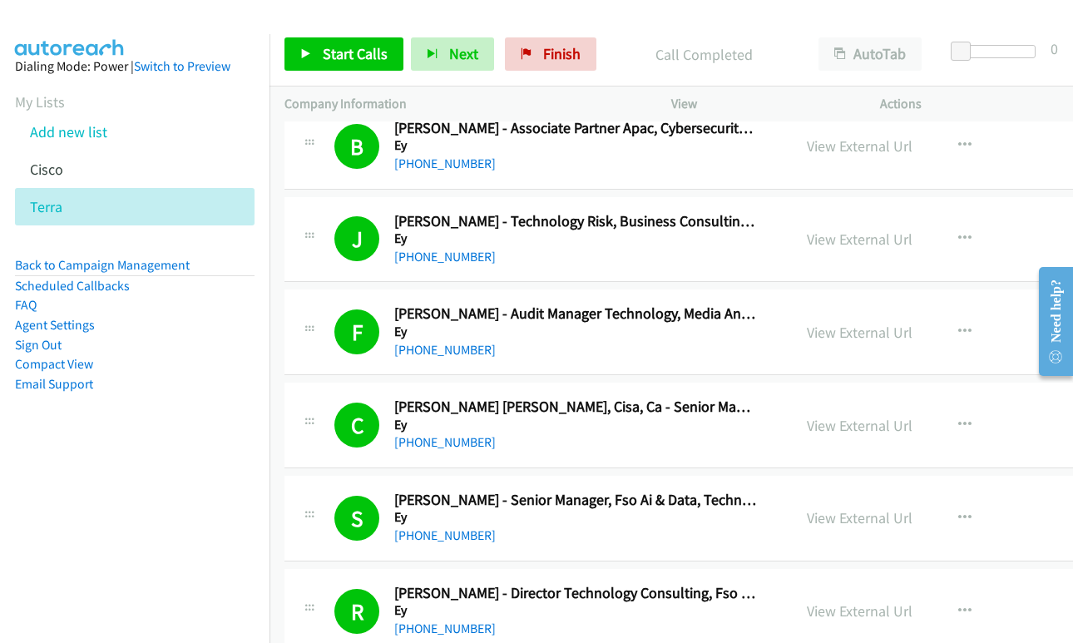
scroll to position [10562, 0]
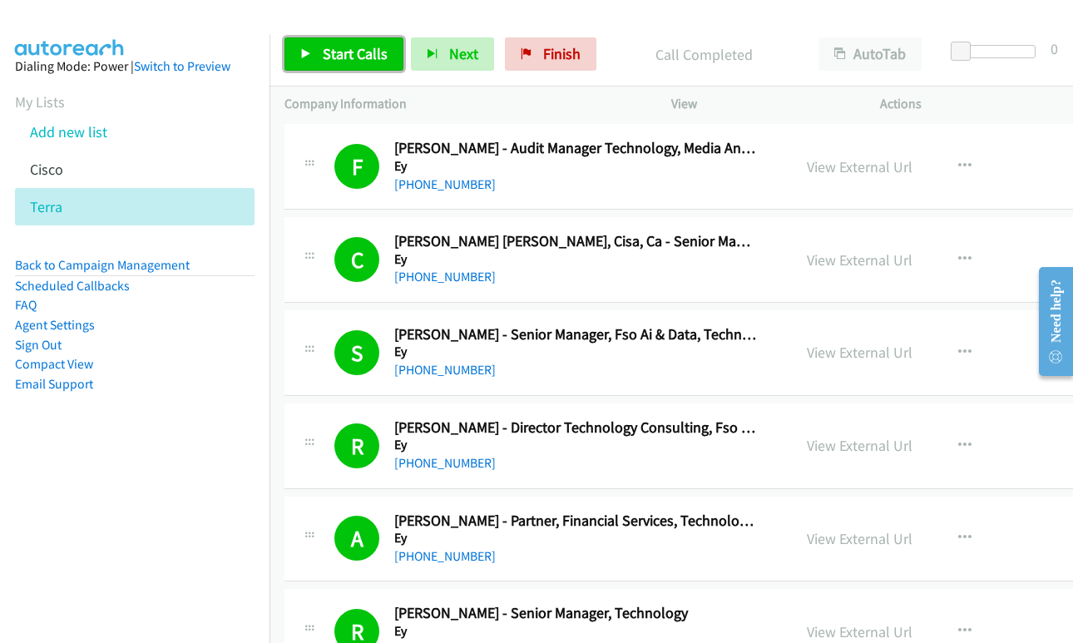
click at [319, 60] on link "Start Calls" at bounding box center [343, 53] width 119 height 33
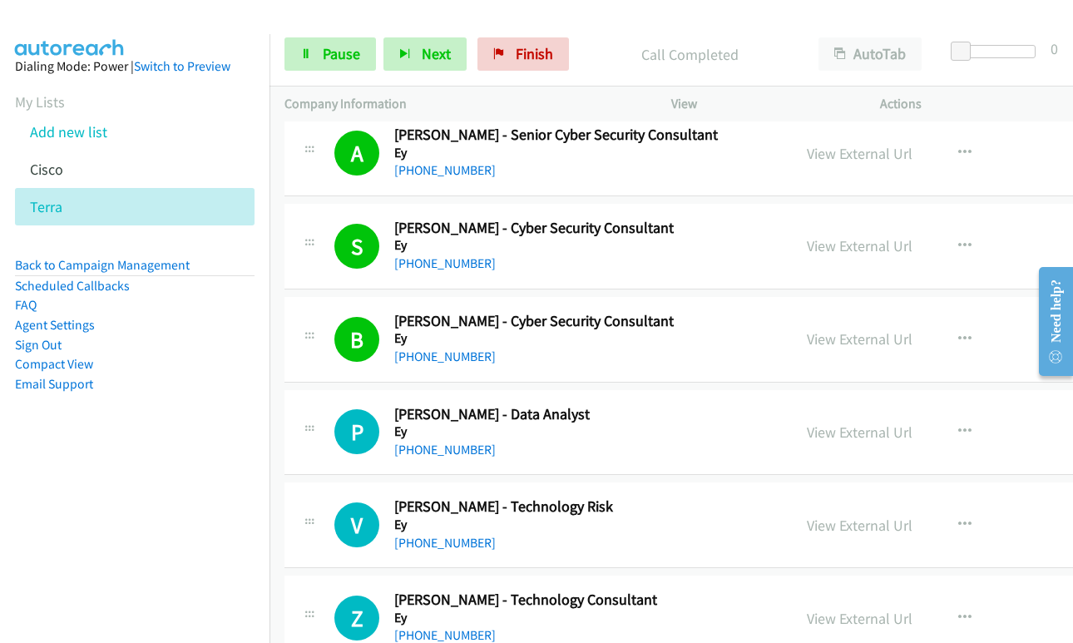
scroll to position [13722, 0]
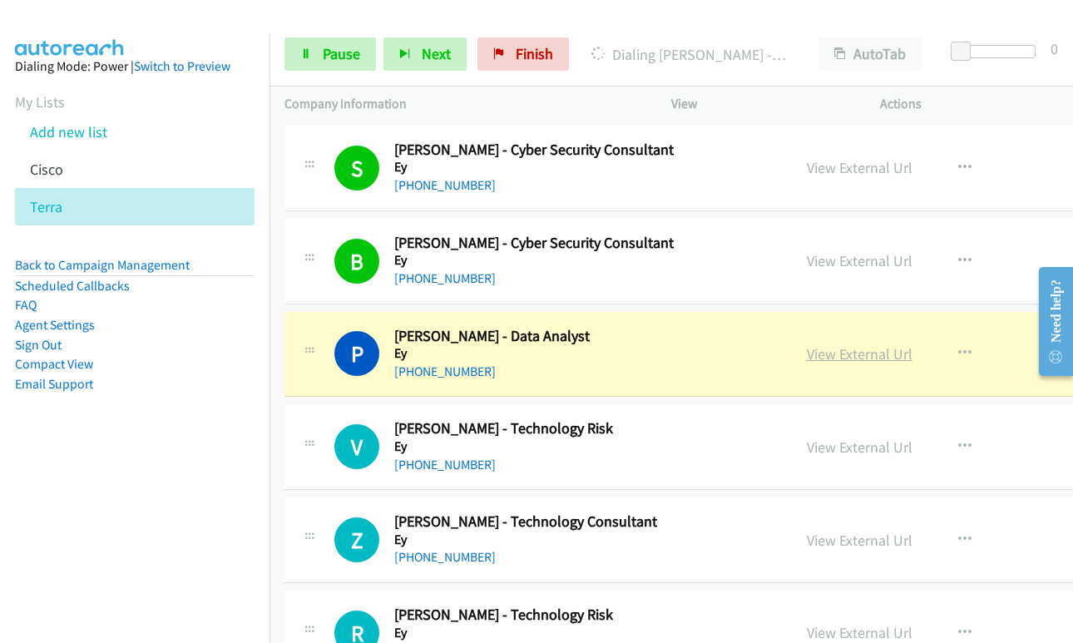
click at [807, 355] on link "View External Url" at bounding box center [860, 353] width 106 height 19
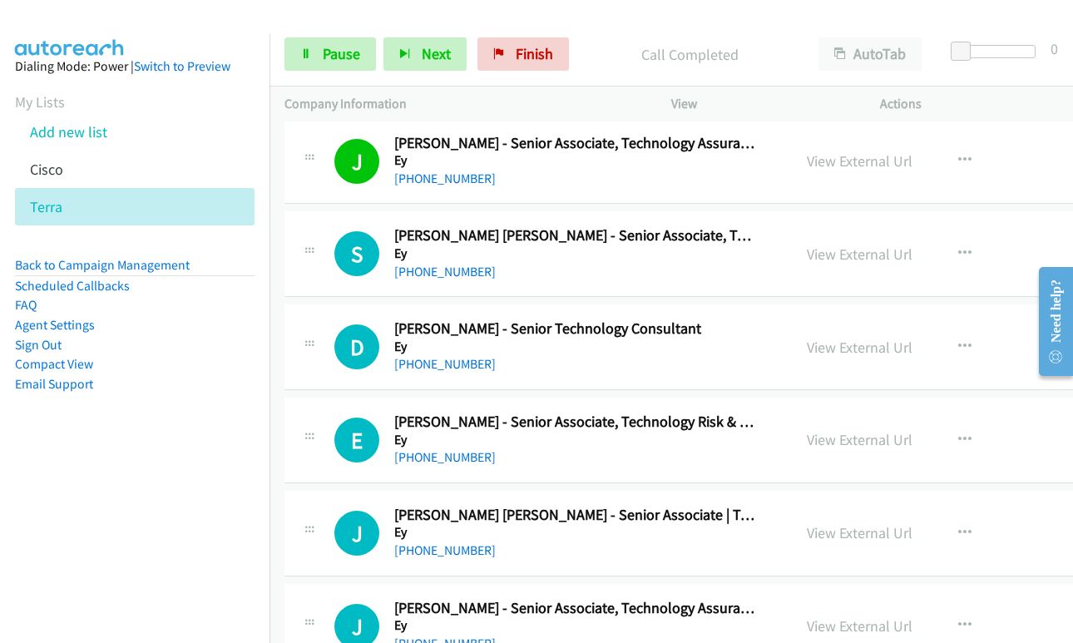
scroll to position [14387, 0]
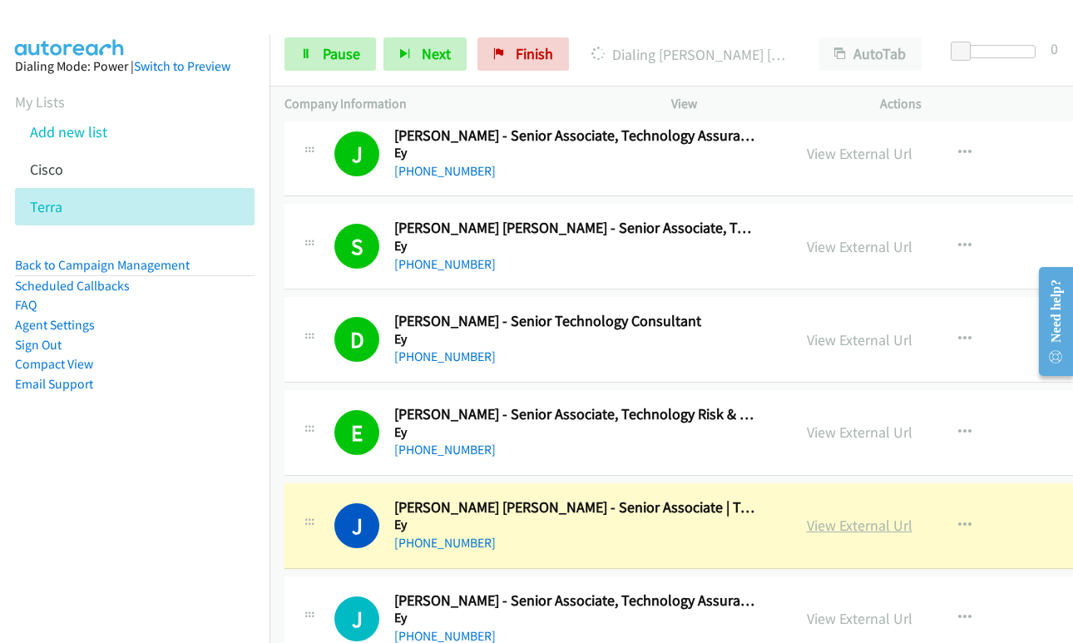
click at [809, 524] on link "View External Url" at bounding box center [860, 525] width 106 height 19
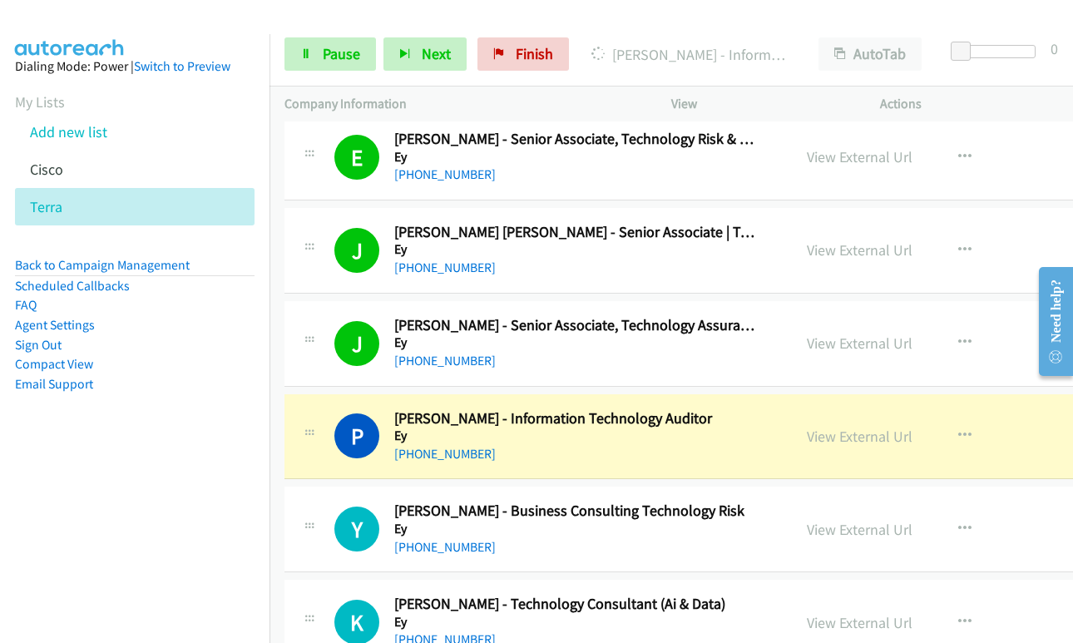
scroll to position [14803, 0]
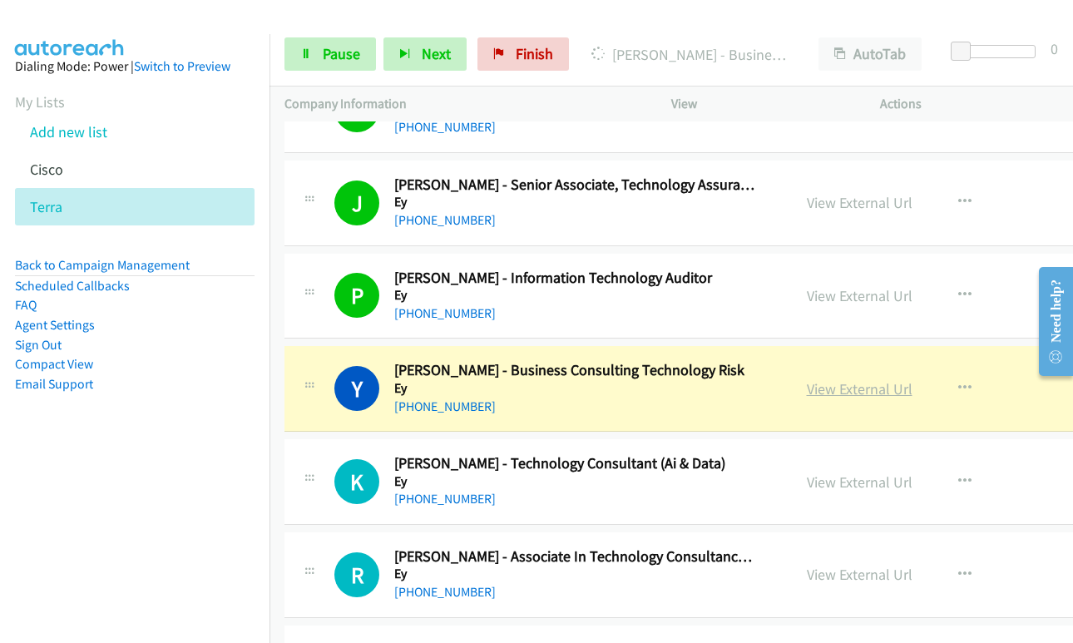
click at [831, 388] on link "View External Url" at bounding box center [860, 388] width 106 height 19
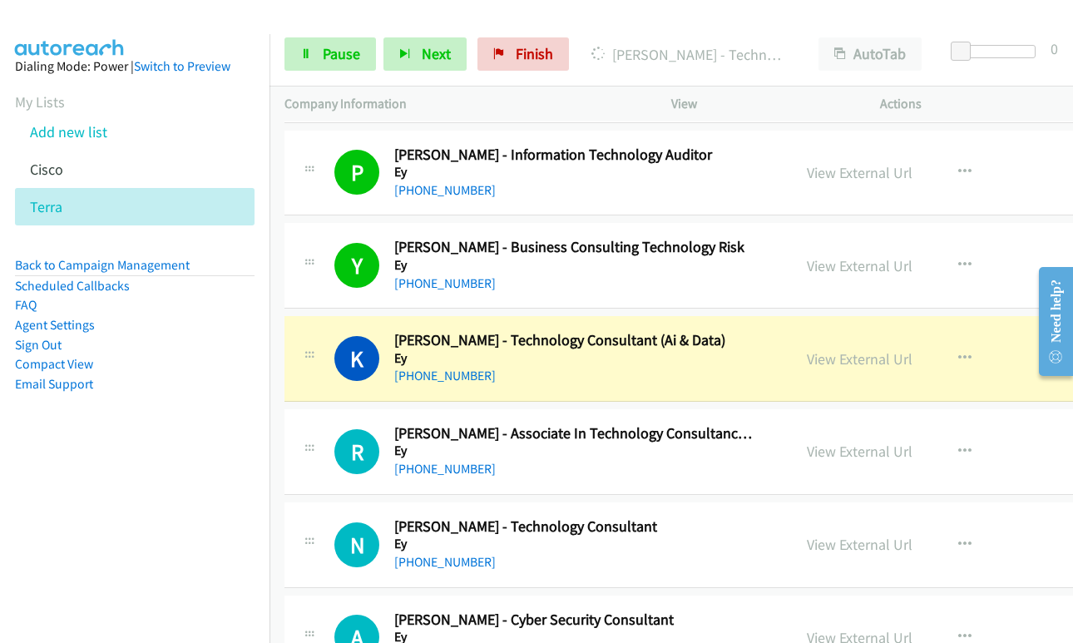
scroll to position [14969, 0]
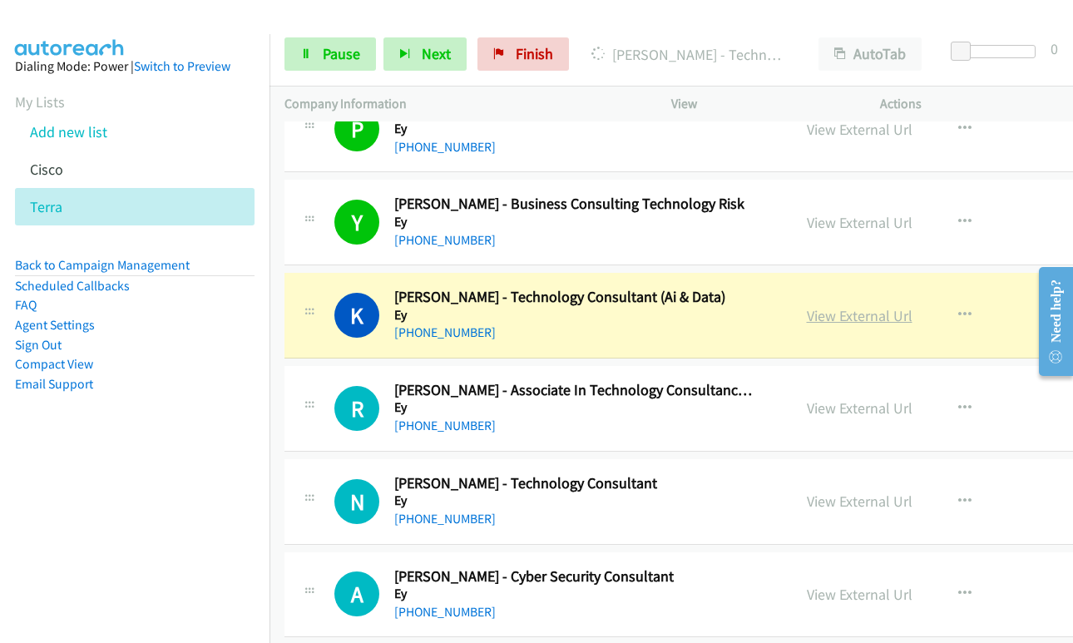
click at [807, 310] on link "View External Url" at bounding box center [860, 315] width 106 height 19
click at [323, 52] on span "Pause" at bounding box center [341, 53] width 37 height 19
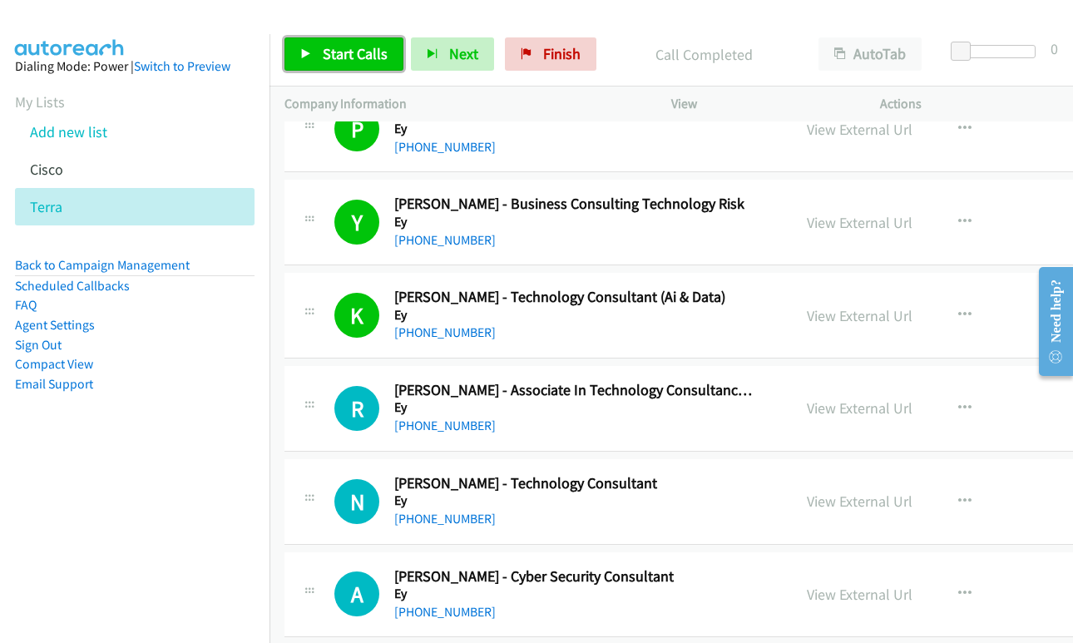
click at [352, 52] on span "Start Calls" at bounding box center [355, 53] width 65 height 19
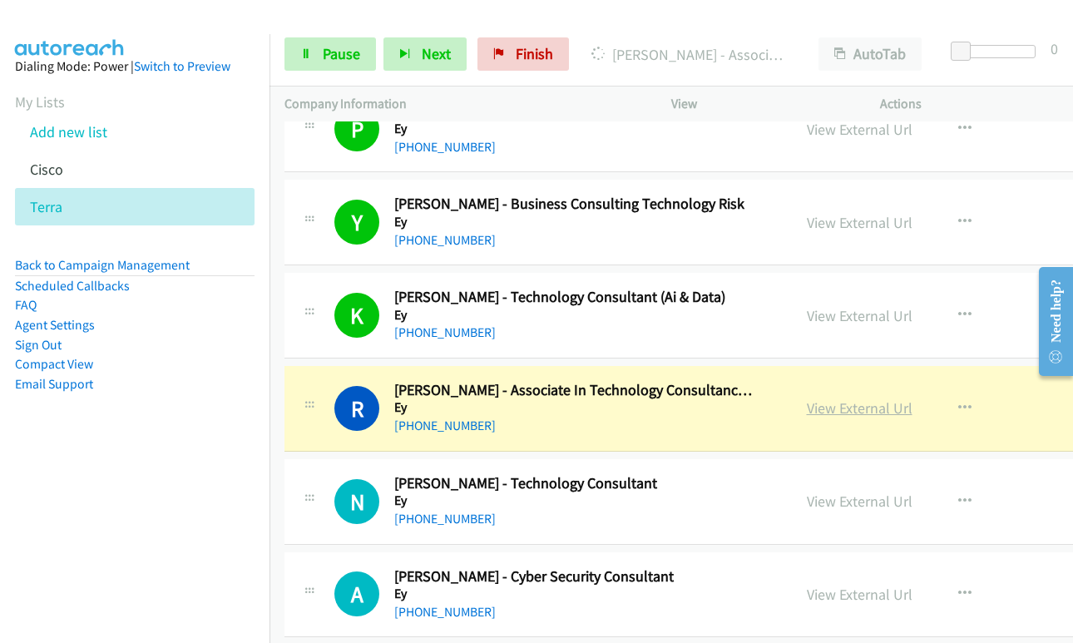
click at [807, 410] on link "View External Url" at bounding box center [860, 407] width 106 height 19
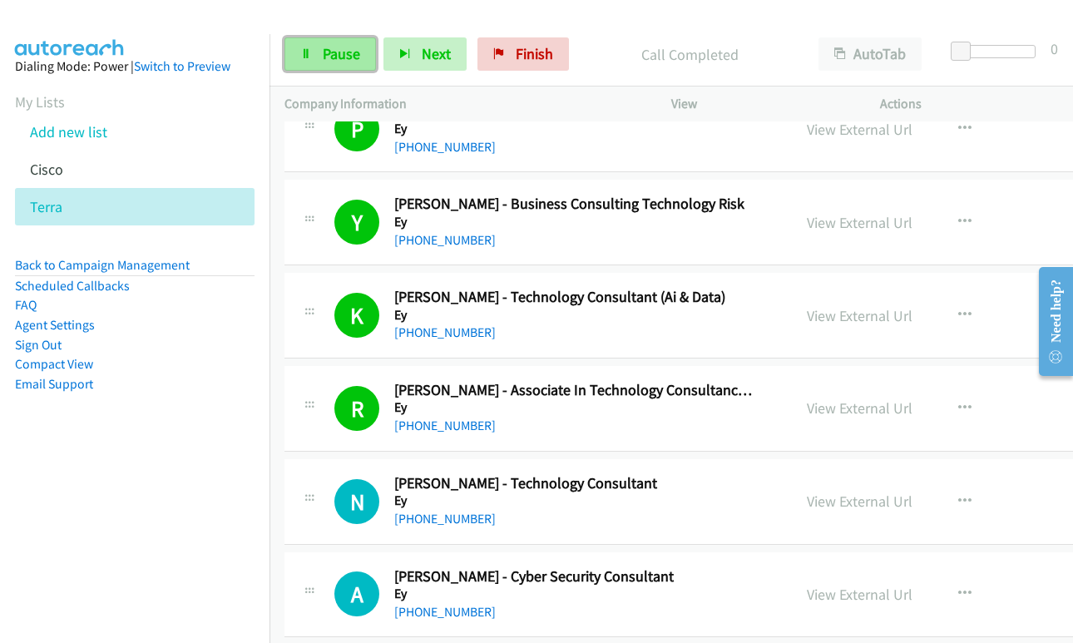
click at [332, 69] on link "Pause" at bounding box center [329, 53] width 91 height 33
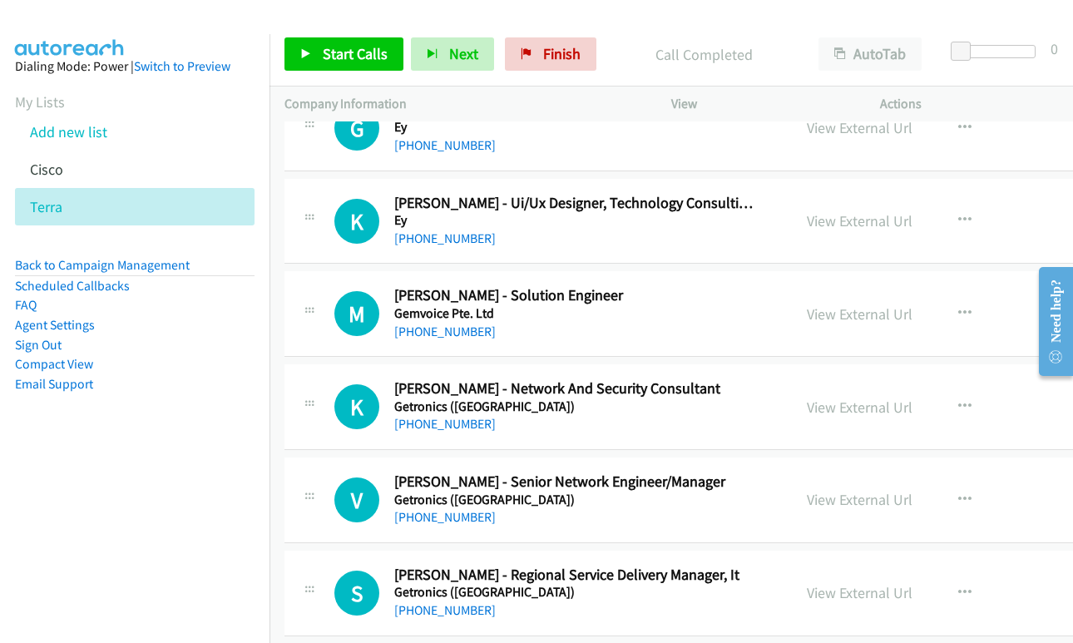
scroll to position [15801, 0]
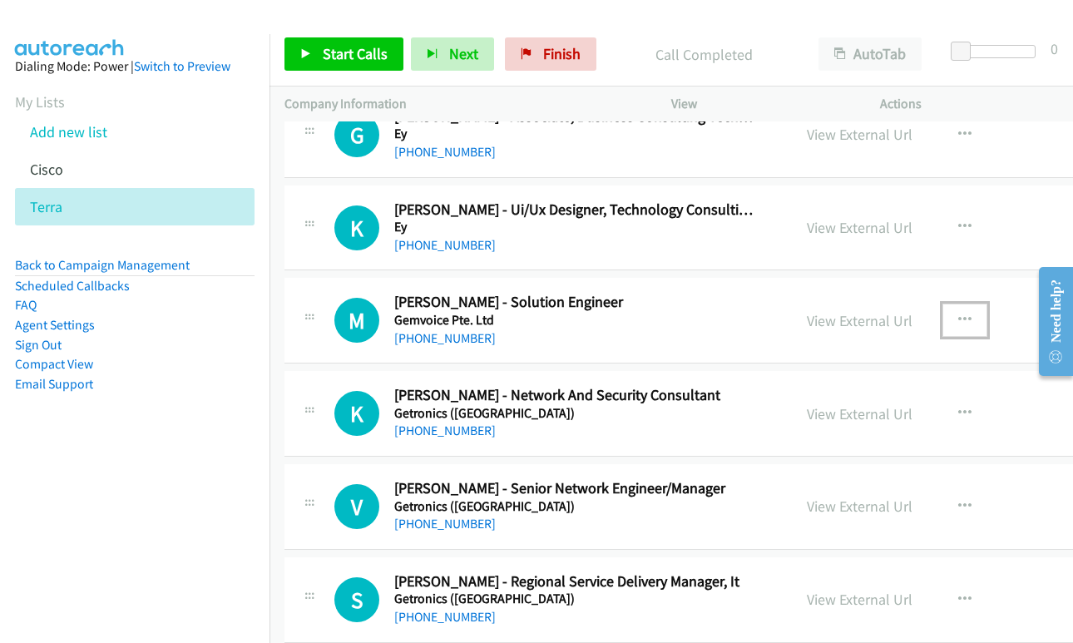
click at [958, 315] on icon "button" at bounding box center [964, 320] width 13 height 13
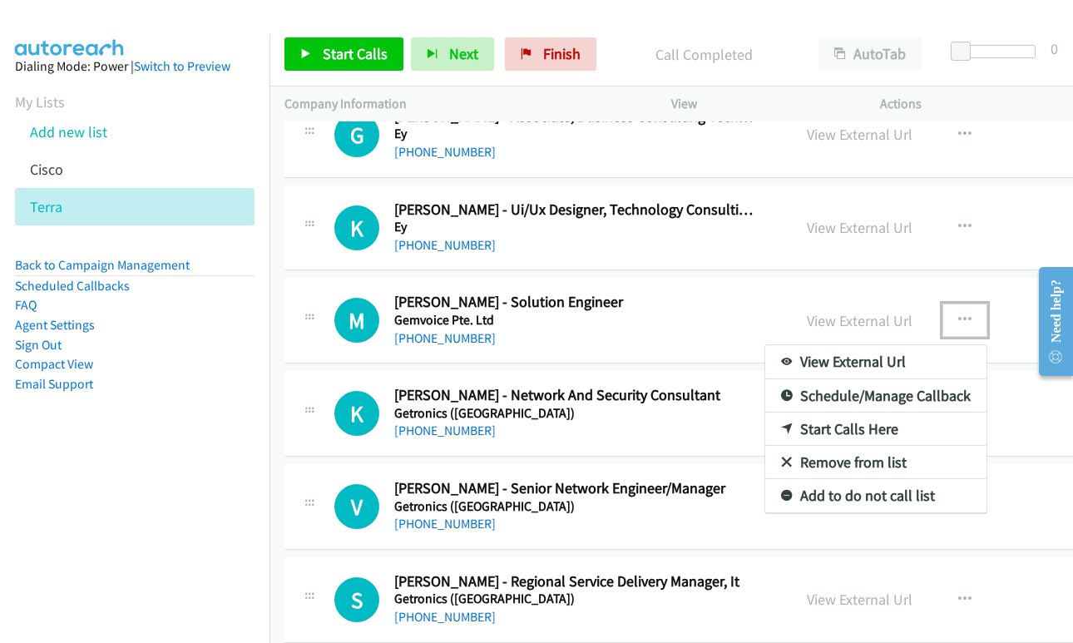
click at [765, 429] on link "Start Calls Here" at bounding box center [875, 428] width 221 height 33
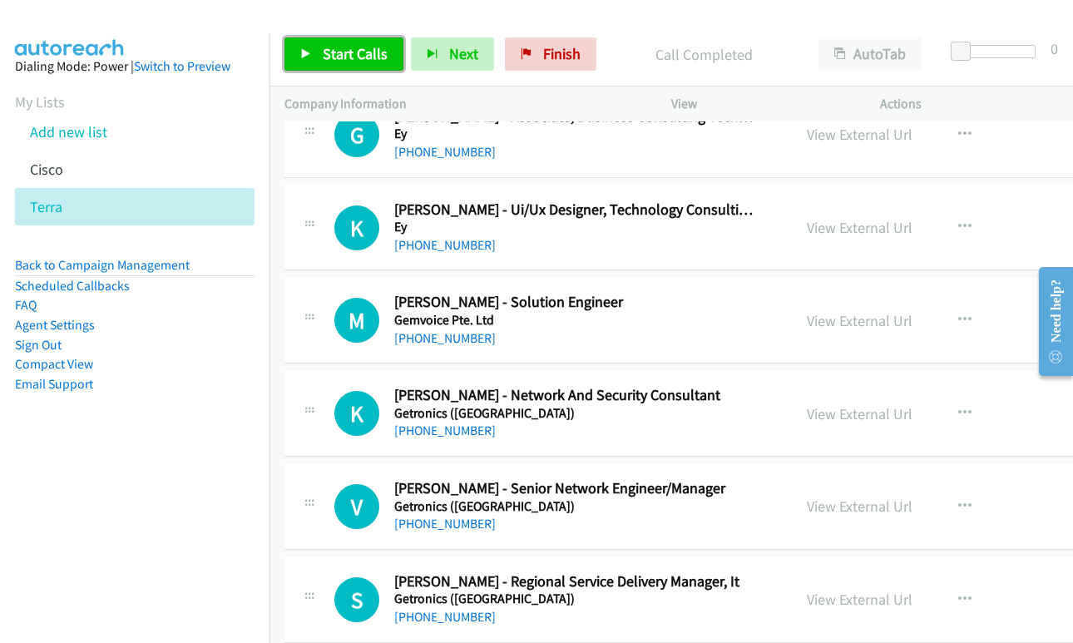
click at [353, 55] on span "Start Calls" at bounding box center [355, 53] width 65 height 19
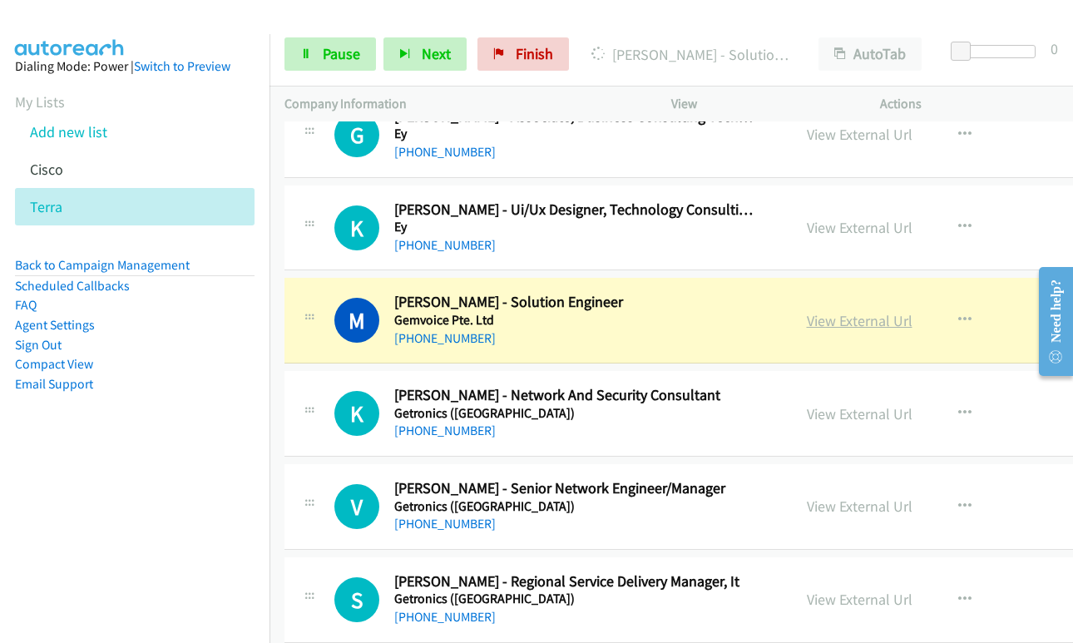
click at [807, 328] on link "View External Url" at bounding box center [860, 320] width 106 height 19
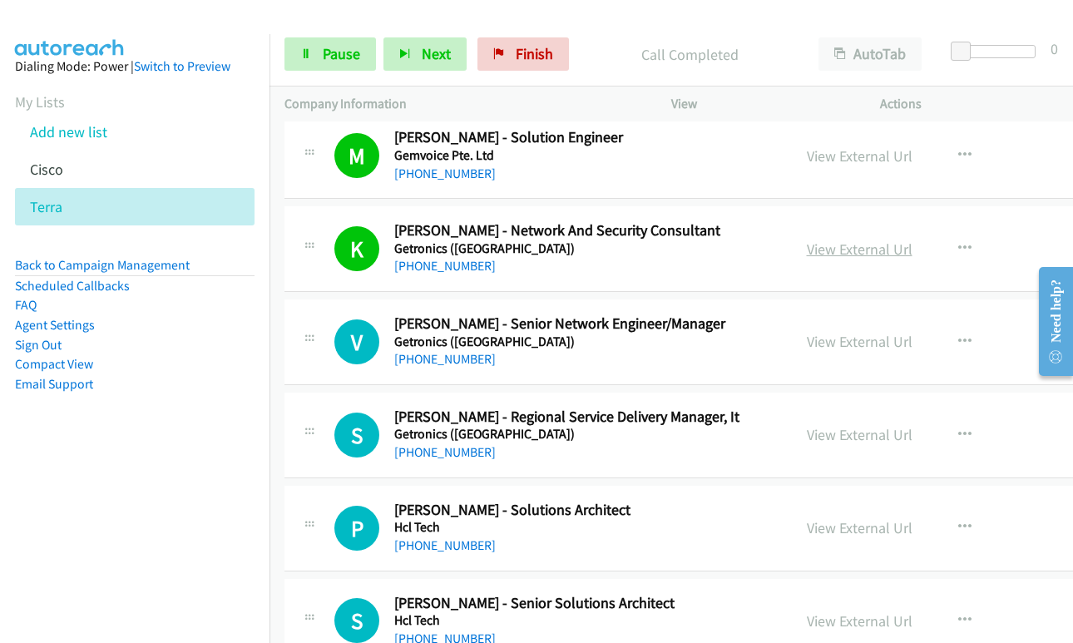
scroll to position [15967, 0]
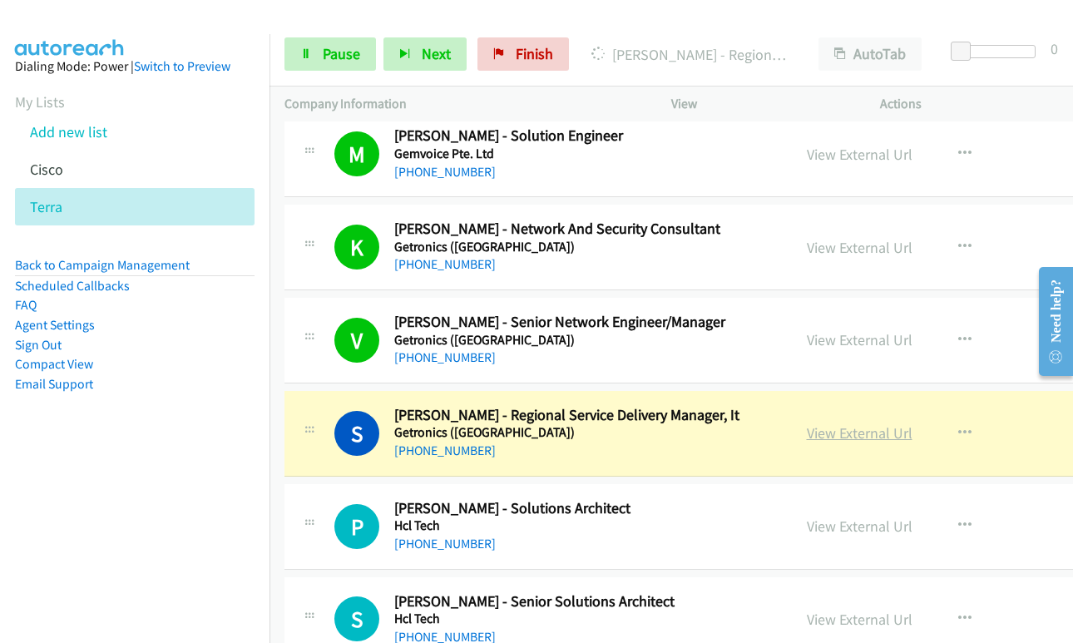
click at [807, 433] on link "View External Url" at bounding box center [860, 432] width 106 height 19
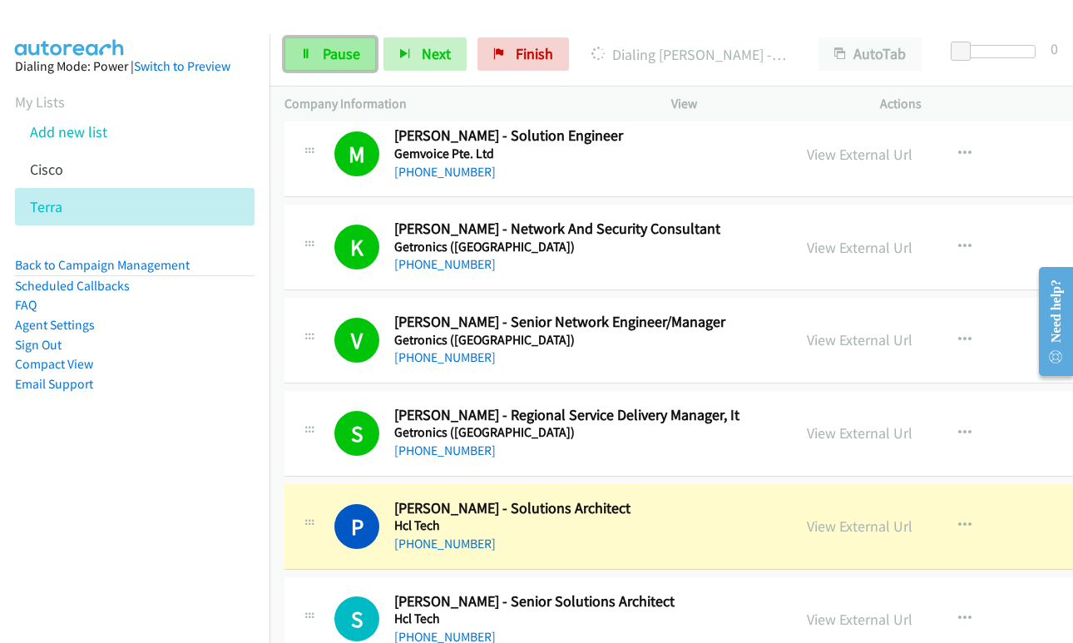
click at [323, 61] on span "Pause" at bounding box center [341, 53] width 37 height 19
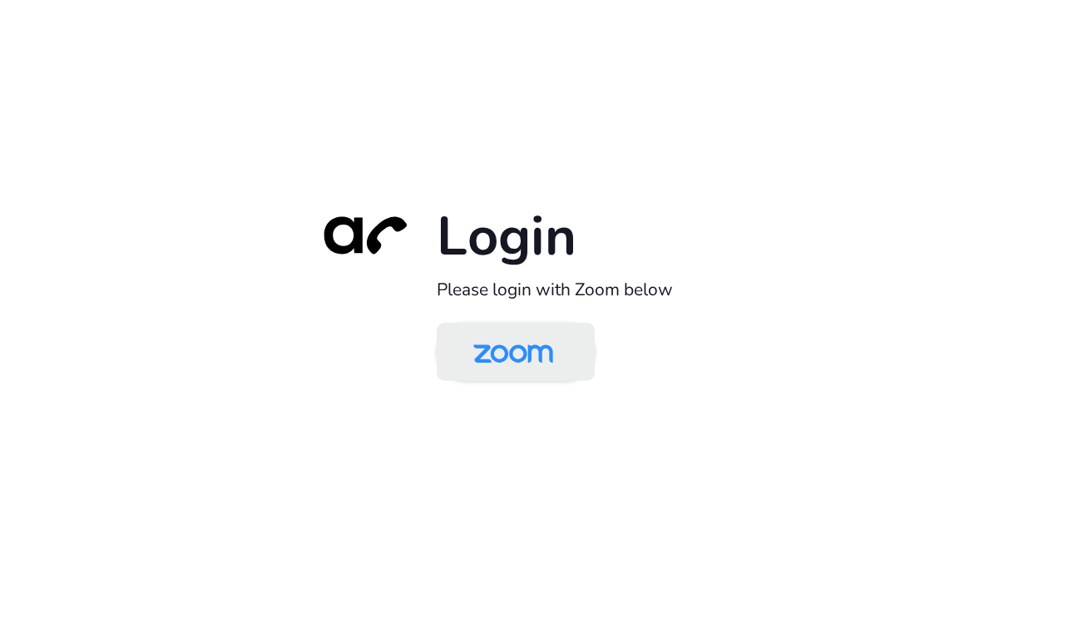
click at [541, 369] on img at bounding box center [513, 353] width 115 height 54
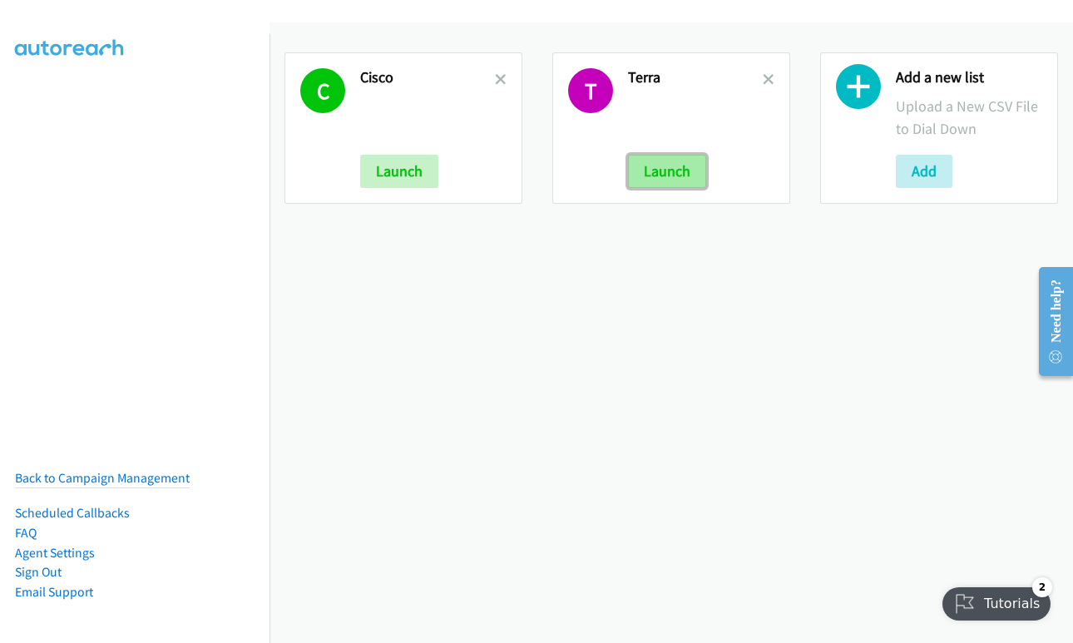
click at [653, 173] on button "Launch" at bounding box center [667, 171] width 78 height 33
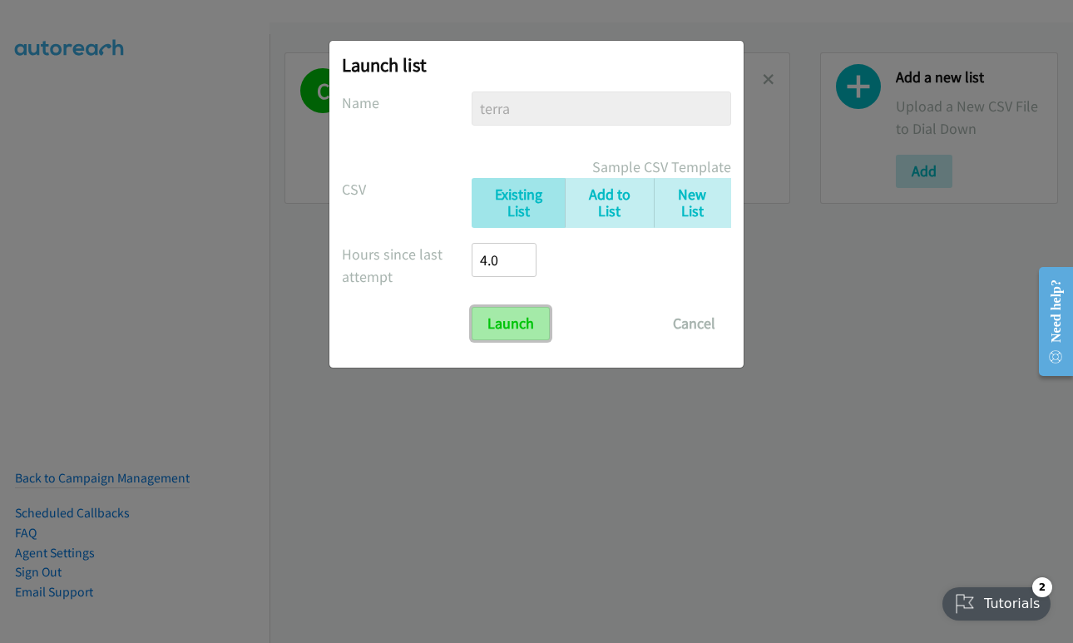
click at [512, 322] on input "Launch" at bounding box center [511, 323] width 78 height 33
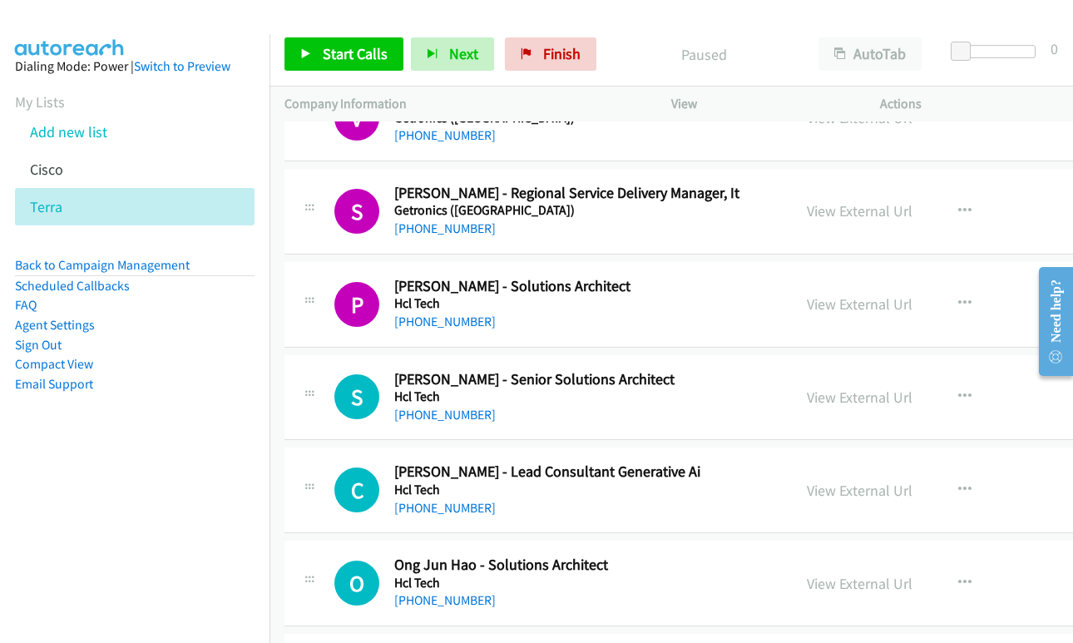
scroll to position [16217, 0]
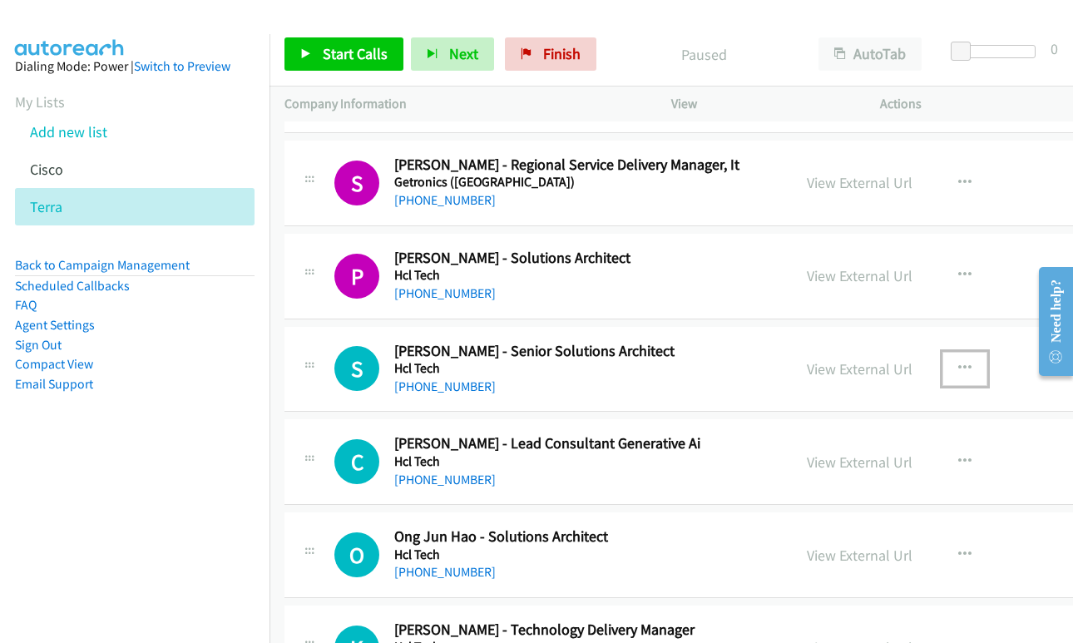
click at [958, 363] on icon "button" at bounding box center [964, 368] width 13 height 13
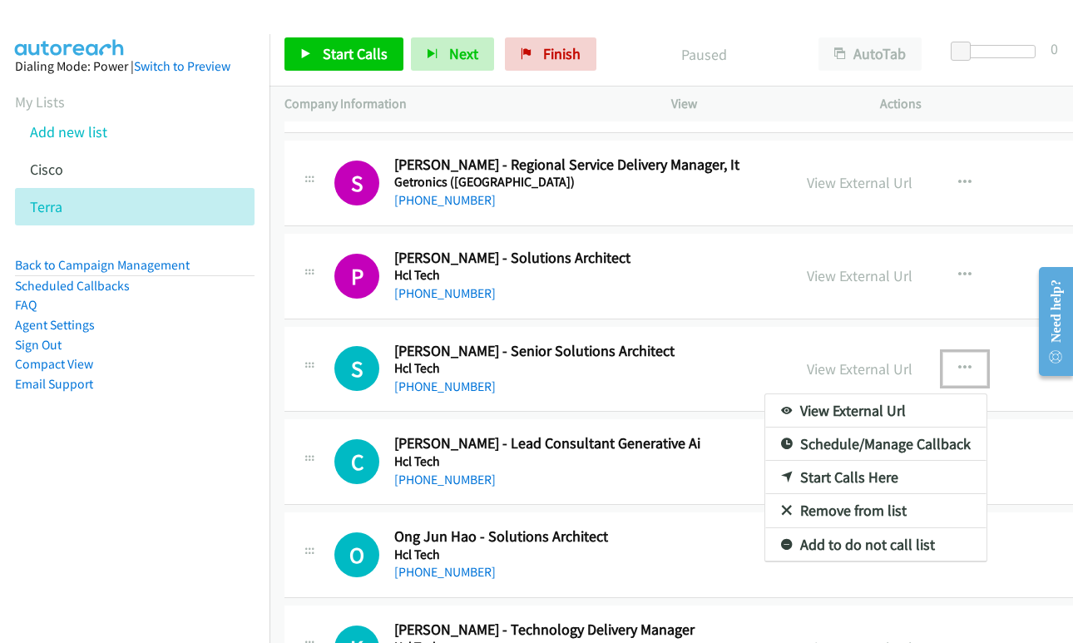
click at [779, 475] on link "Start Calls Here" at bounding box center [875, 477] width 221 height 33
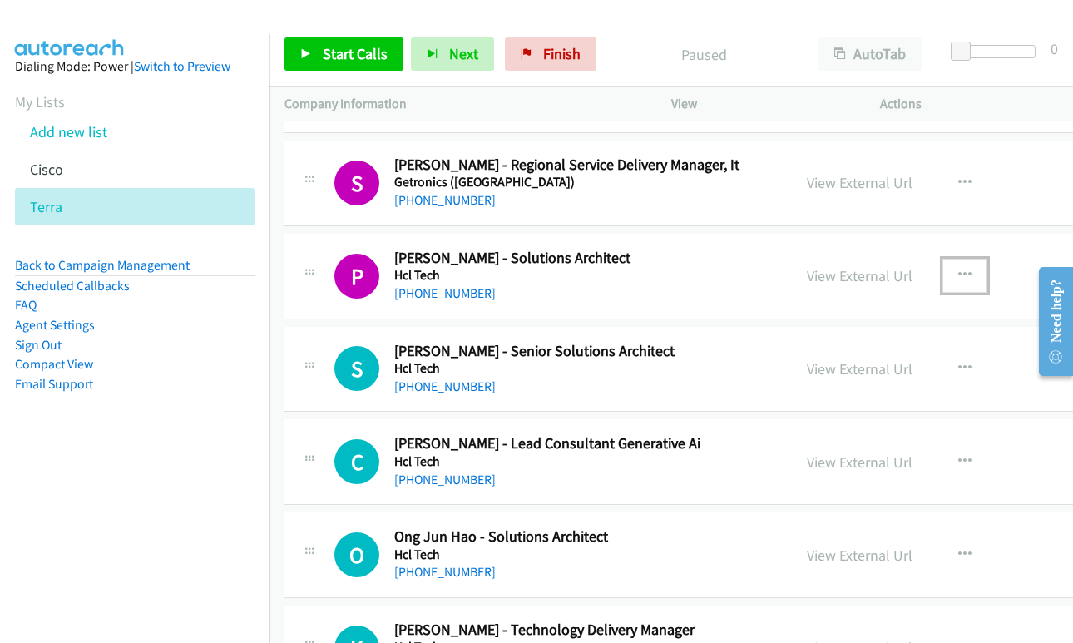
click at [958, 275] on icon "button" at bounding box center [964, 275] width 13 height 13
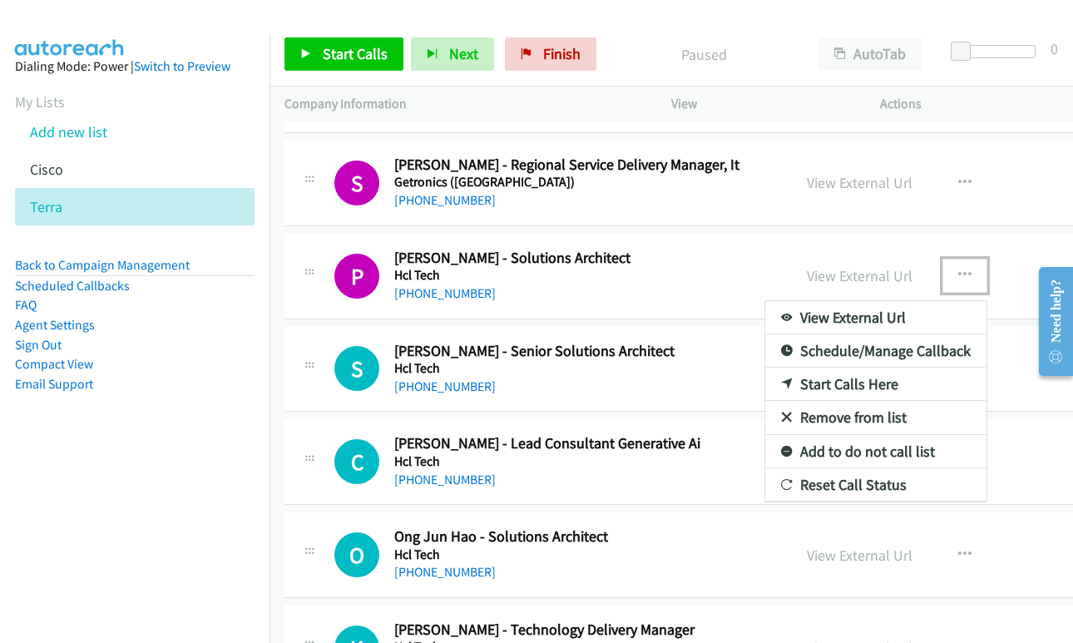
click at [797, 384] on link "Start Calls Here" at bounding box center [875, 384] width 221 height 33
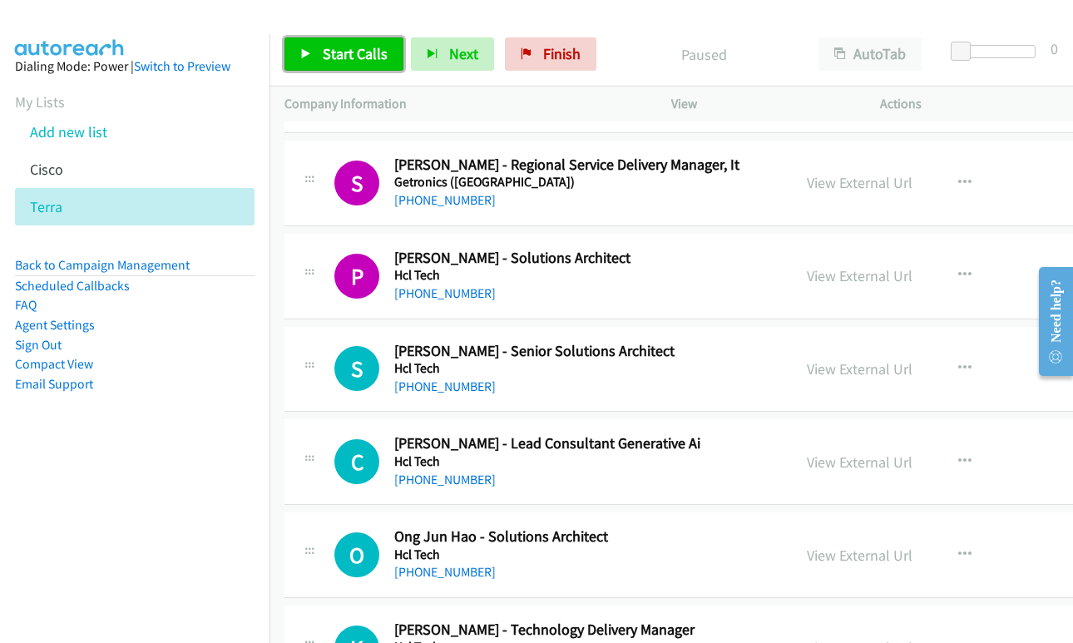
click at [351, 61] on span "Start Calls" at bounding box center [355, 53] width 65 height 19
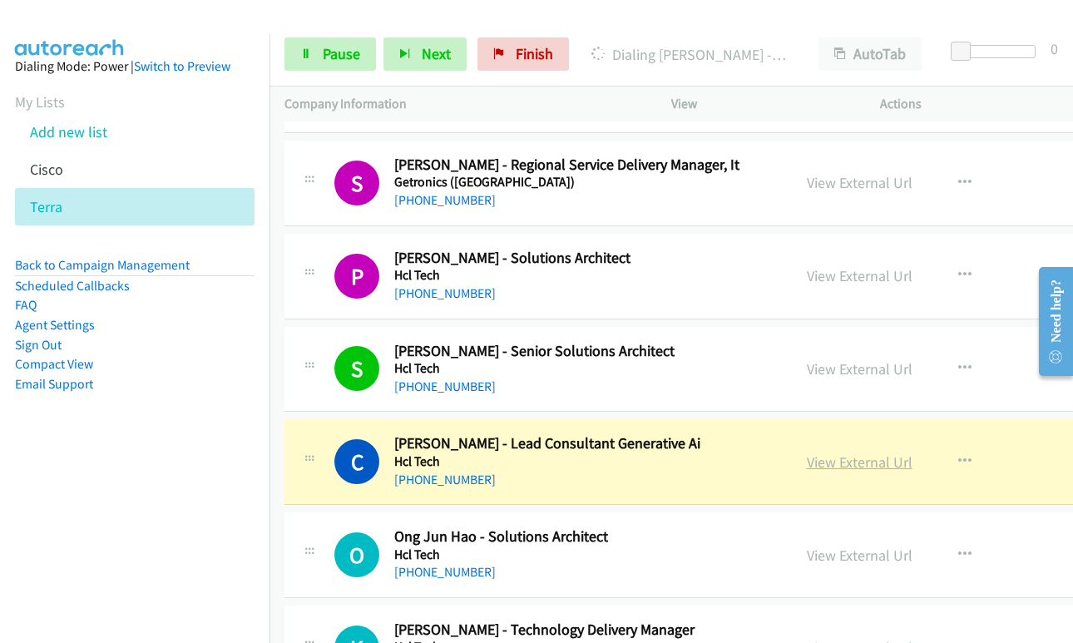
click at [807, 461] on link "View External Url" at bounding box center [860, 461] width 106 height 19
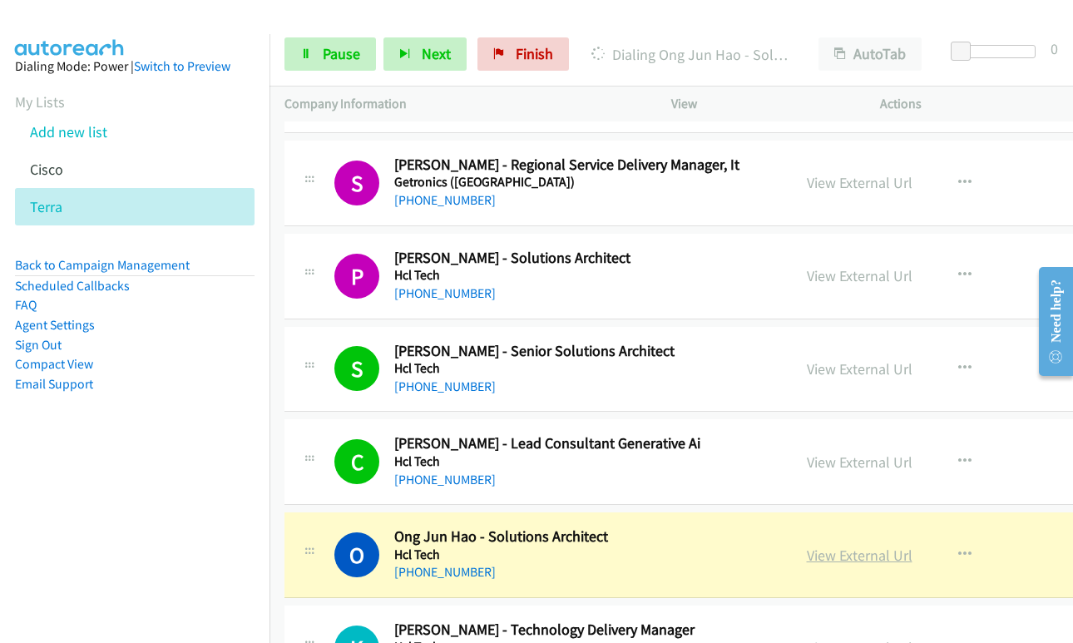
click at [807, 553] on link "View External Url" at bounding box center [860, 555] width 106 height 19
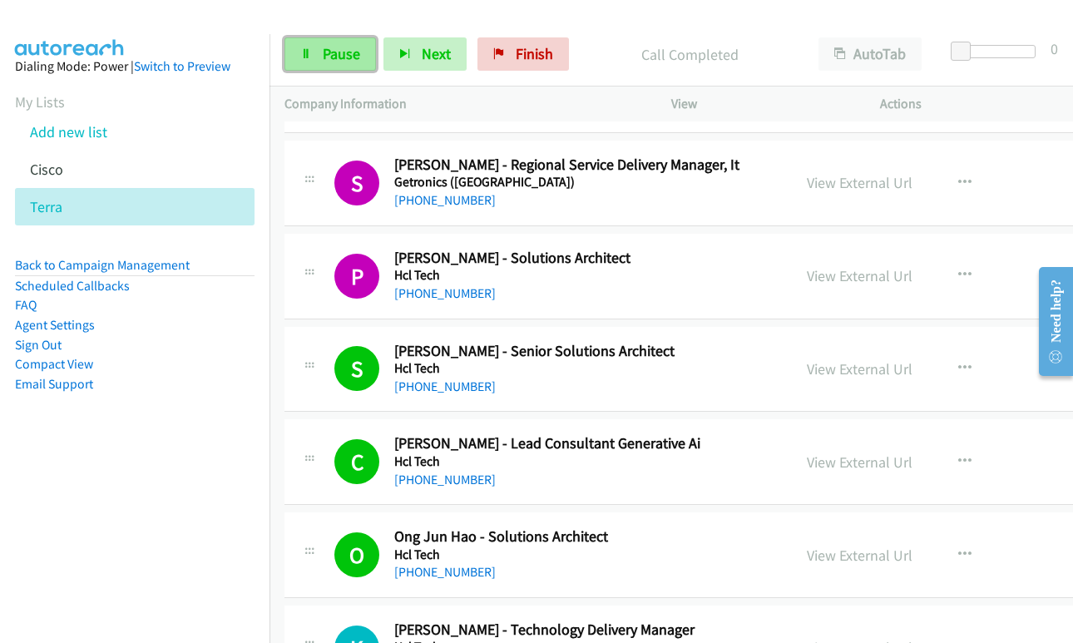
click at [330, 61] on span "Pause" at bounding box center [341, 53] width 37 height 19
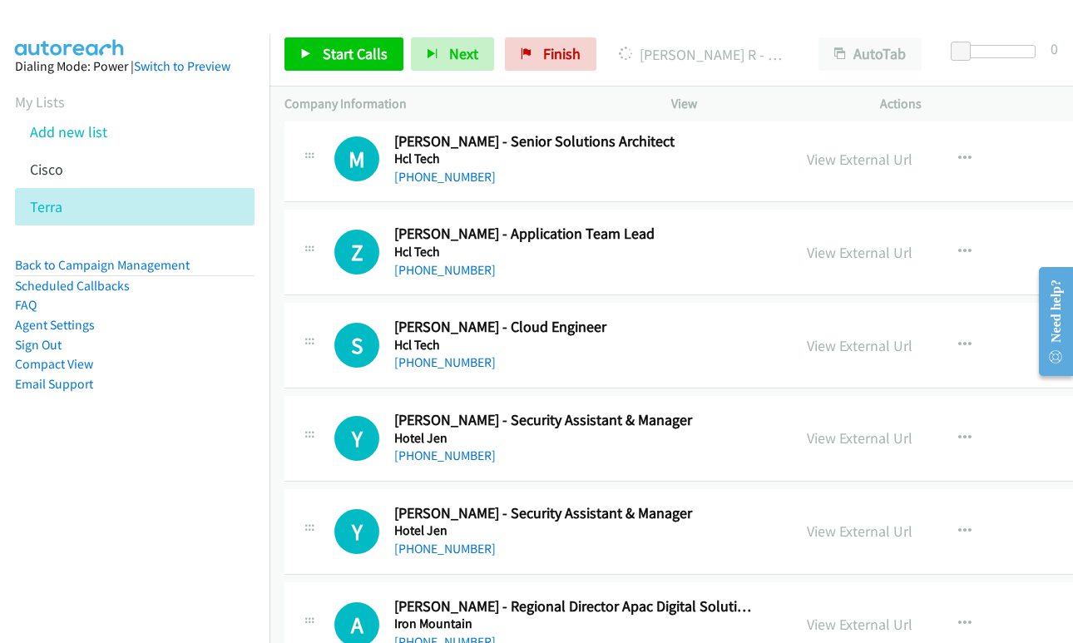
scroll to position [18546, 0]
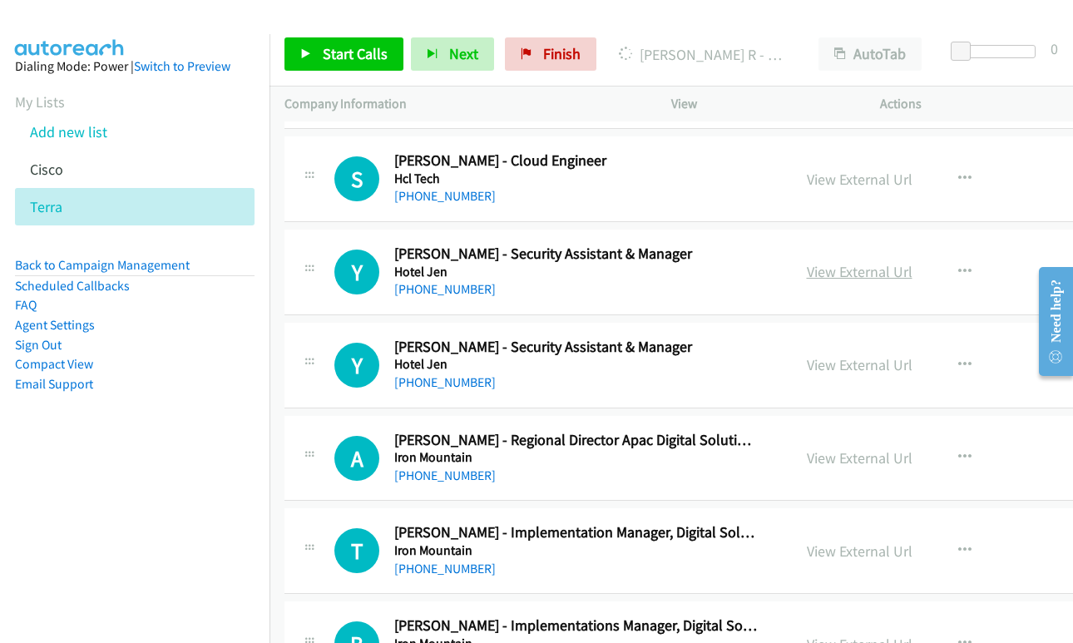
click at [807, 276] on link "View External Url" at bounding box center [860, 271] width 106 height 19
click at [958, 269] on icon "button" at bounding box center [964, 271] width 13 height 13
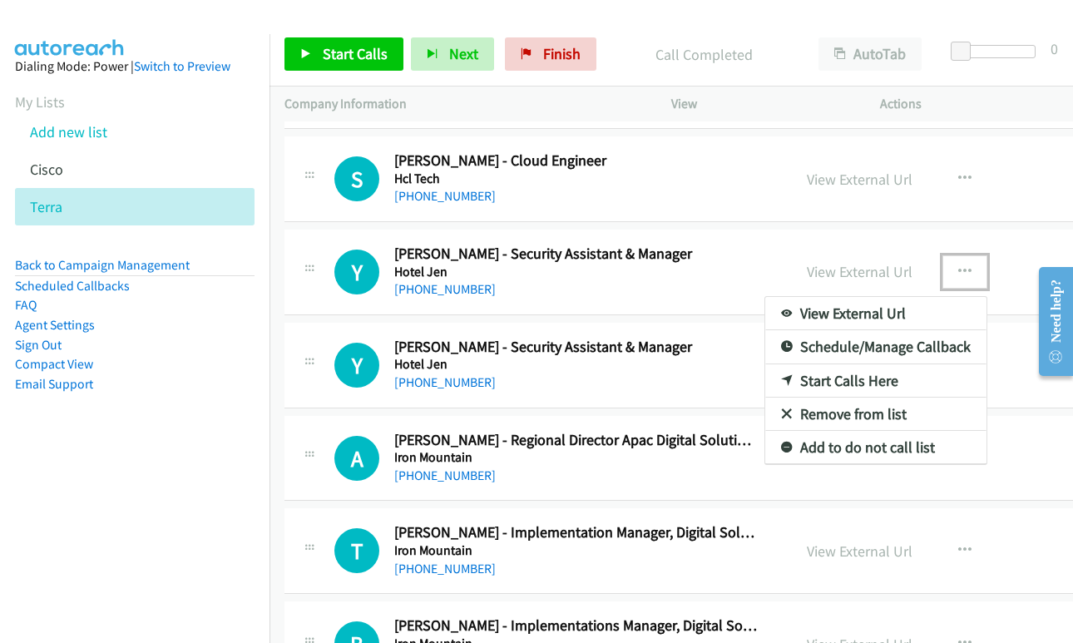
click at [779, 376] on link "Start Calls Here" at bounding box center [875, 380] width 221 height 33
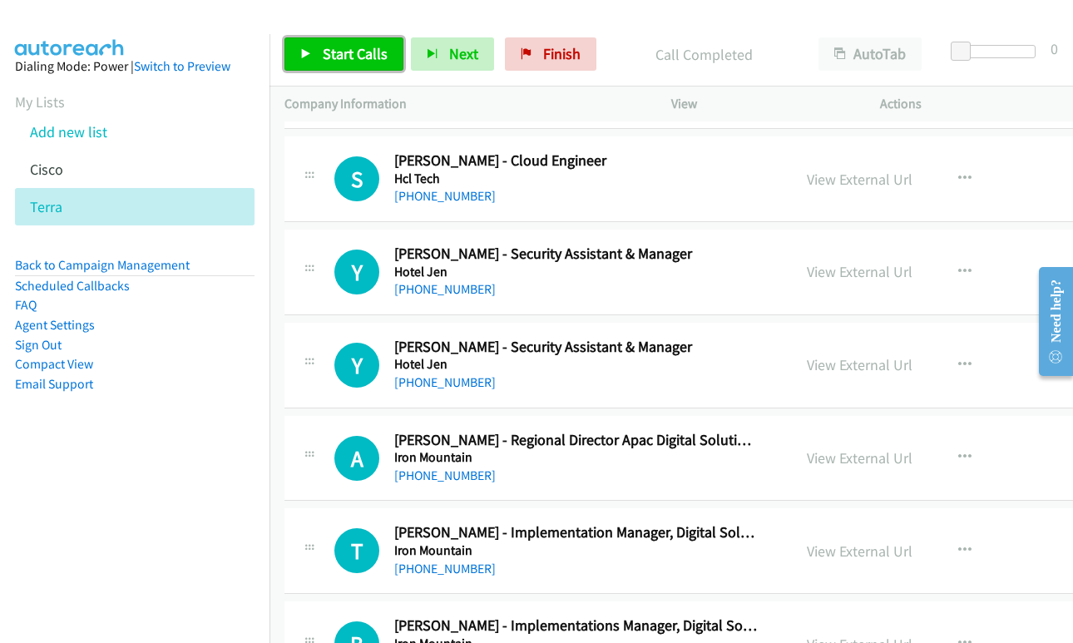
click at [355, 57] on span "Start Calls" at bounding box center [355, 53] width 65 height 19
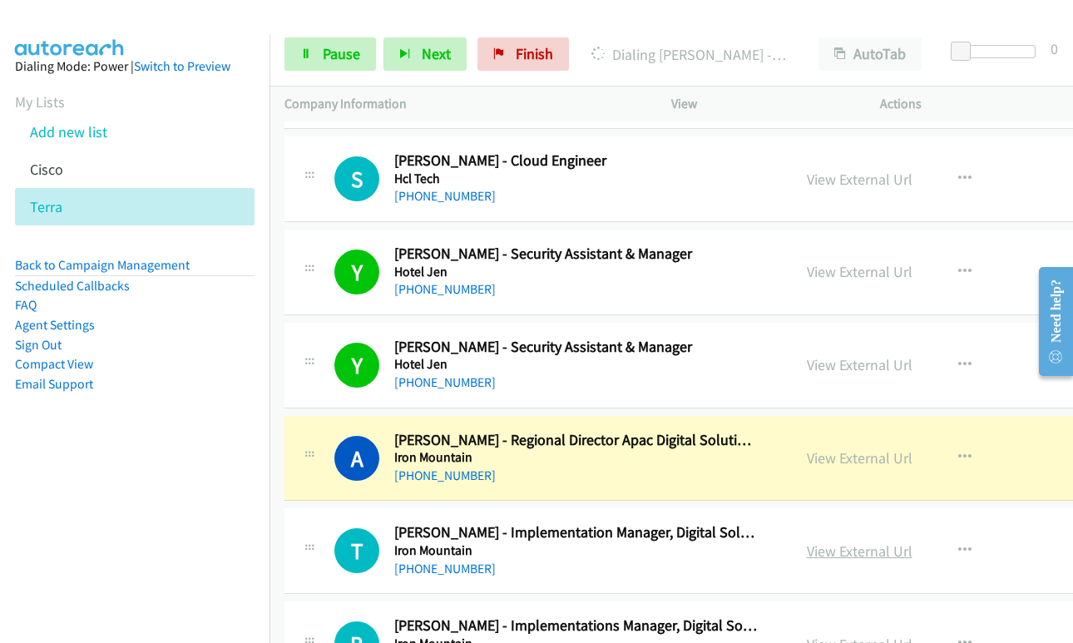
click at [807, 556] on link "View External Url" at bounding box center [860, 550] width 106 height 19
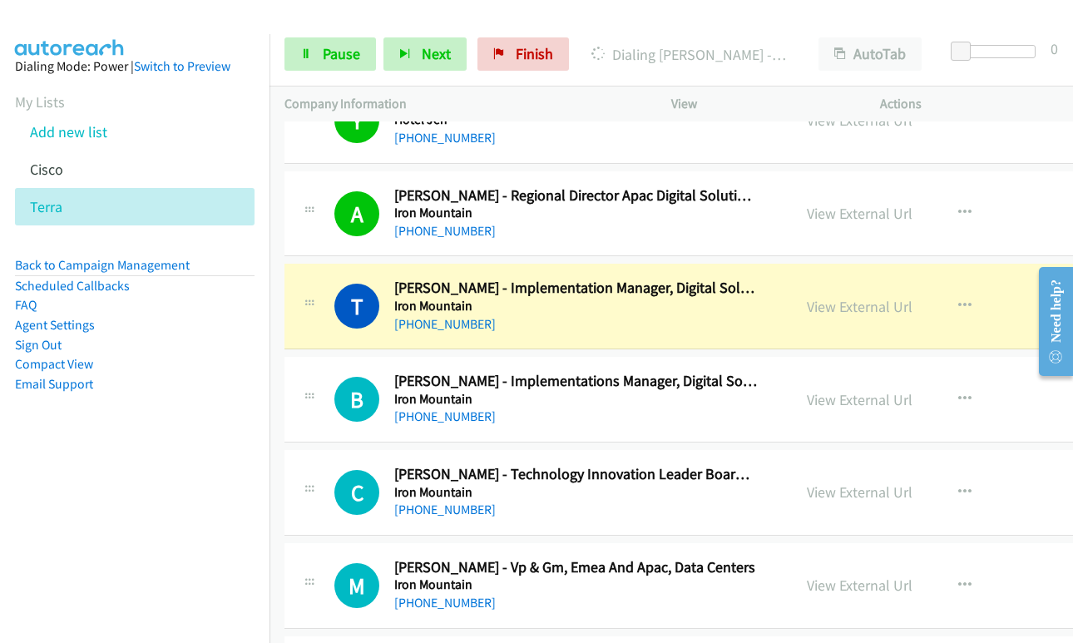
scroll to position [18795, 0]
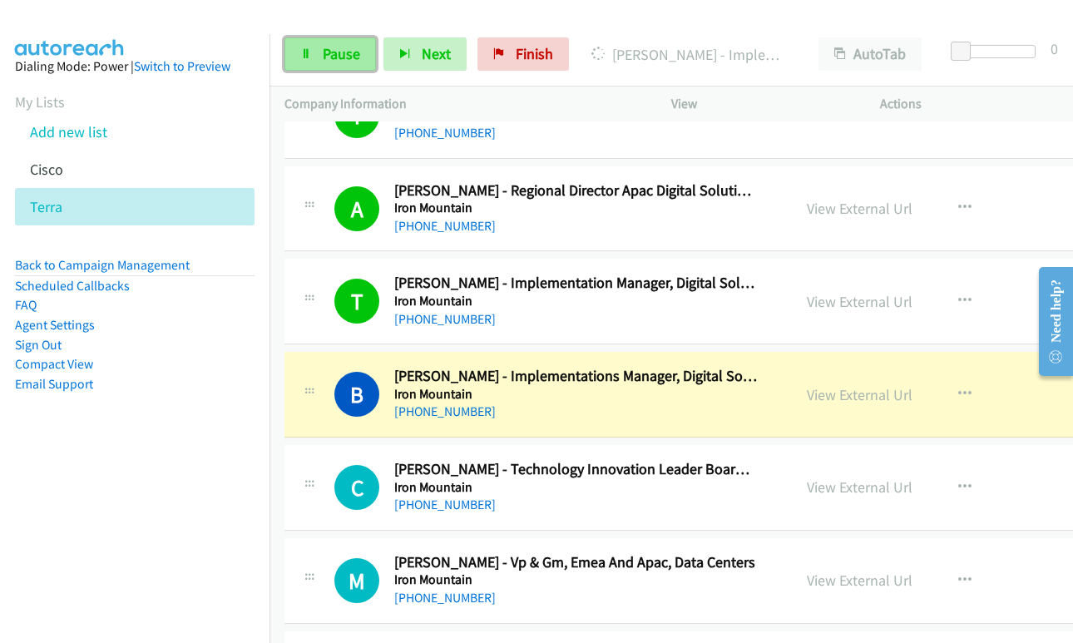
click at [358, 58] on span "Pause" at bounding box center [341, 53] width 37 height 19
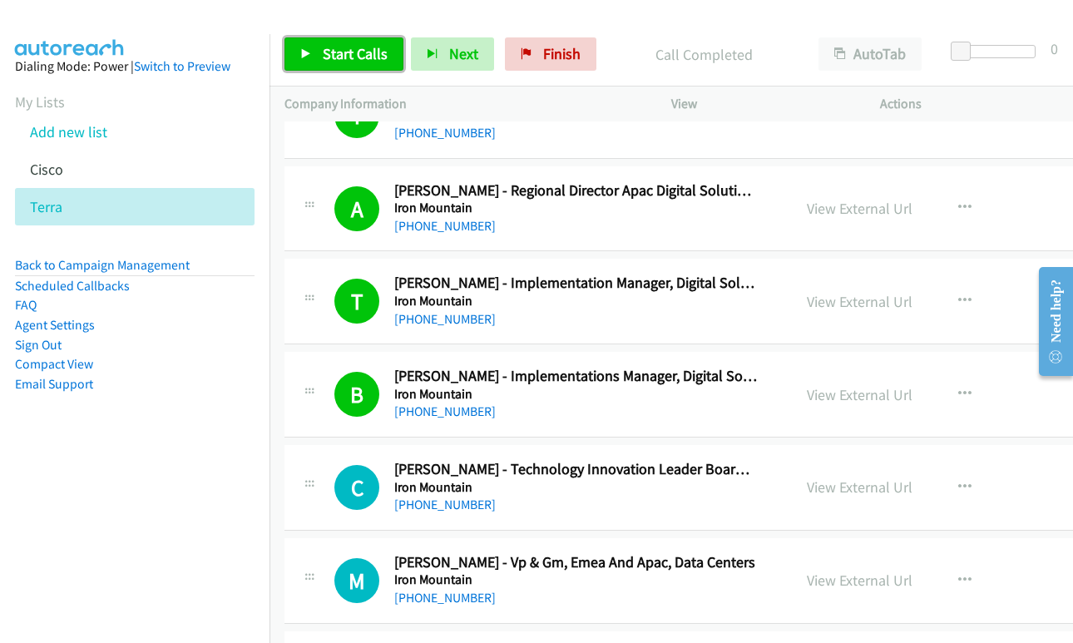
click at [350, 57] on span "Start Calls" at bounding box center [355, 53] width 65 height 19
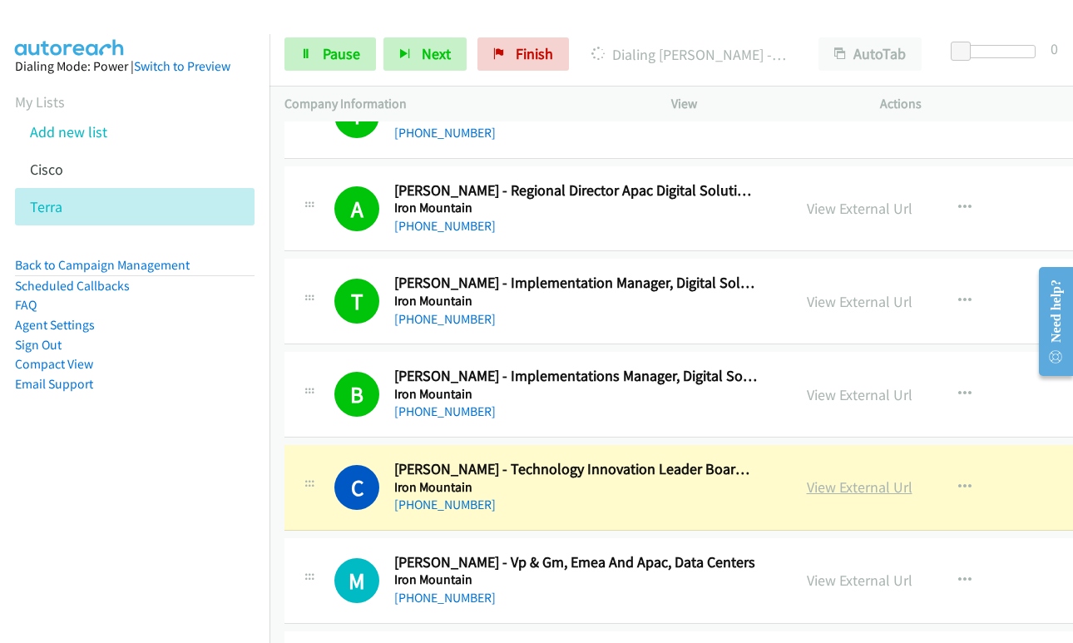
click at [818, 487] on link "View External Url" at bounding box center [860, 486] width 106 height 19
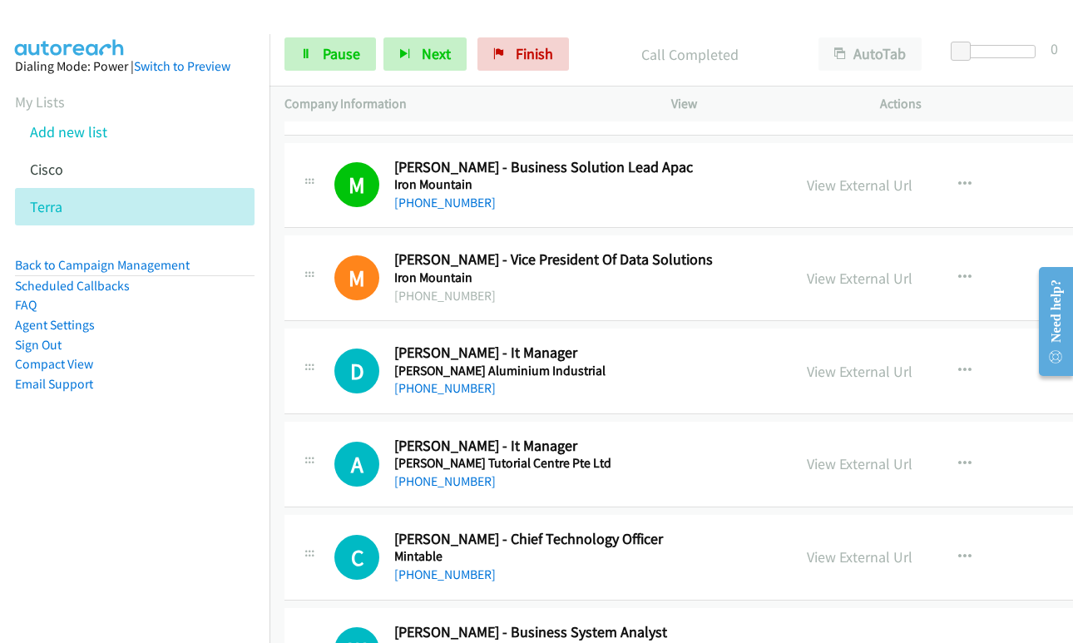
scroll to position [19378, 0]
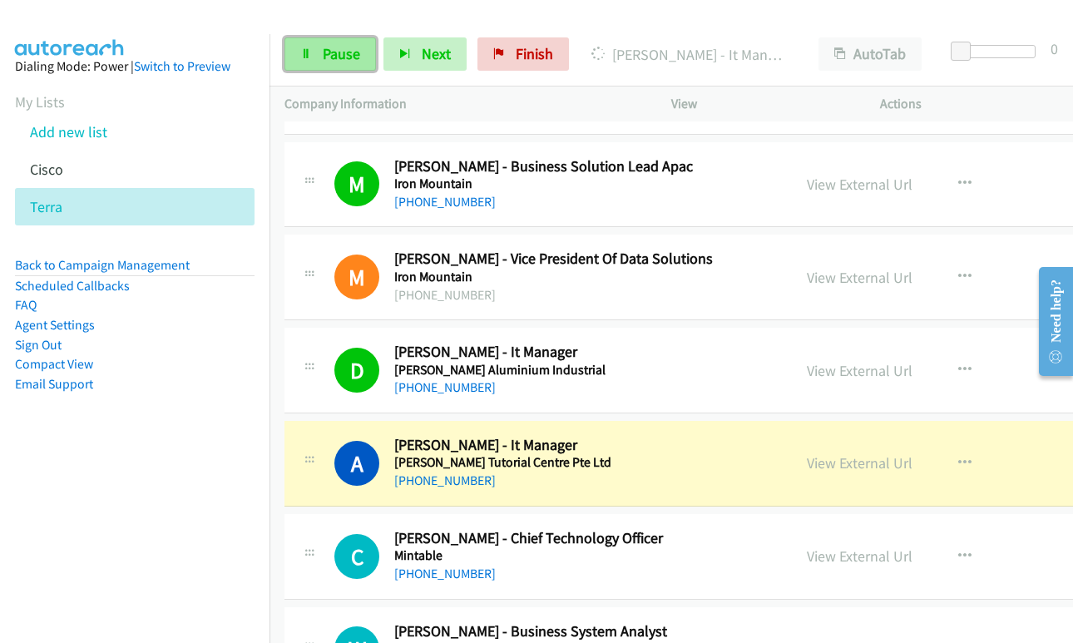
click at [341, 48] on span "Pause" at bounding box center [341, 53] width 37 height 19
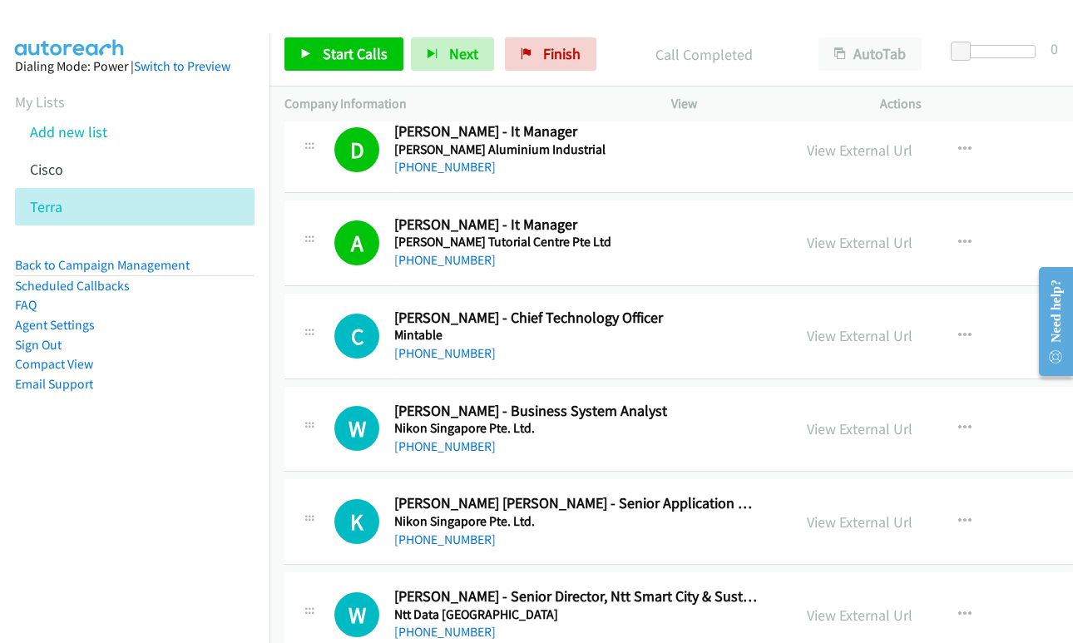
scroll to position [19627, 0]
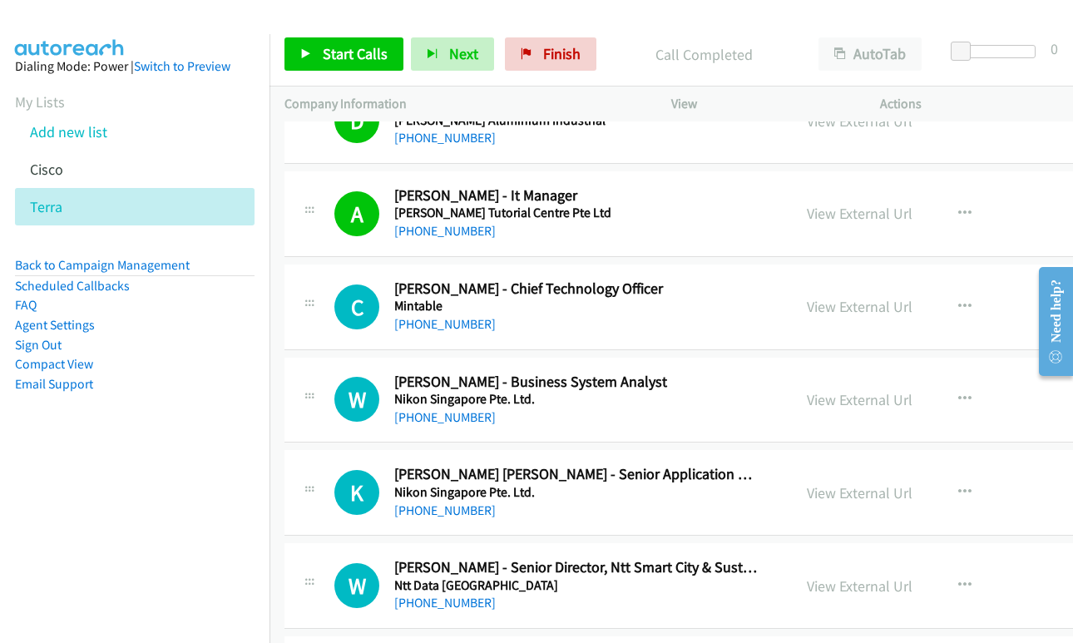
click at [625, 57] on p "Call Completed" at bounding box center [704, 54] width 170 height 22
click at [349, 53] on span "Start Calls" at bounding box center [355, 53] width 65 height 19
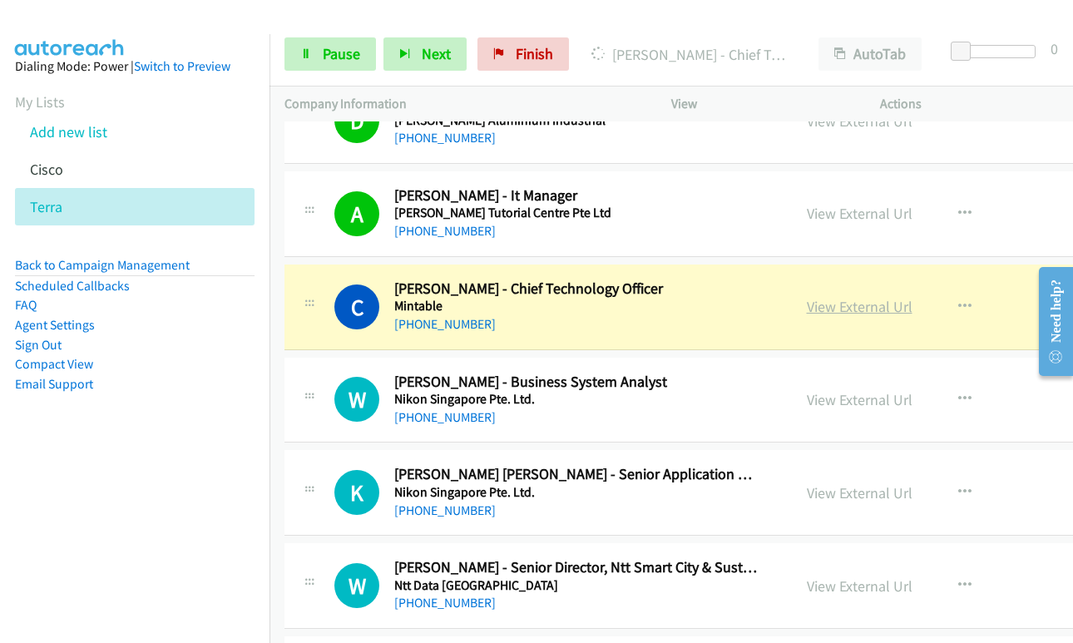
click at [807, 312] on link "View External Url" at bounding box center [860, 306] width 106 height 19
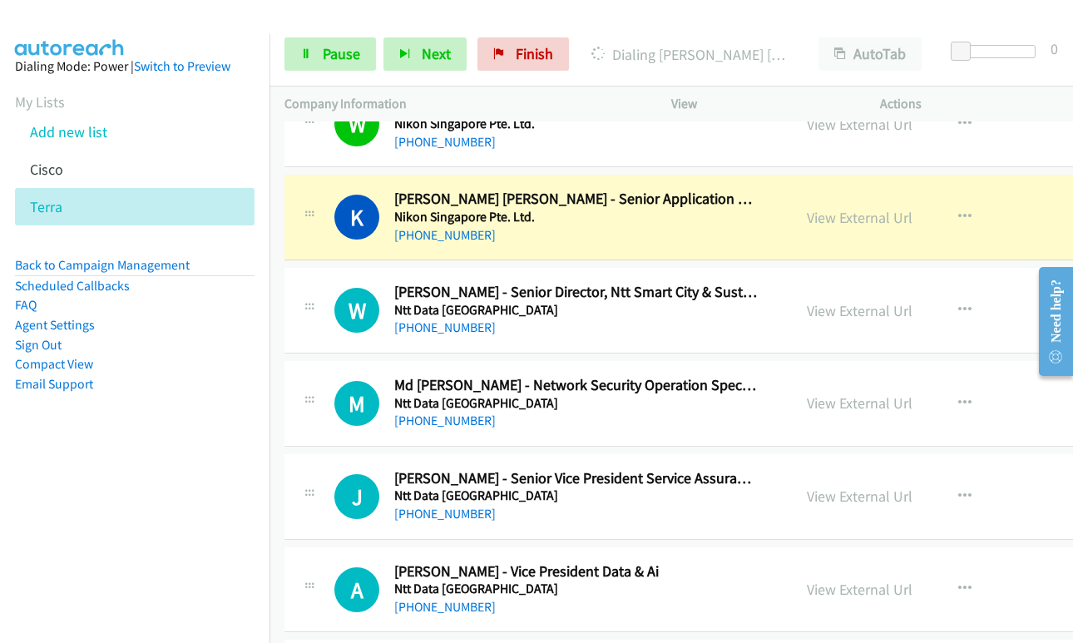
scroll to position [19960, 0]
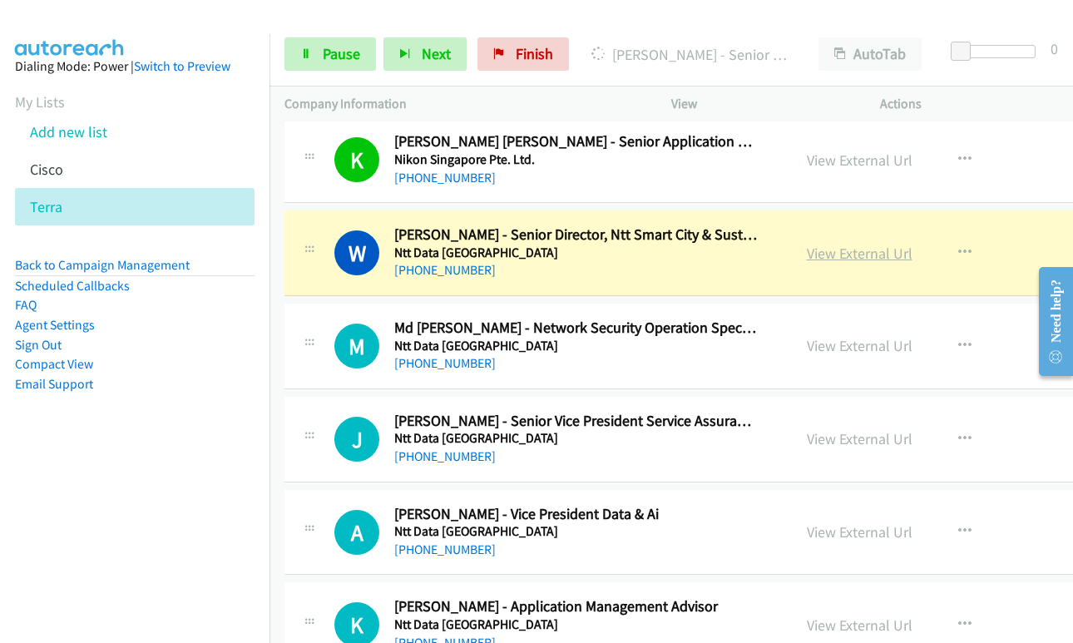
click at [807, 254] on link "View External Url" at bounding box center [860, 253] width 106 height 19
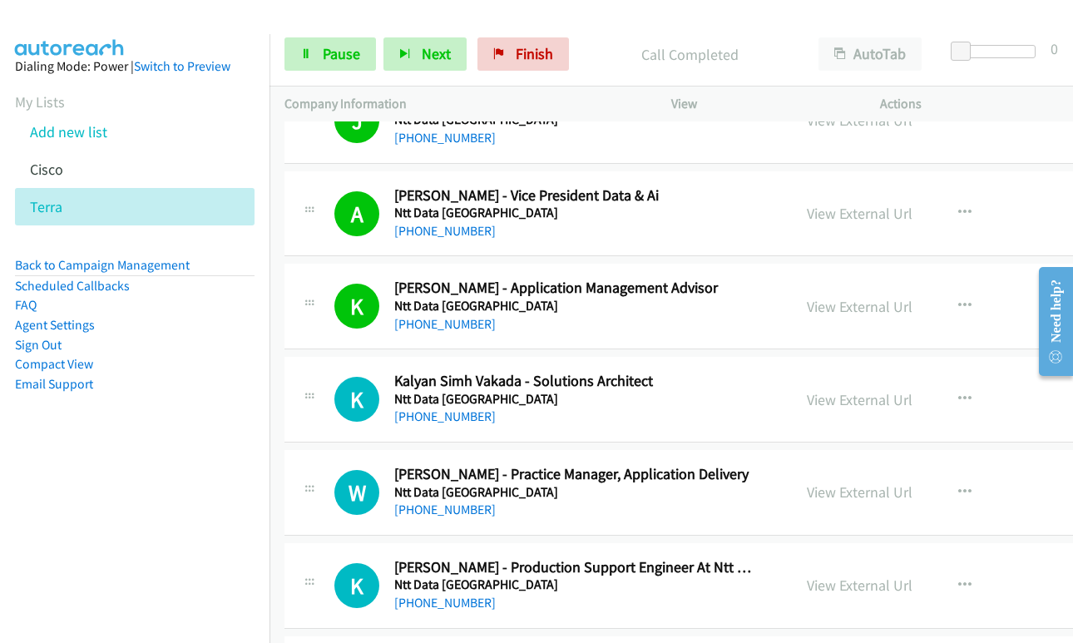
scroll to position [20292, 0]
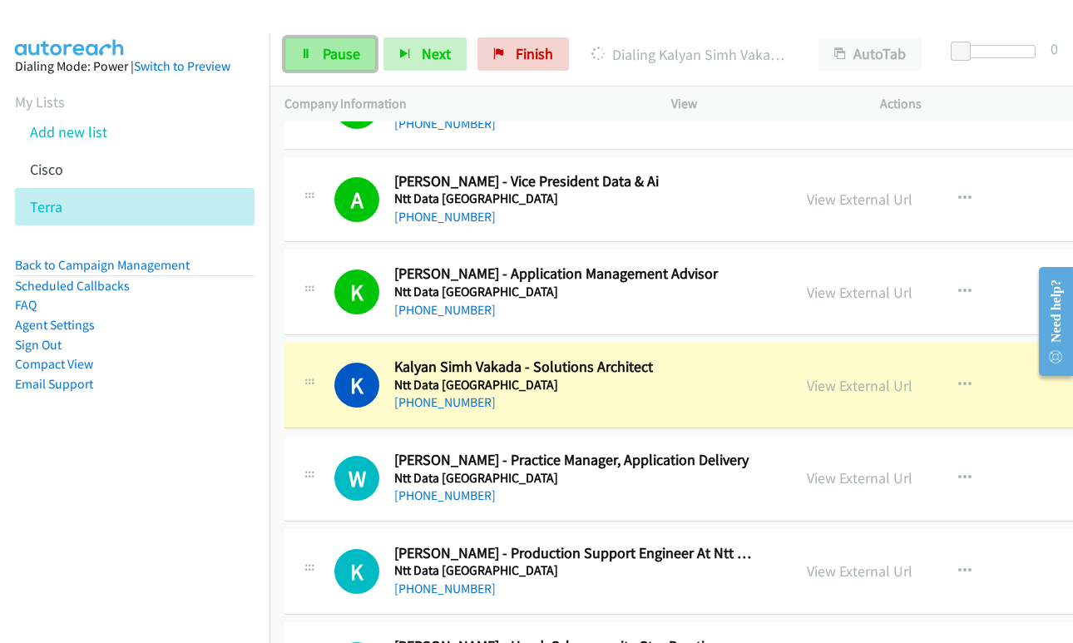
click at [333, 58] on span "Pause" at bounding box center [341, 53] width 37 height 19
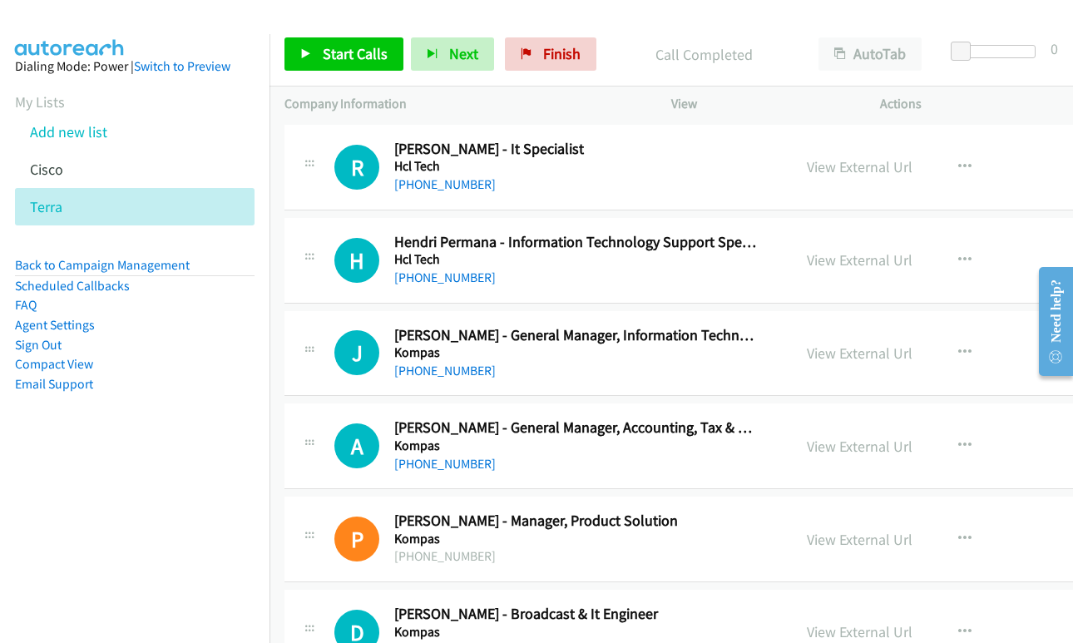
scroll to position [294, 0]
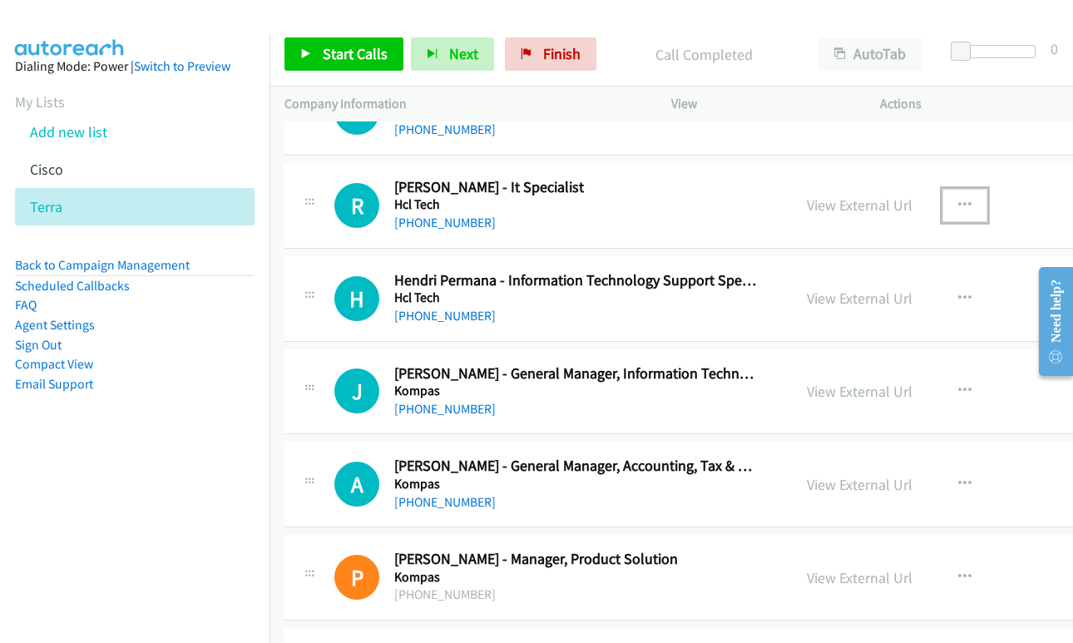
click at [958, 202] on icon "button" at bounding box center [964, 205] width 13 height 13
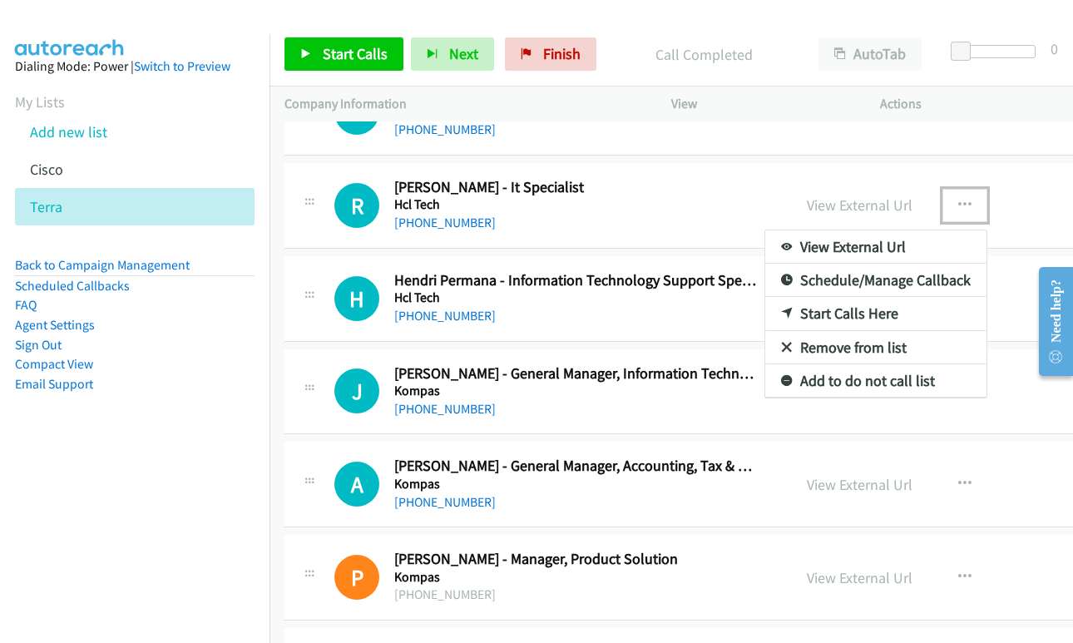
click at [765, 309] on link "Start Calls Here" at bounding box center [875, 313] width 221 height 33
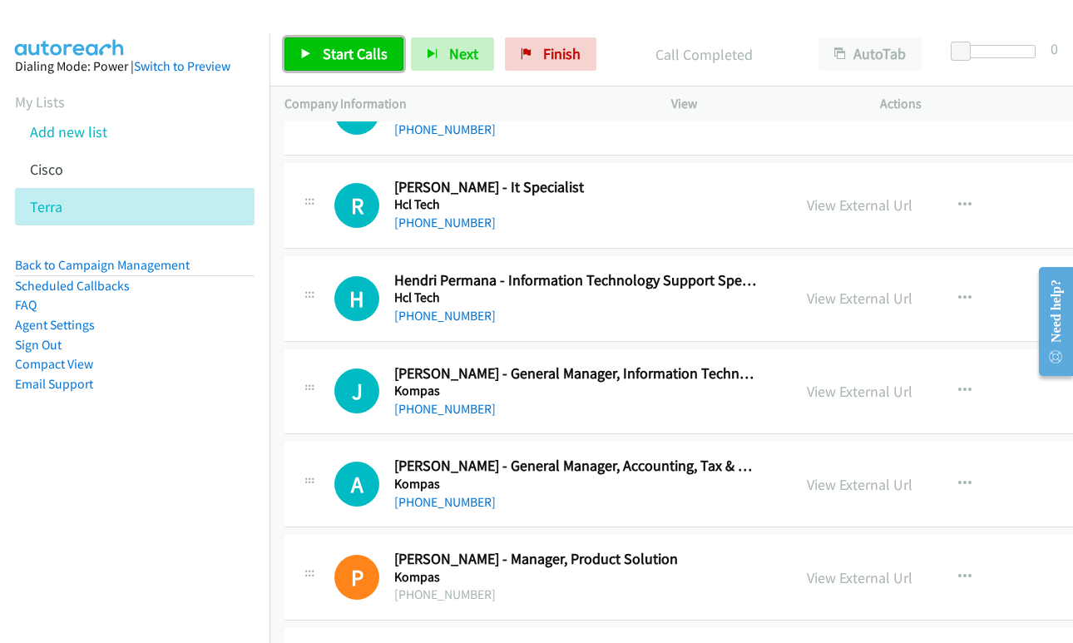
click at [370, 60] on span "Start Calls" at bounding box center [355, 53] width 65 height 19
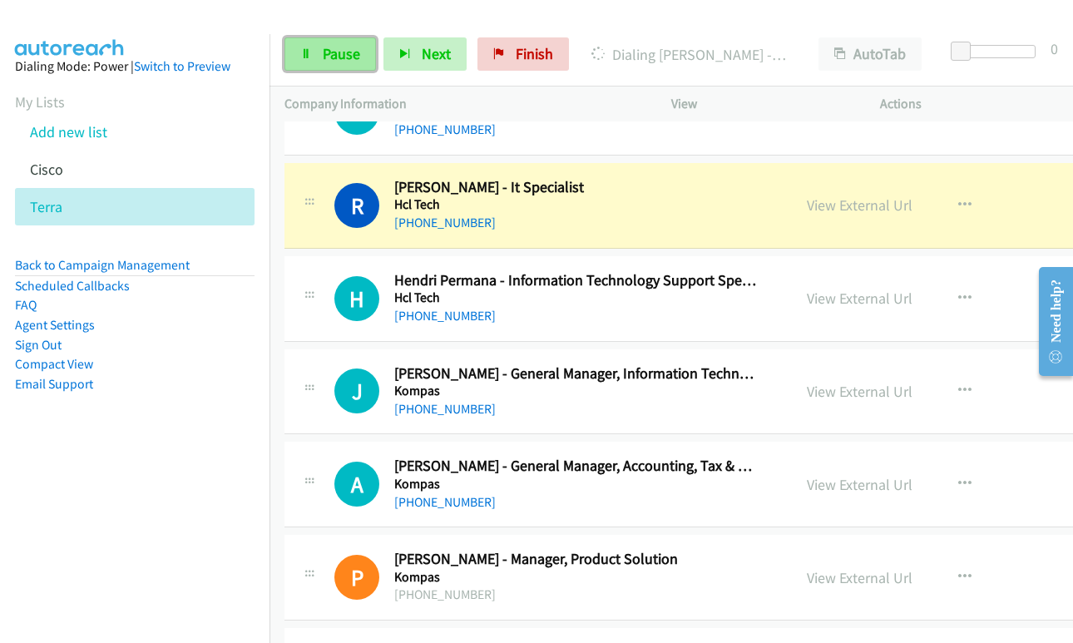
click at [327, 57] on span "Pause" at bounding box center [341, 53] width 37 height 19
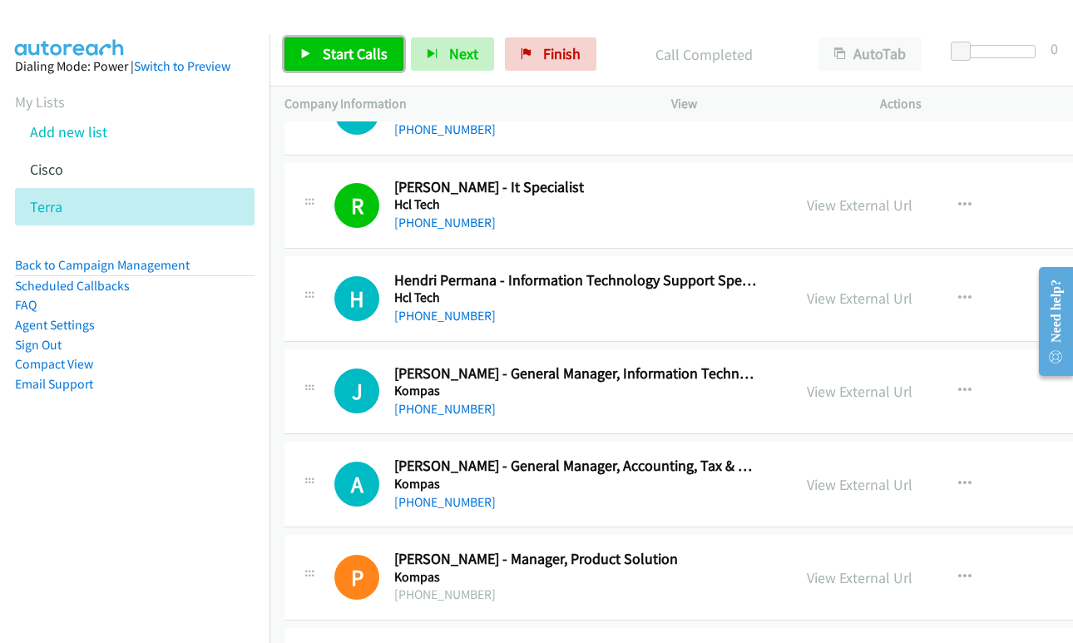
click at [346, 52] on span "Start Calls" at bounding box center [355, 53] width 65 height 19
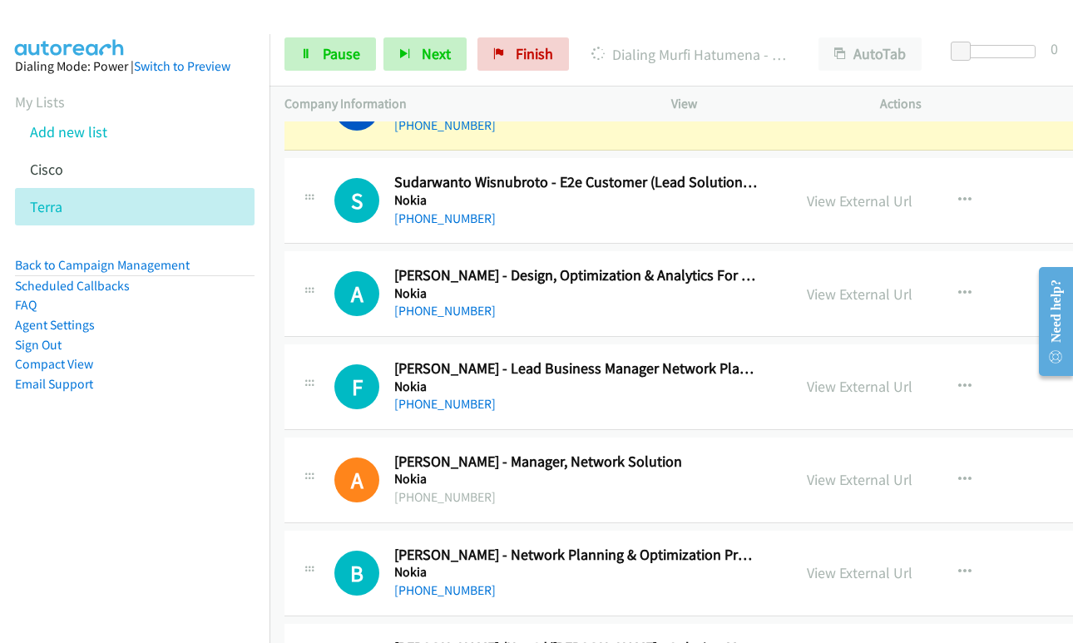
scroll to position [877, 0]
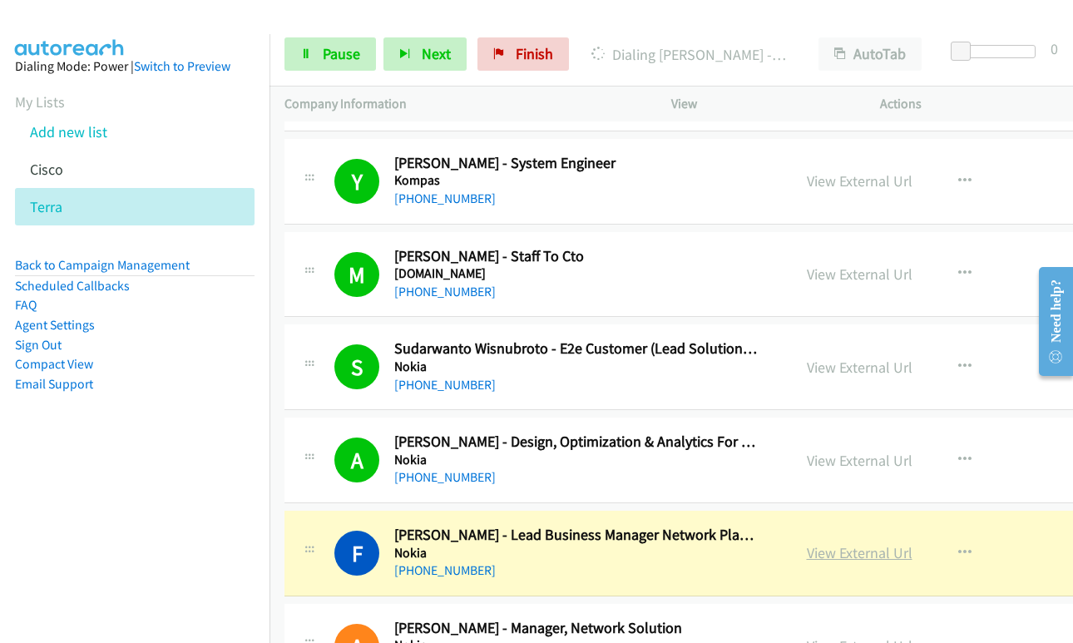
click at [808, 551] on link "View External Url" at bounding box center [860, 552] width 106 height 19
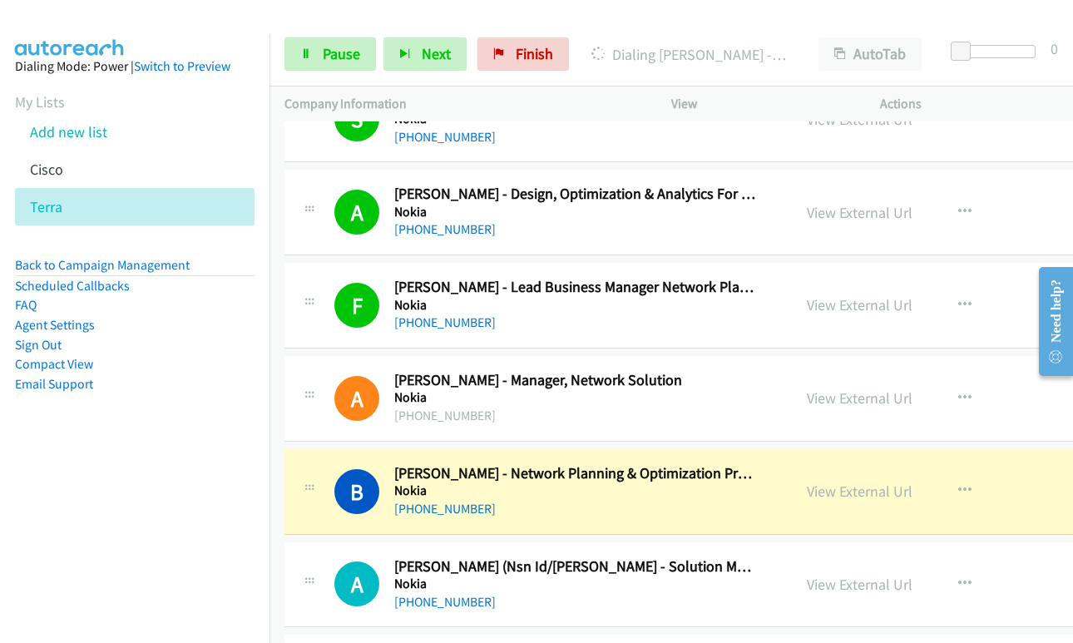
scroll to position [1126, 0]
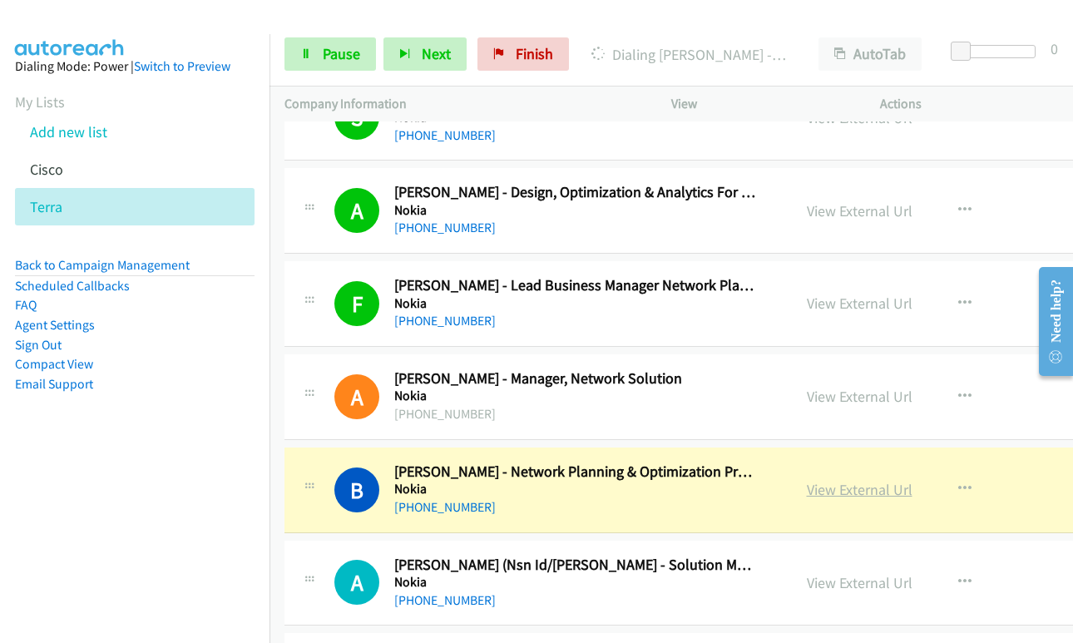
click at [807, 496] on link "View External Url" at bounding box center [860, 489] width 106 height 19
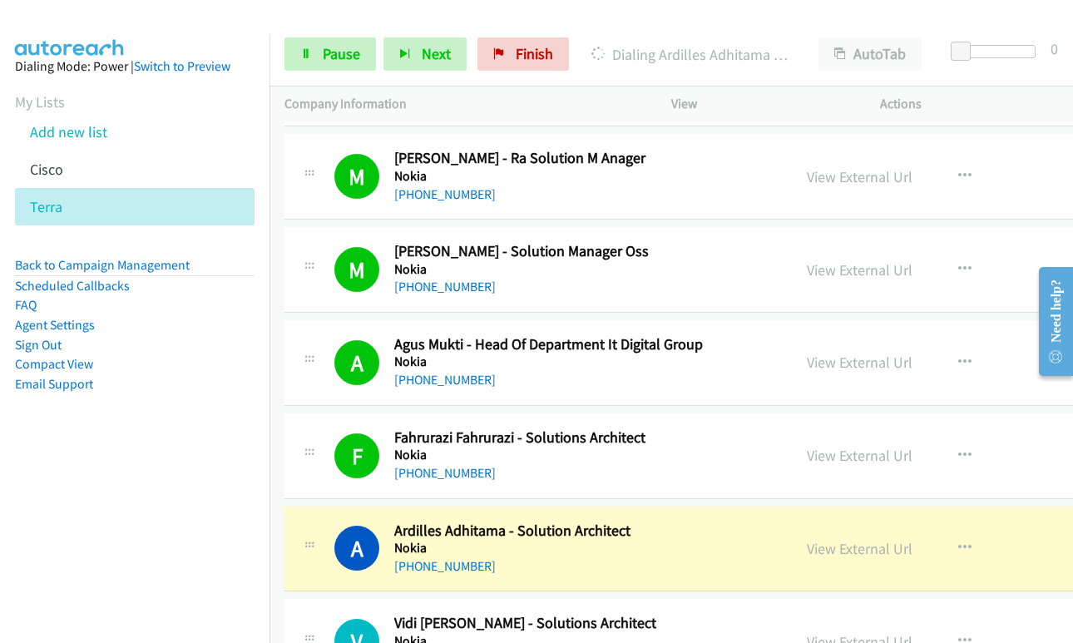
scroll to position [1874, 0]
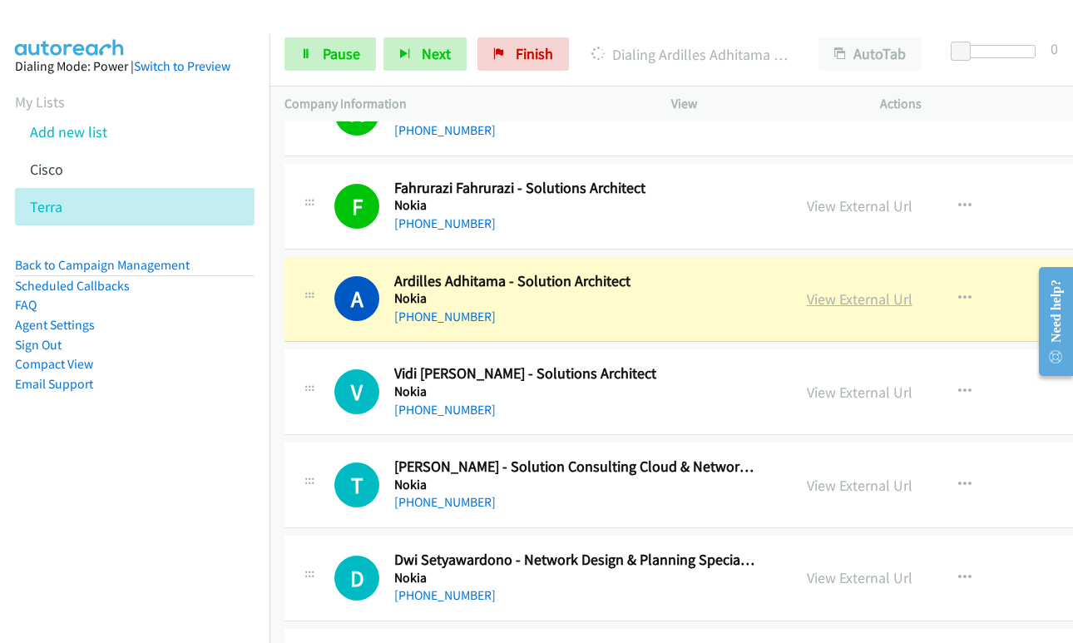
click at [807, 296] on link "View External Url" at bounding box center [860, 298] width 106 height 19
click at [329, 52] on span "Pause" at bounding box center [341, 53] width 37 height 19
